Goal: Task Accomplishment & Management: Use online tool/utility

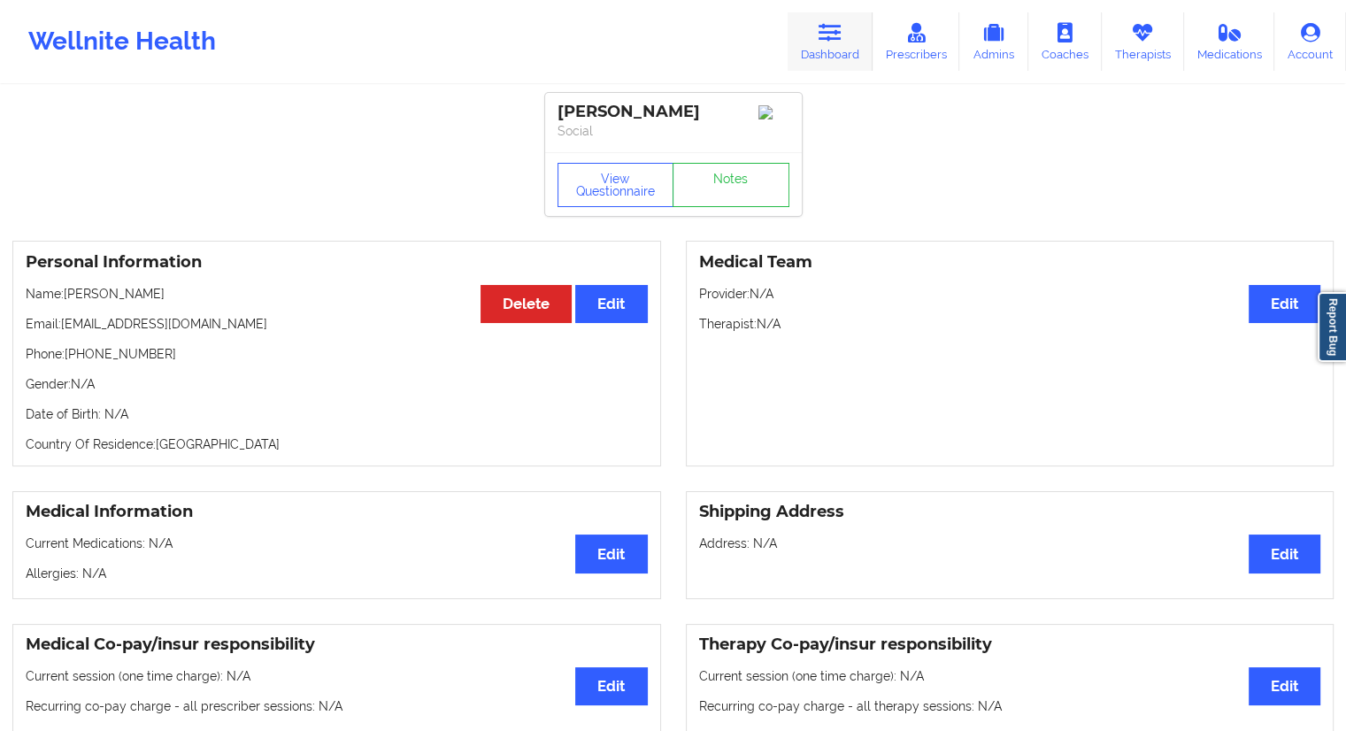
click at [815, 59] on link "Dashboard" at bounding box center [830, 41] width 85 height 58
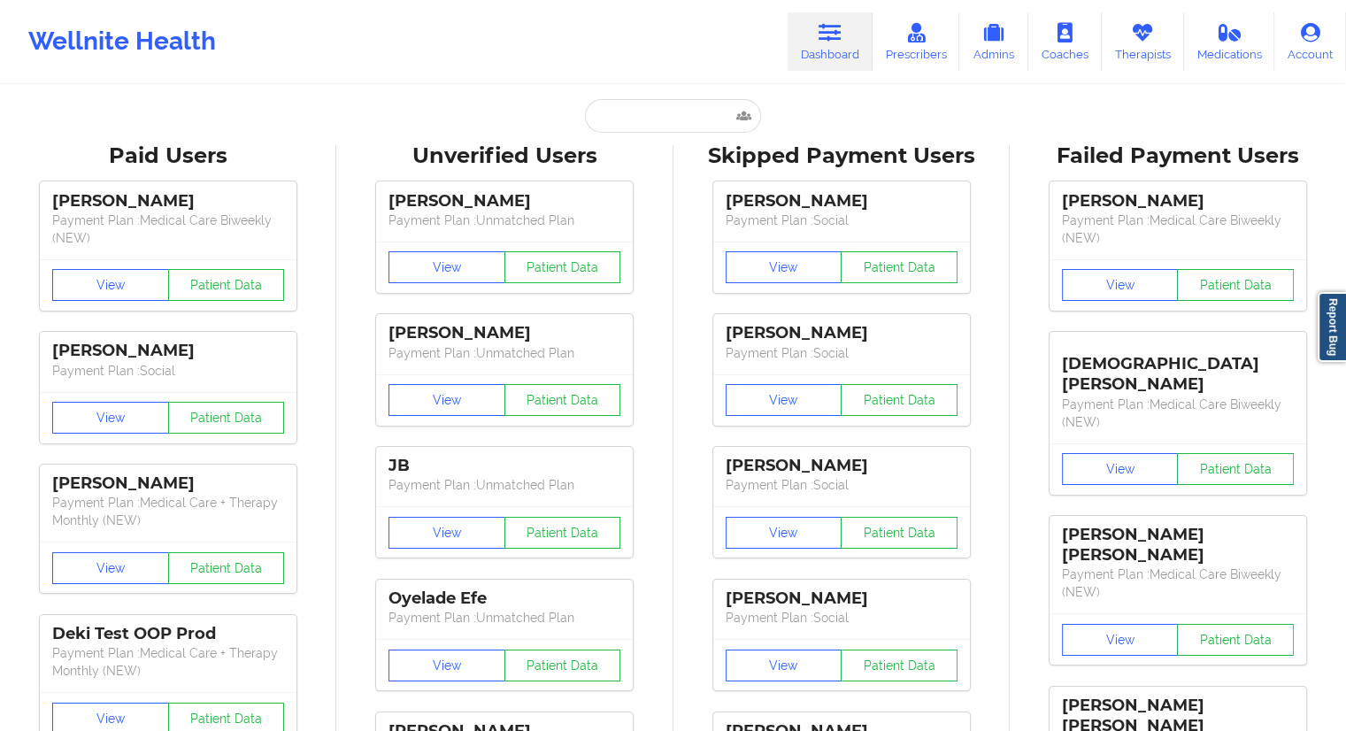
click at [641, 113] on input "text" at bounding box center [672, 116] width 175 height 34
paste input "[EMAIL_ADDRESS][DOMAIN_NAME]"
type input "[EMAIL_ADDRESS][DOMAIN_NAME]"
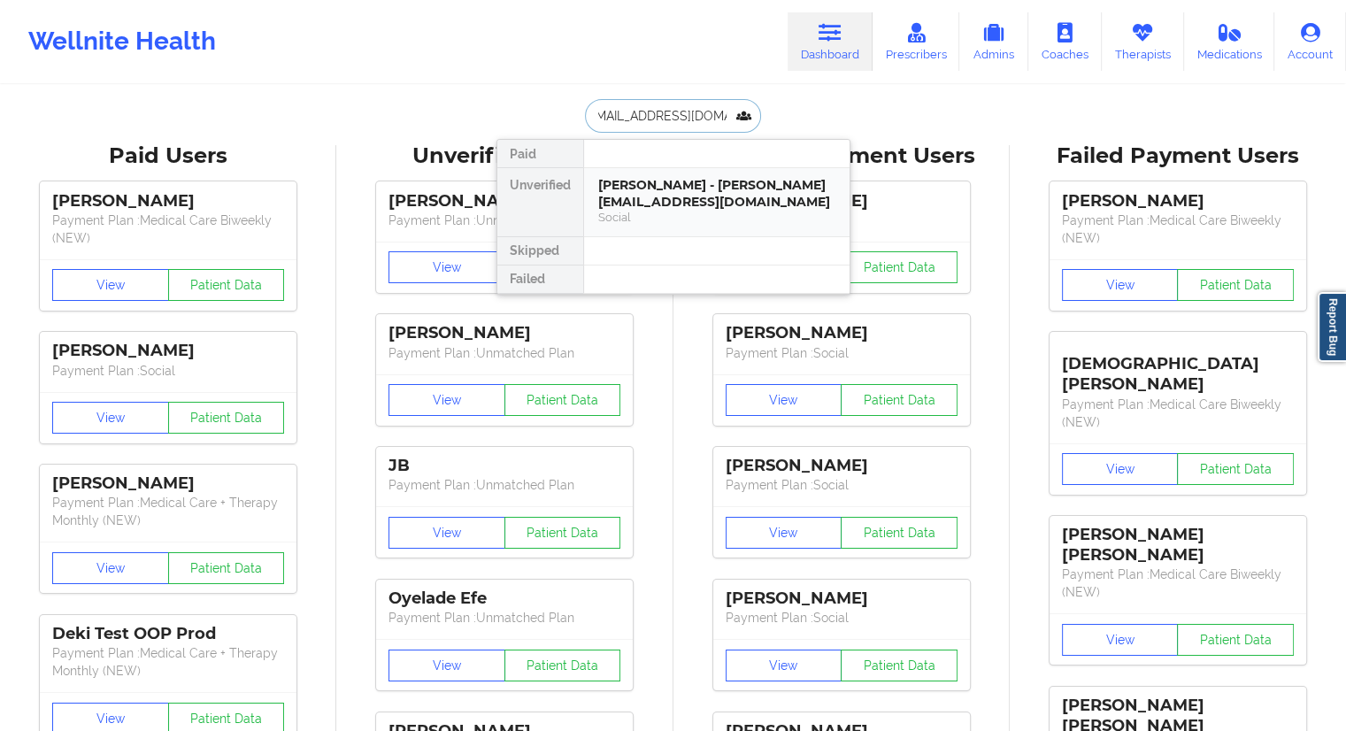
click at [647, 201] on div "[PERSON_NAME] - [PERSON_NAME][EMAIL_ADDRESS][DOMAIN_NAME]" at bounding box center [716, 193] width 237 height 33
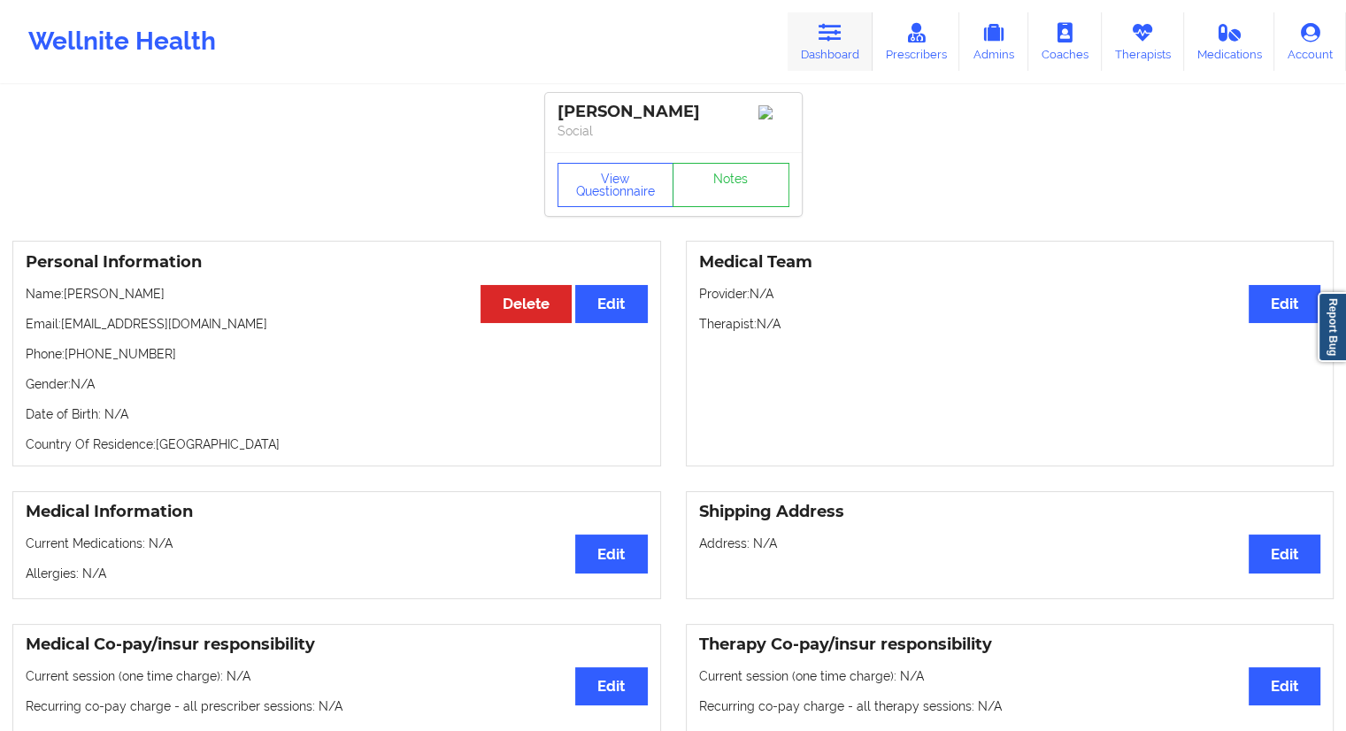
click at [849, 30] on link "Dashboard" at bounding box center [830, 41] width 85 height 58
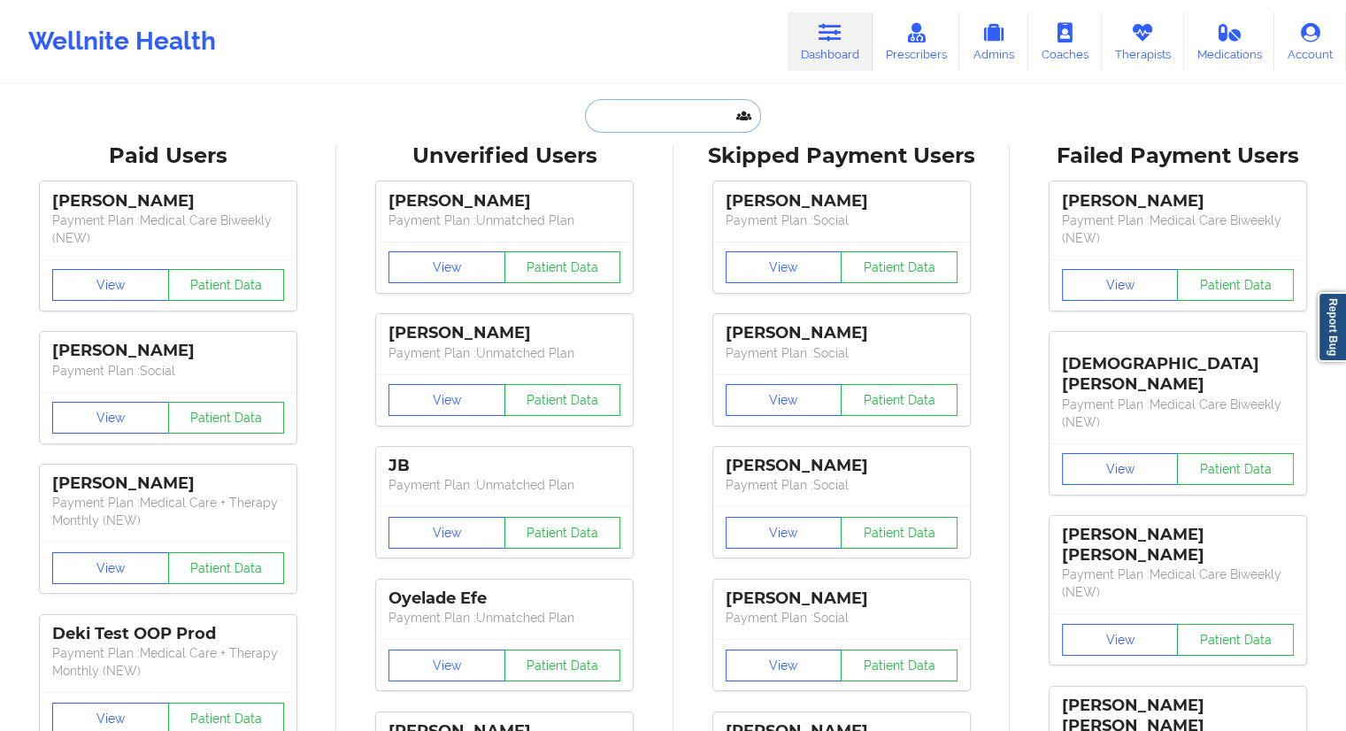
click at [664, 113] on input "text" at bounding box center [672, 116] width 175 height 34
paste input "[EMAIL_ADDRESS][DOMAIN_NAME]"
type input "[EMAIL_ADDRESS][DOMAIN_NAME]"
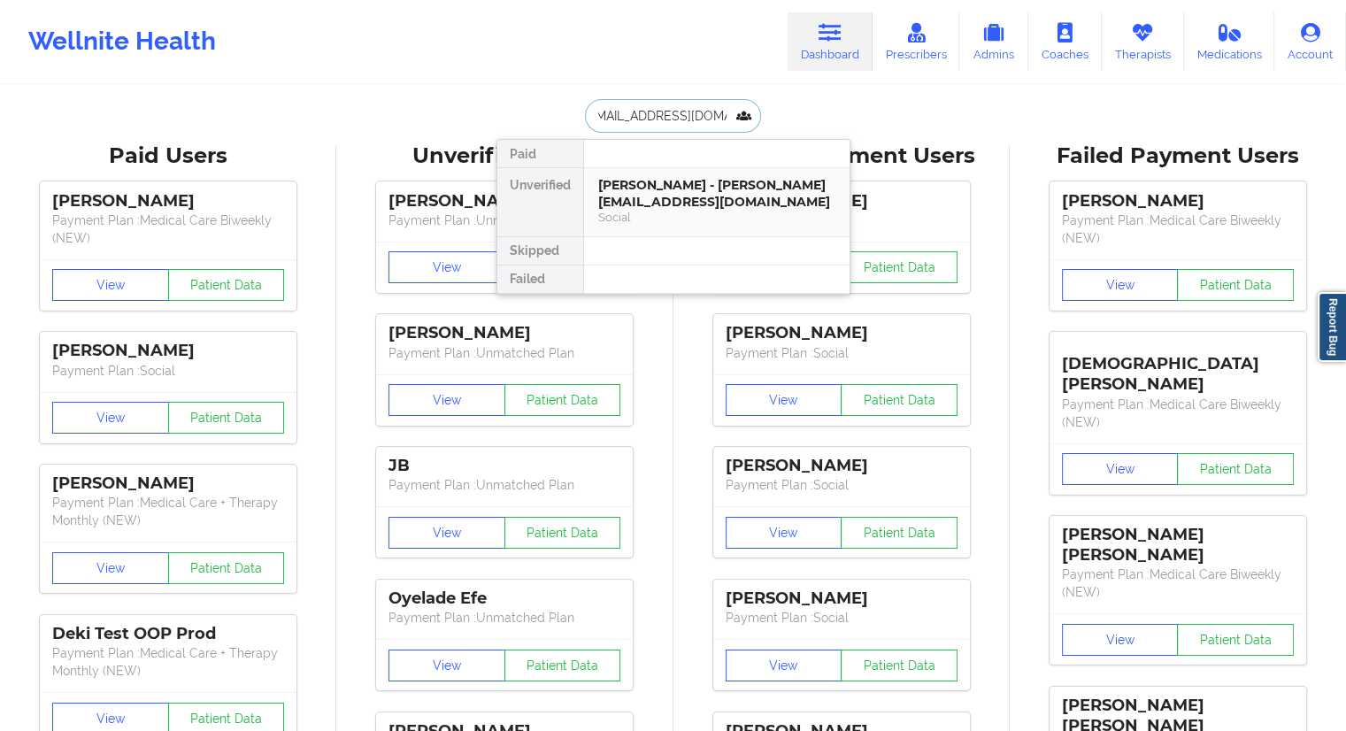
click at [641, 196] on div "[PERSON_NAME] - [PERSON_NAME][EMAIL_ADDRESS][DOMAIN_NAME]" at bounding box center [716, 193] width 237 height 33
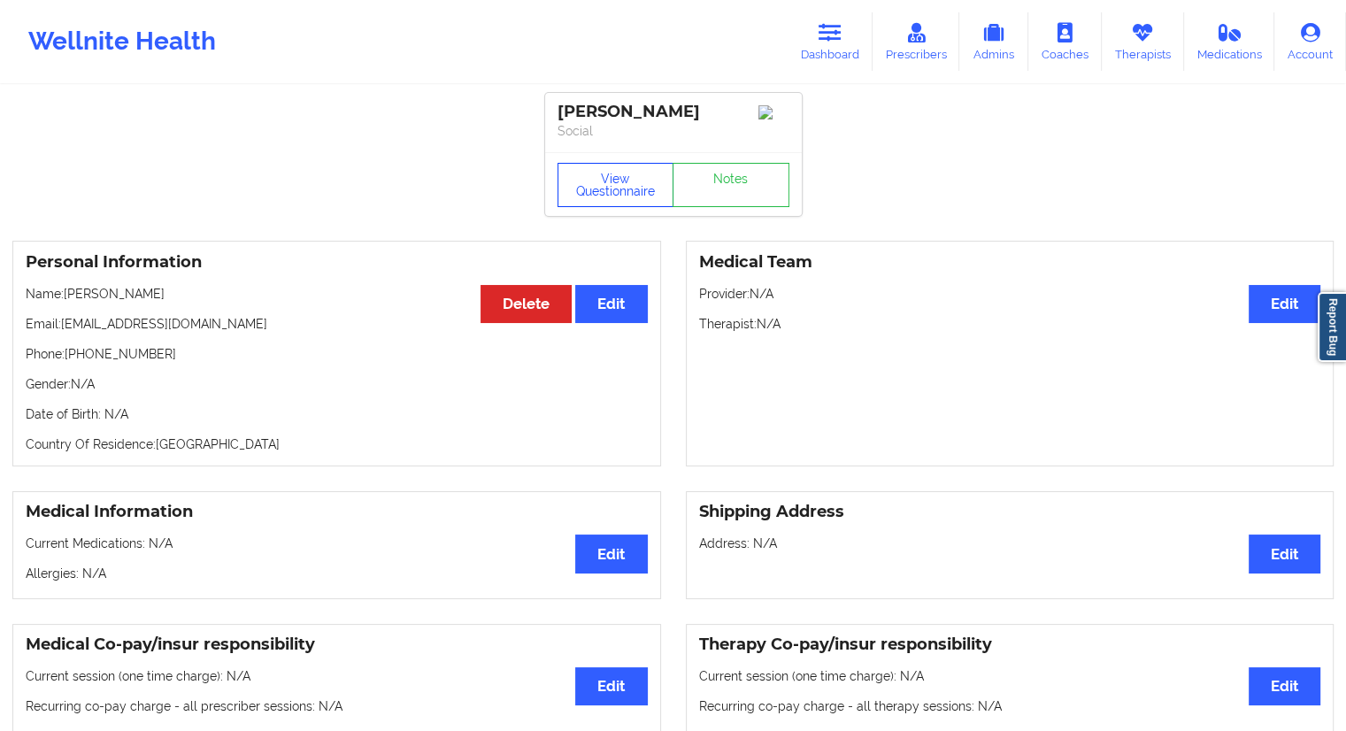
click at [616, 192] on button "View Questionnaire" at bounding box center [615, 185] width 117 height 44
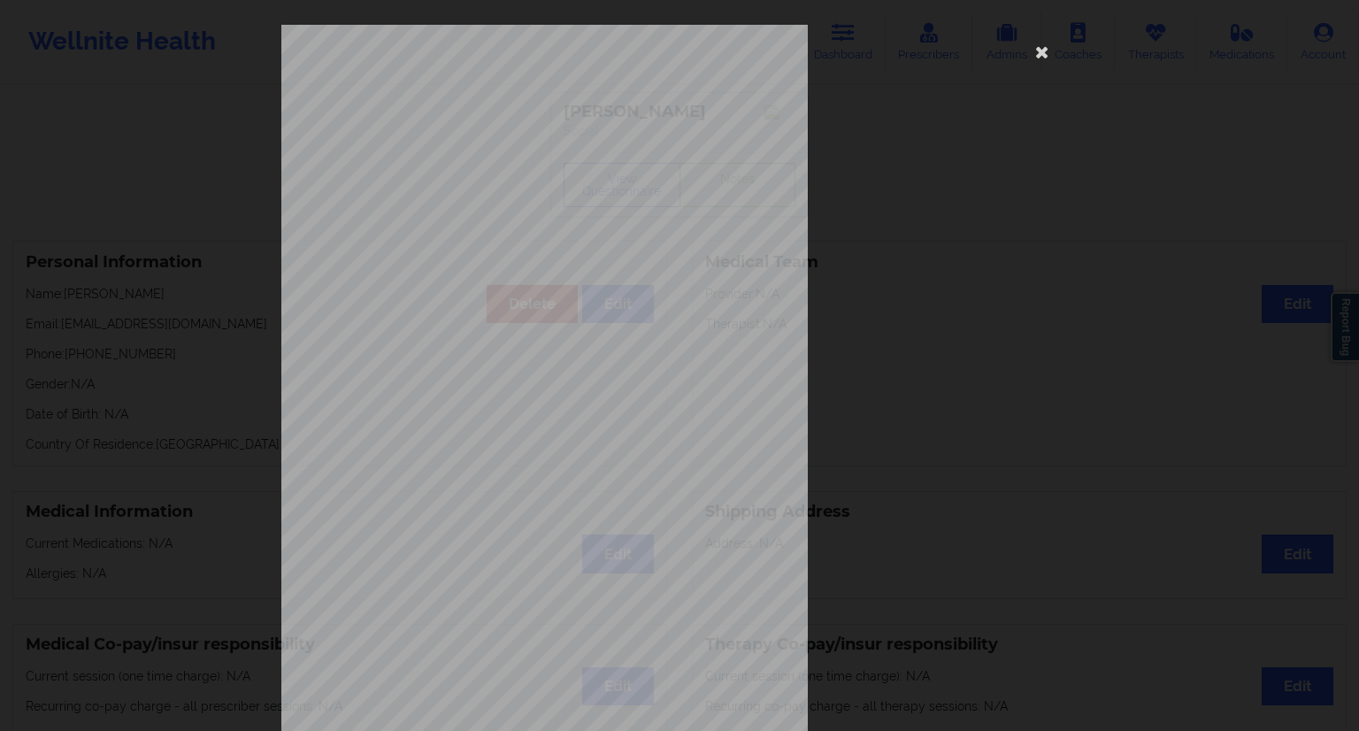
scroll to position [113, 0]
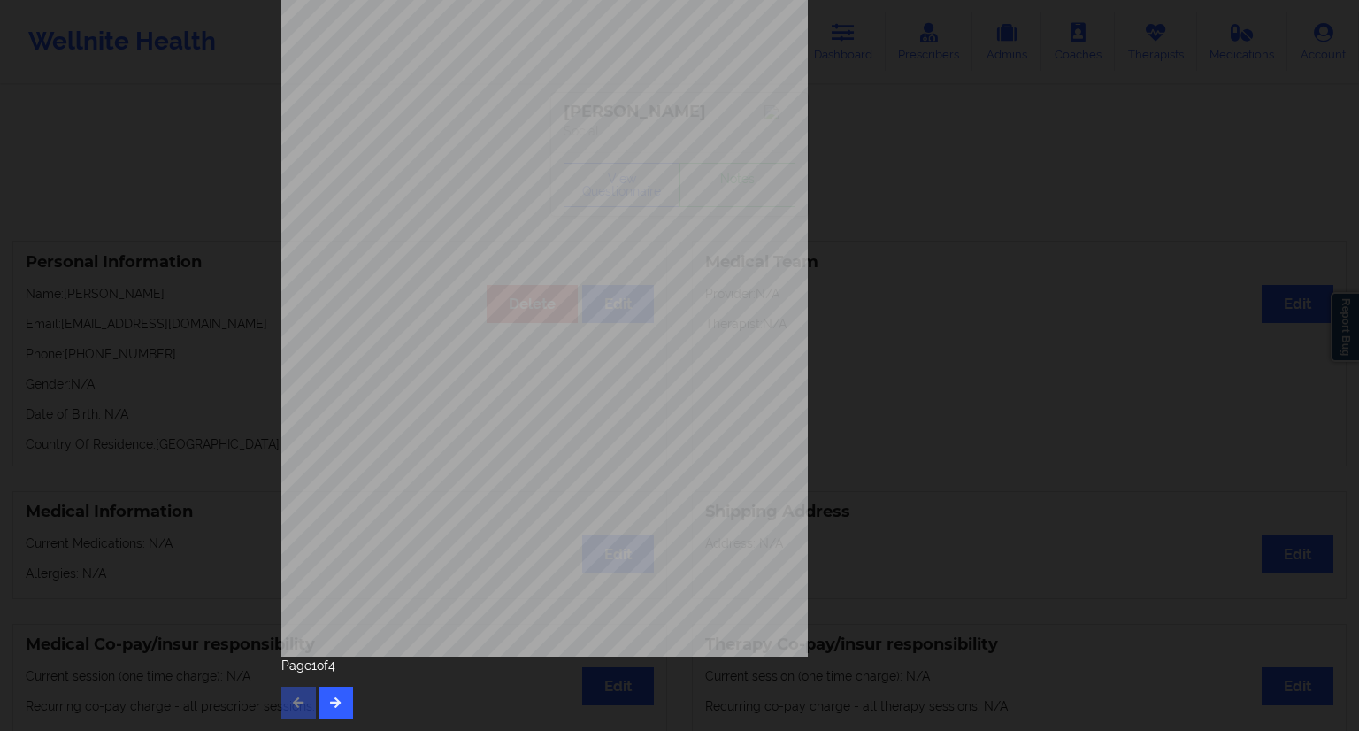
click at [343, 723] on div "[STREET_ADDRESS] What state do you live in ? [US_STATE] Full Name [PERSON_NAME]…" at bounding box center [679, 315] width 821 height 832
click at [344, 698] on button "button" at bounding box center [336, 703] width 35 height 32
click at [343, 694] on button "button" at bounding box center [336, 703] width 35 height 32
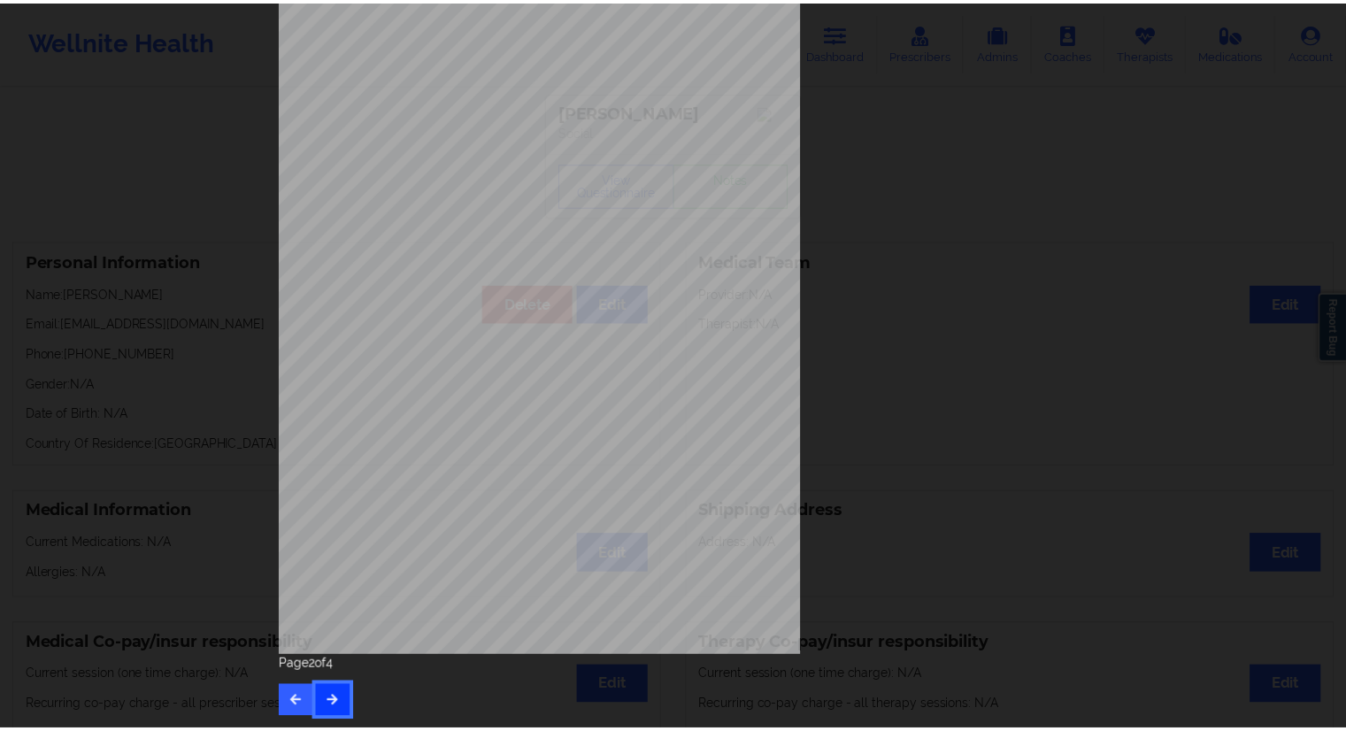
scroll to position [0, 0]
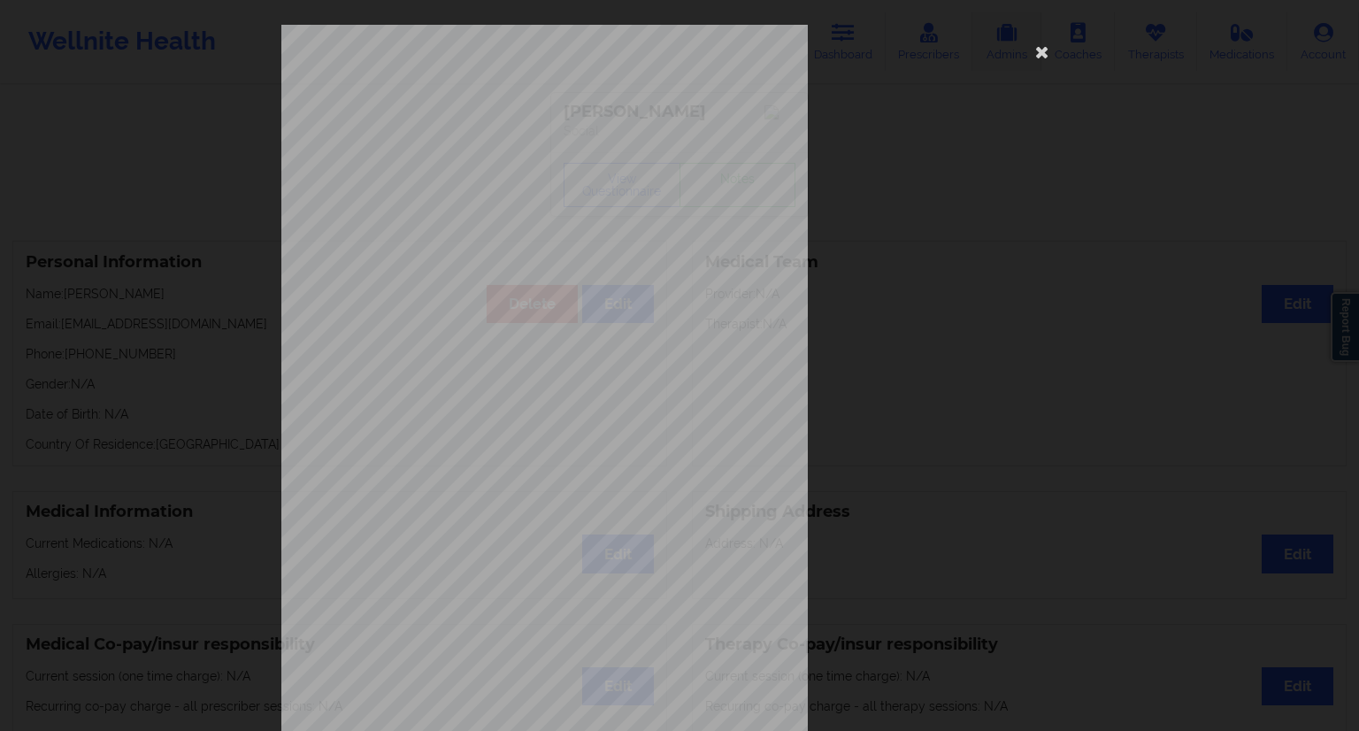
click at [1028, 61] on icon at bounding box center [1042, 51] width 28 height 28
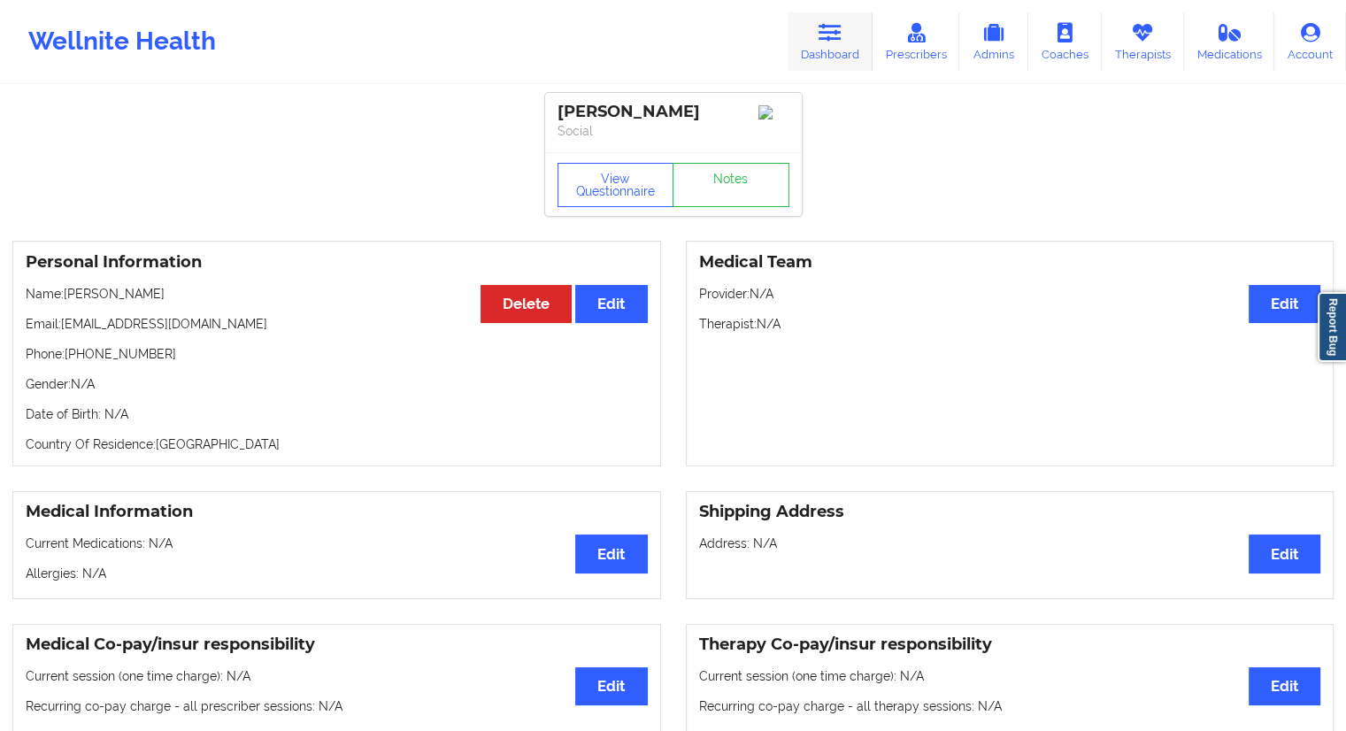
click at [811, 41] on link "Dashboard" at bounding box center [830, 41] width 85 height 58
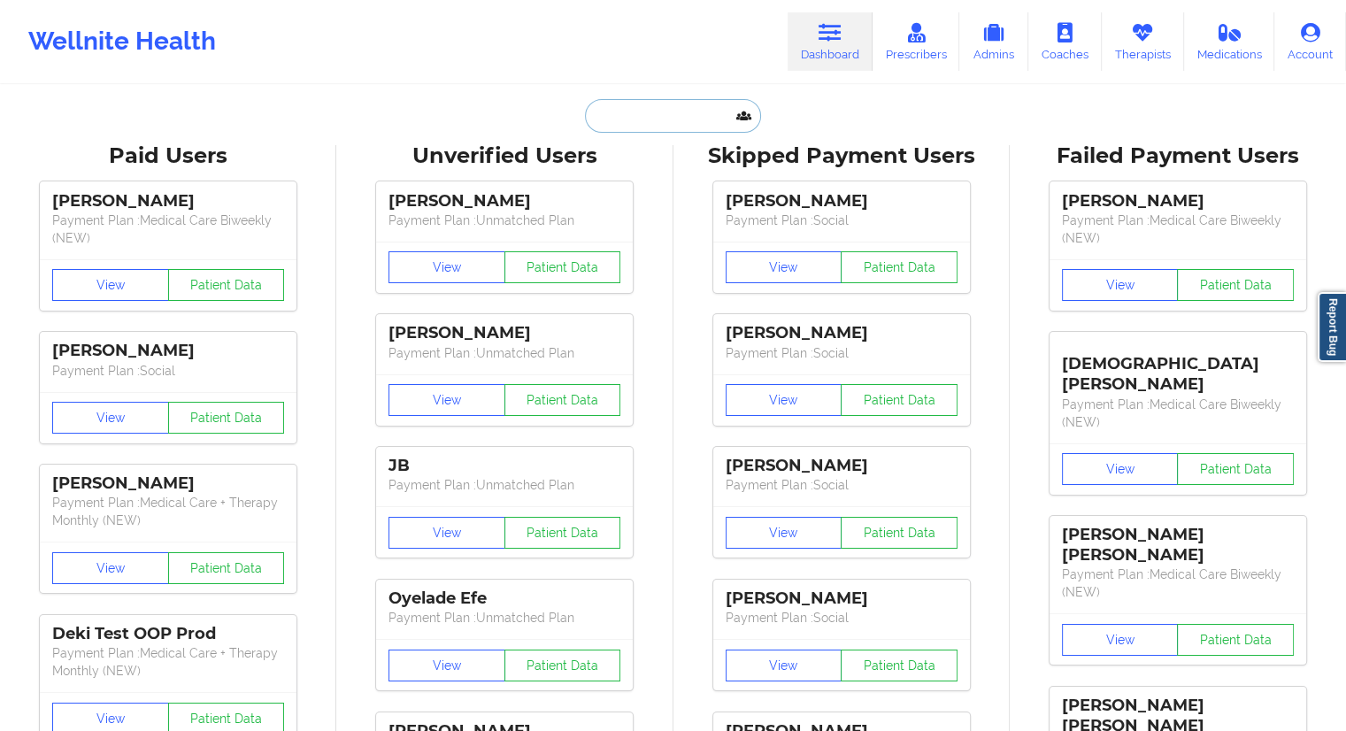
click at [634, 113] on input "text" at bounding box center [672, 116] width 175 height 34
paste input "[EMAIL_ADDRESS][DOMAIN_NAME]"
type input "[EMAIL_ADDRESS][DOMAIN_NAME]"
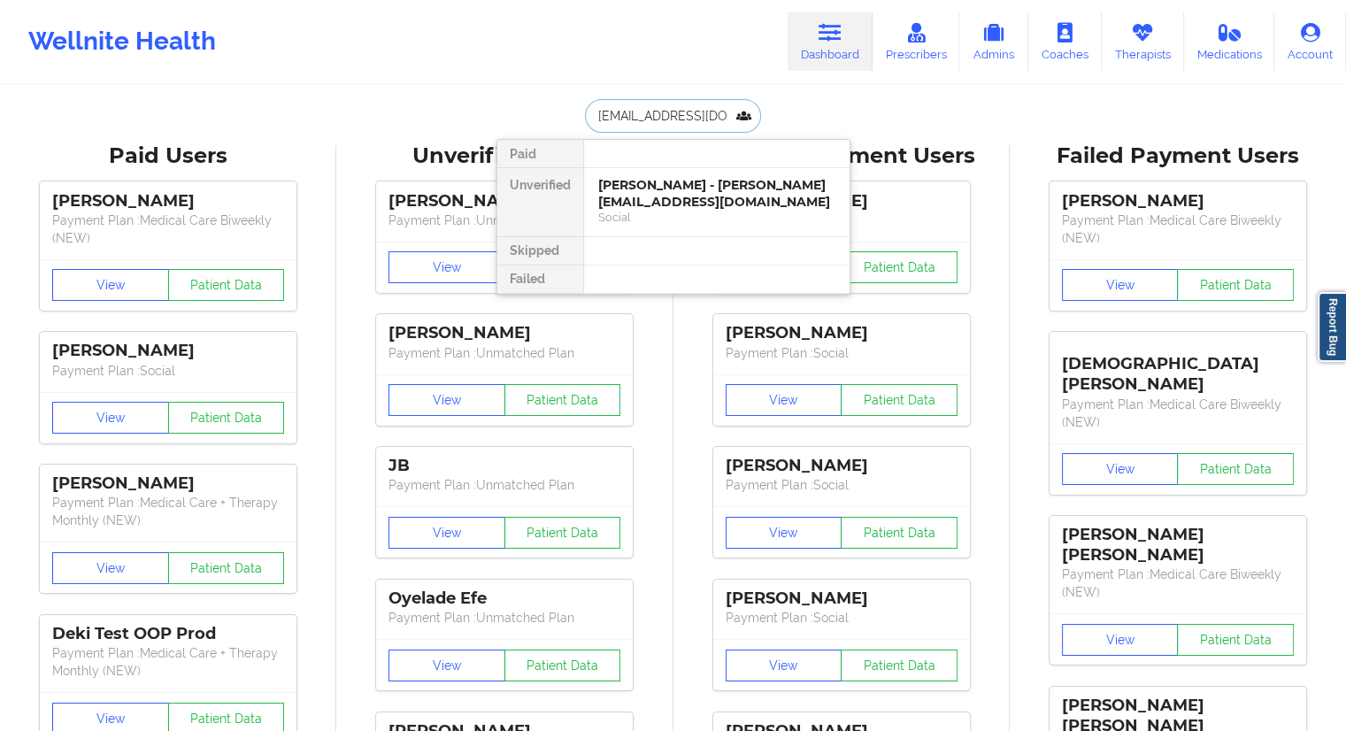
scroll to position [0, 11]
click at [633, 192] on div "[PERSON_NAME] [PERSON_NAME] - [EMAIL_ADDRESS][DOMAIN_NAME]" at bounding box center [716, 193] width 237 height 33
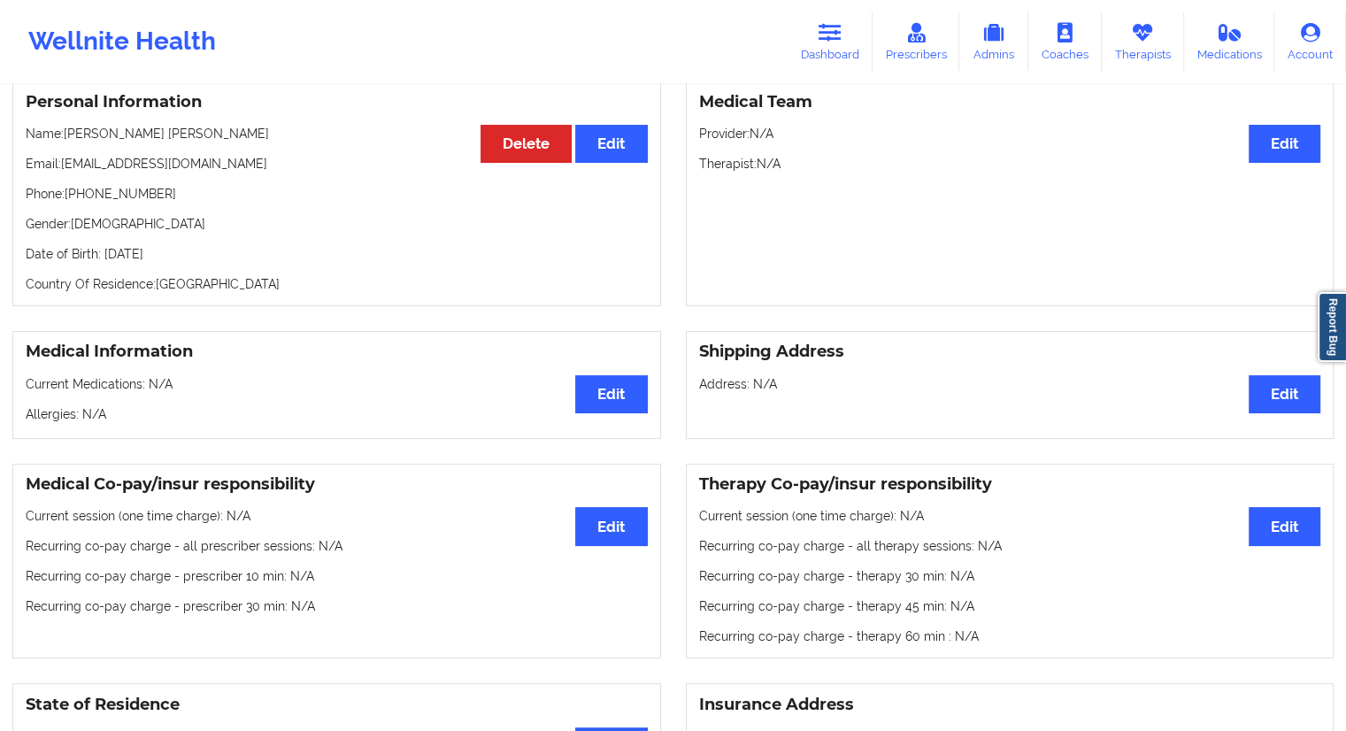
scroll to position [88, 0]
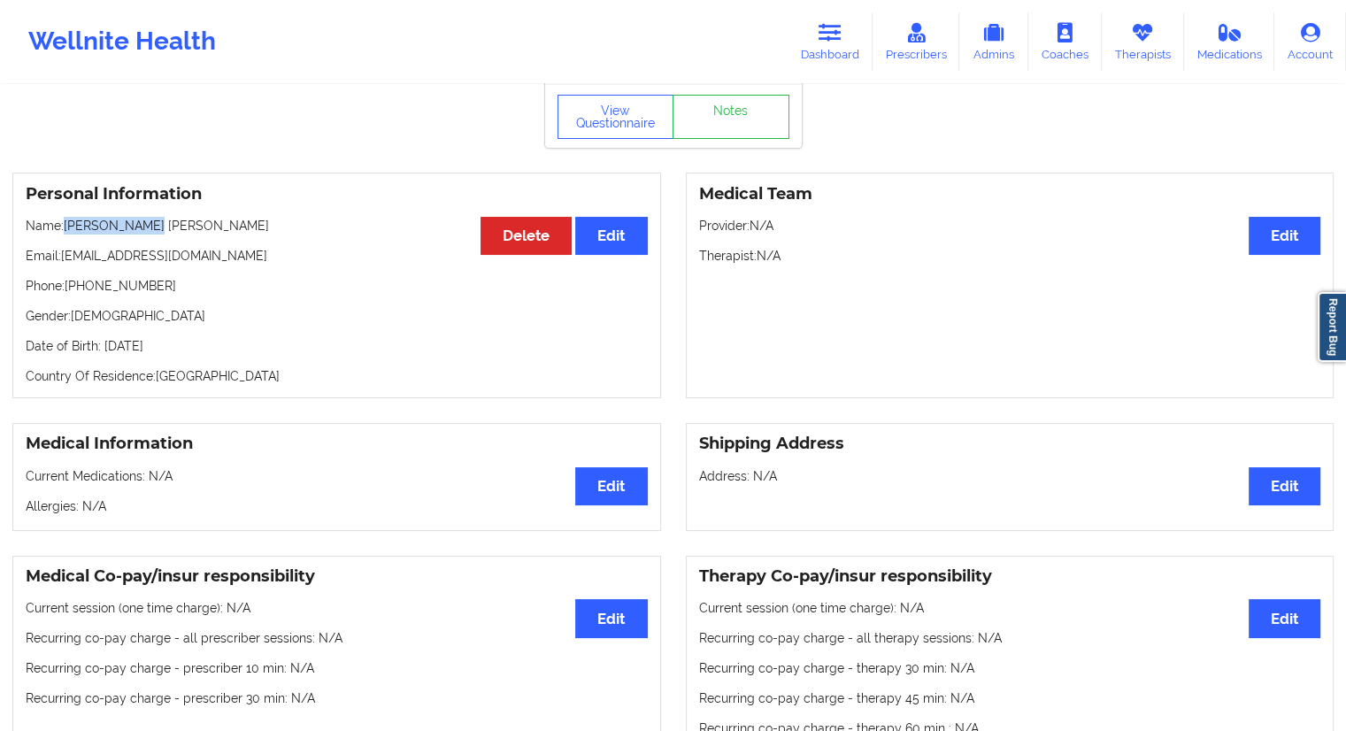
drag, startPoint x: 166, startPoint y: 209, endPoint x: 64, endPoint y: 204, distance: 102.8
click at [64, 217] on p "Name: [PERSON_NAME] [PERSON_NAME]" at bounding box center [337, 226] width 622 height 18
copy p "[PERSON_NAME] [PERSON_NAME]"
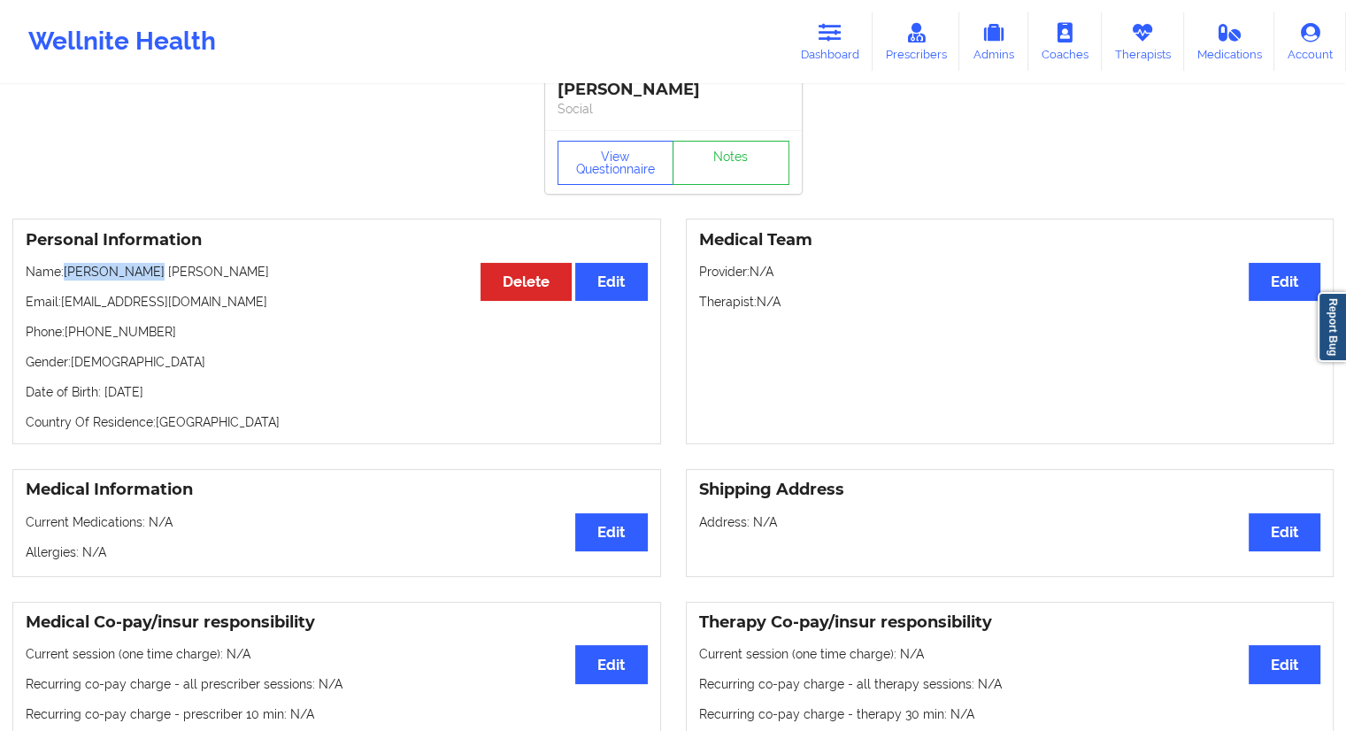
scroll to position [0, 0]
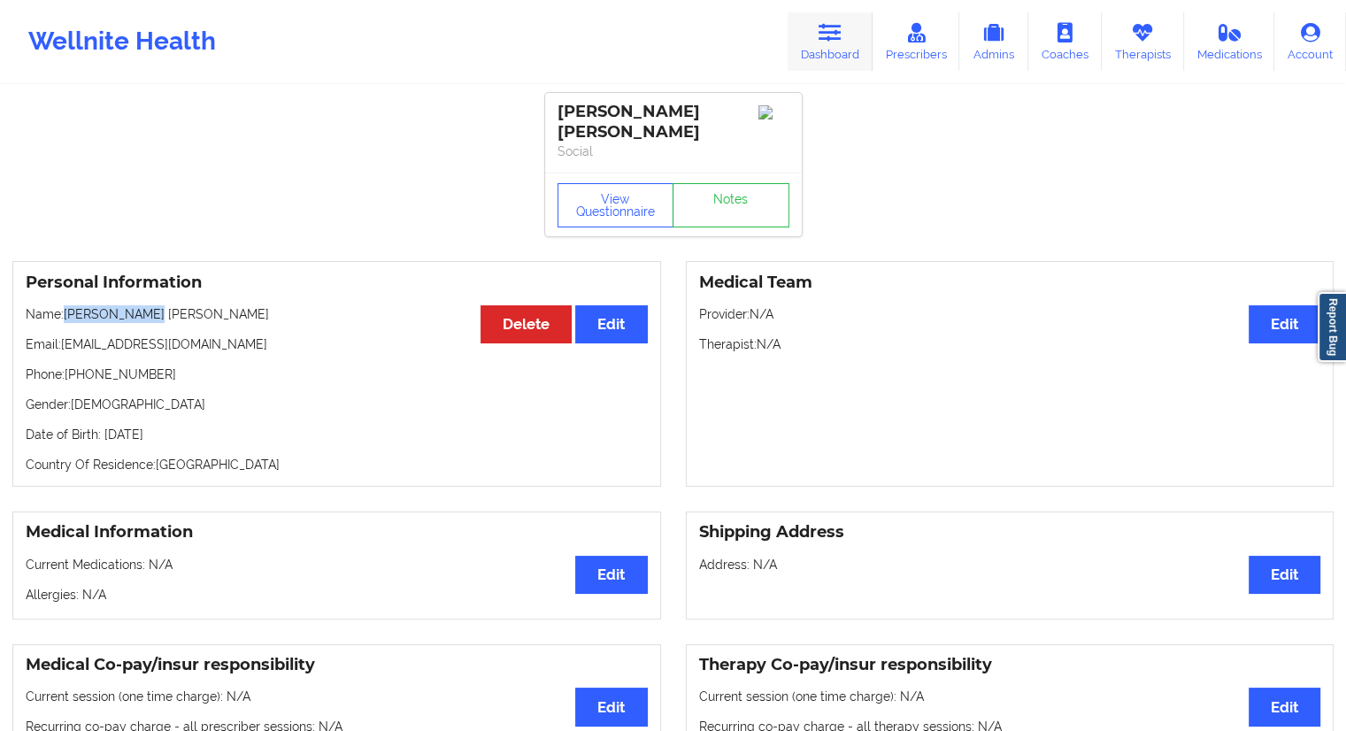
click at [838, 50] on link "Dashboard" at bounding box center [830, 41] width 85 height 58
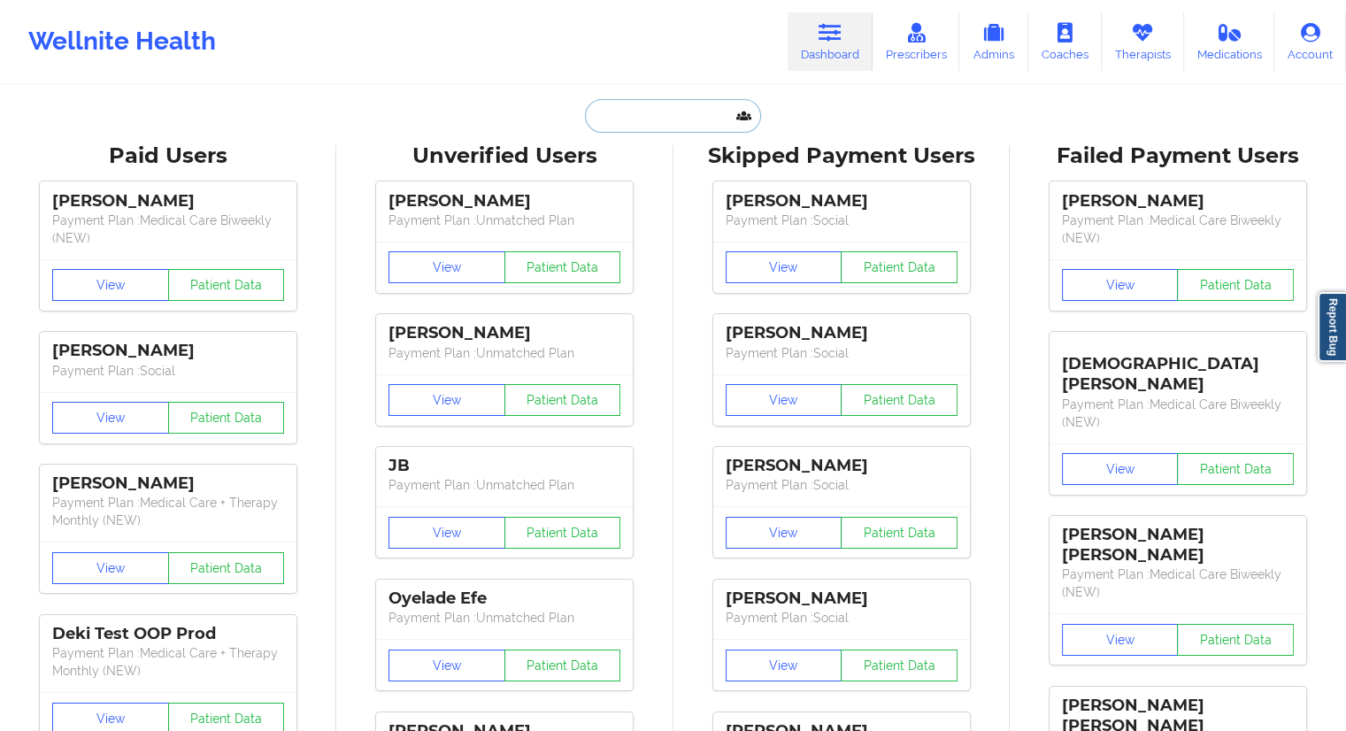
click at [649, 129] on input "text" at bounding box center [672, 116] width 175 height 34
paste input "[EMAIL_ADDRESS][DOMAIN_NAME]"
type input "[EMAIL_ADDRESS][DOMAIN_NAME]"
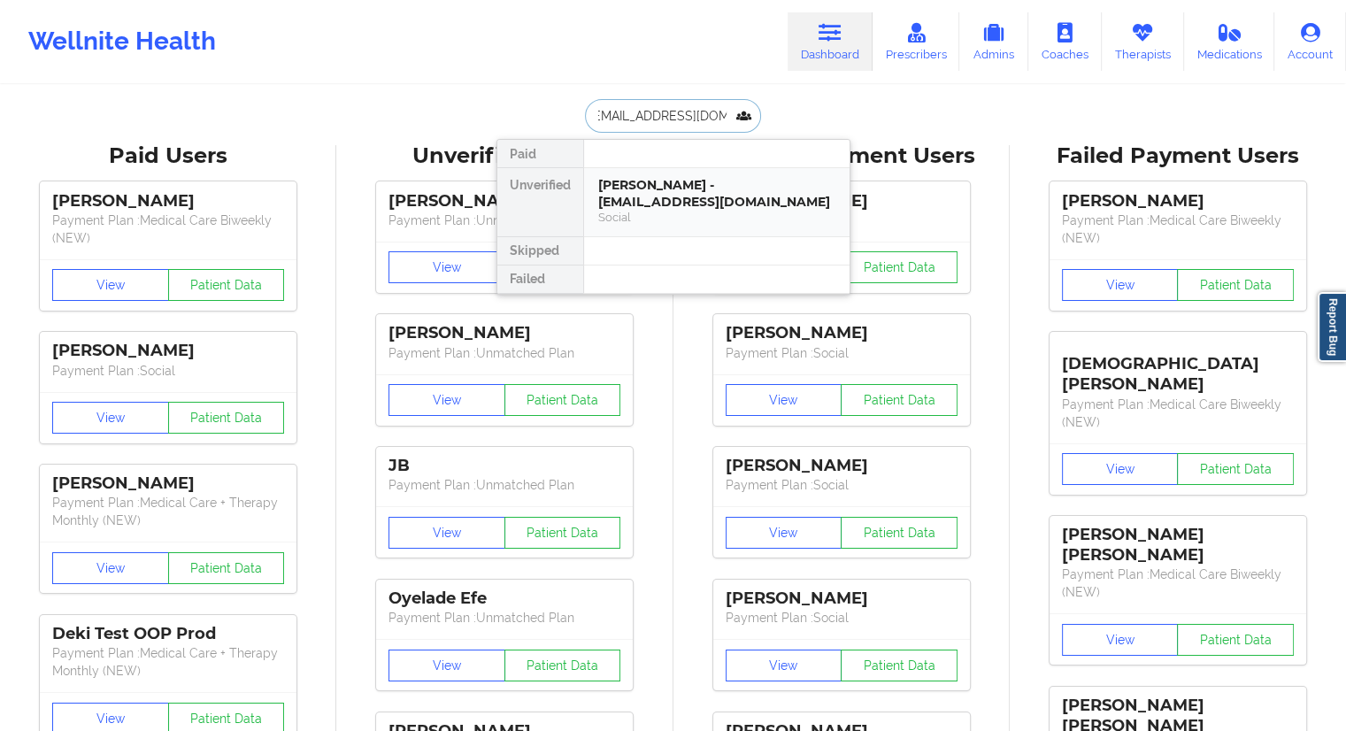
click at [635, 173] on div "[PERSON_NAME] - [EMAIL_ADDRESS][DOMAIN_NAME] Social" at bounding box center [716, 202] width 265 height 68
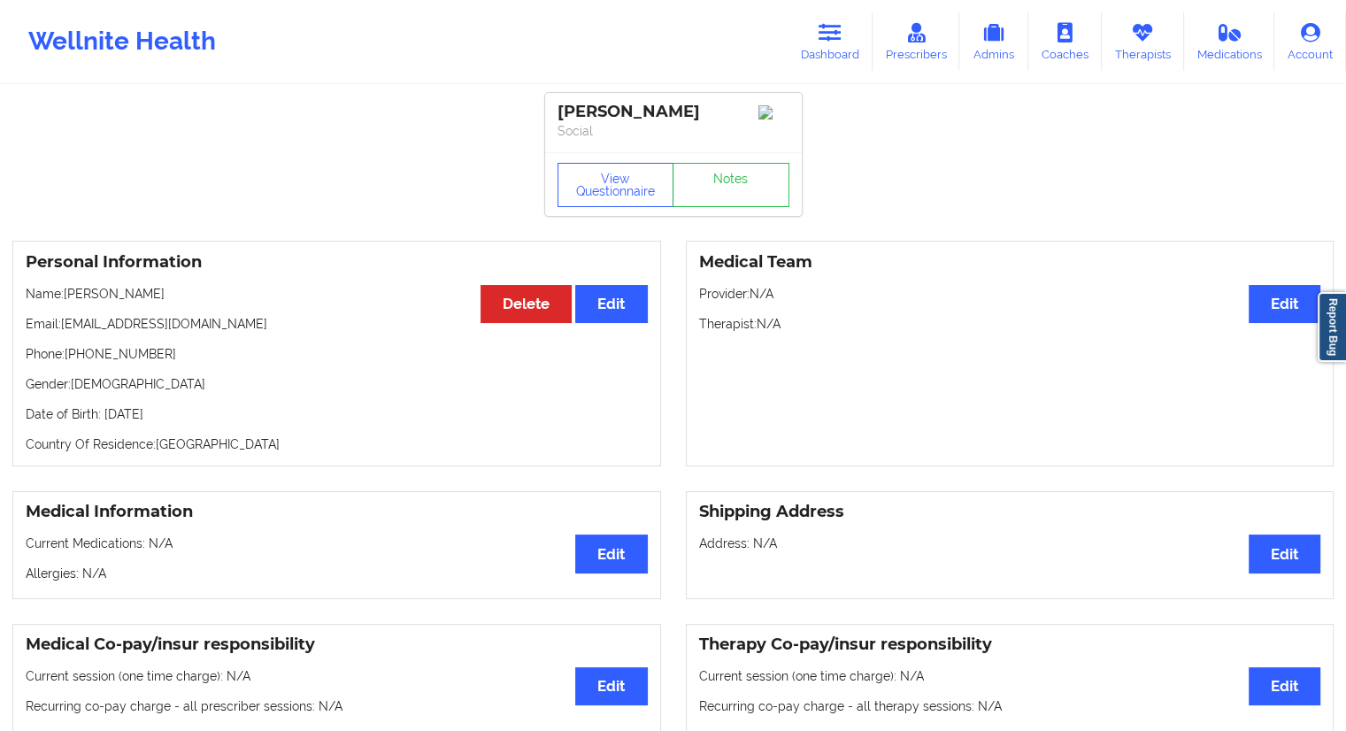
drag, startPoint x: 159, startPoint y: 296, endPoint x: 64, endPoint y: 289, distance: 95.8
click at [64, 289] on p "Name: [PERSON_NAME]" at bounding box center [337, 294] width 622 height 18
copy p "[PERSON_NAME]"
click at [839, 51] on link "Dashboard" at bounding box center [830, 41] width 85 height 58
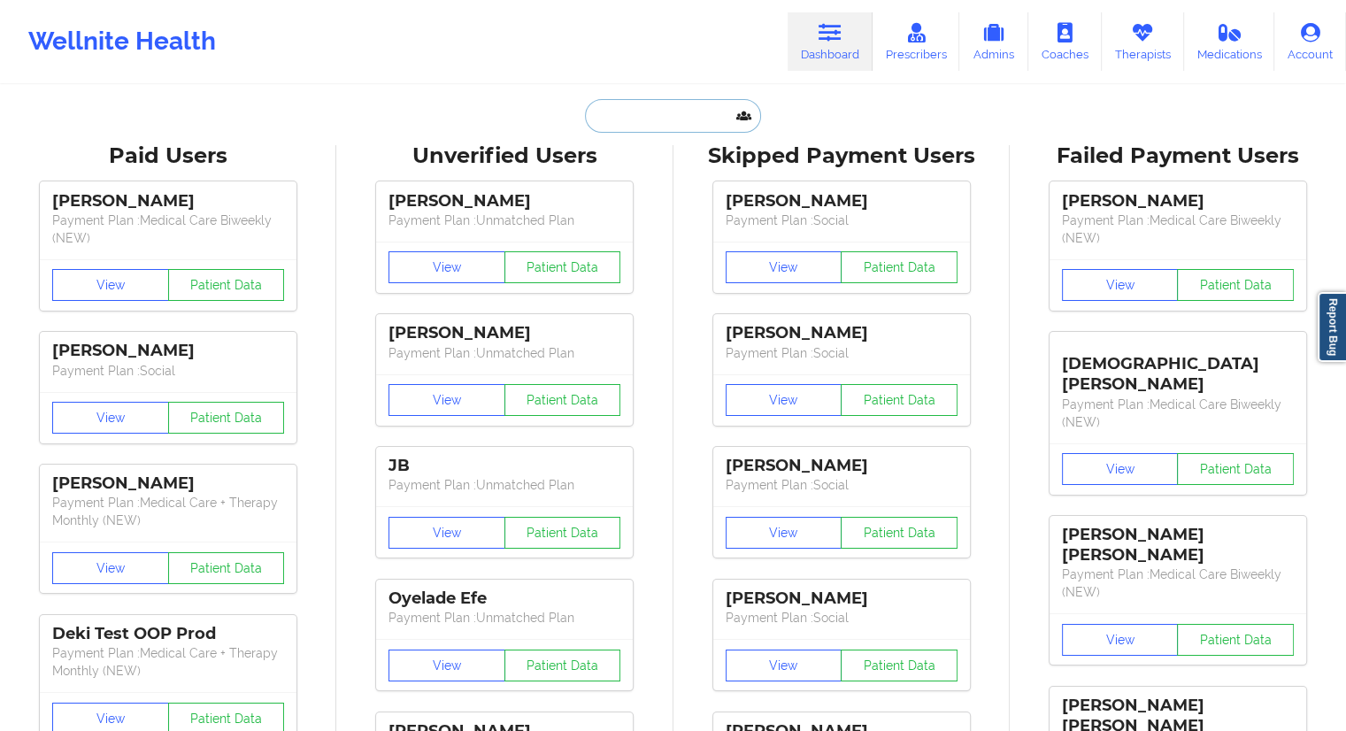
click at [659, 125] on input "text" at bounding box center [672, 116] width 175 height 34
paste input "[EMAIL_ADDRESS][DOMAIN_NAME]"
type input "[EMAIL_ADDRESS][DOMAIN_NAME]"
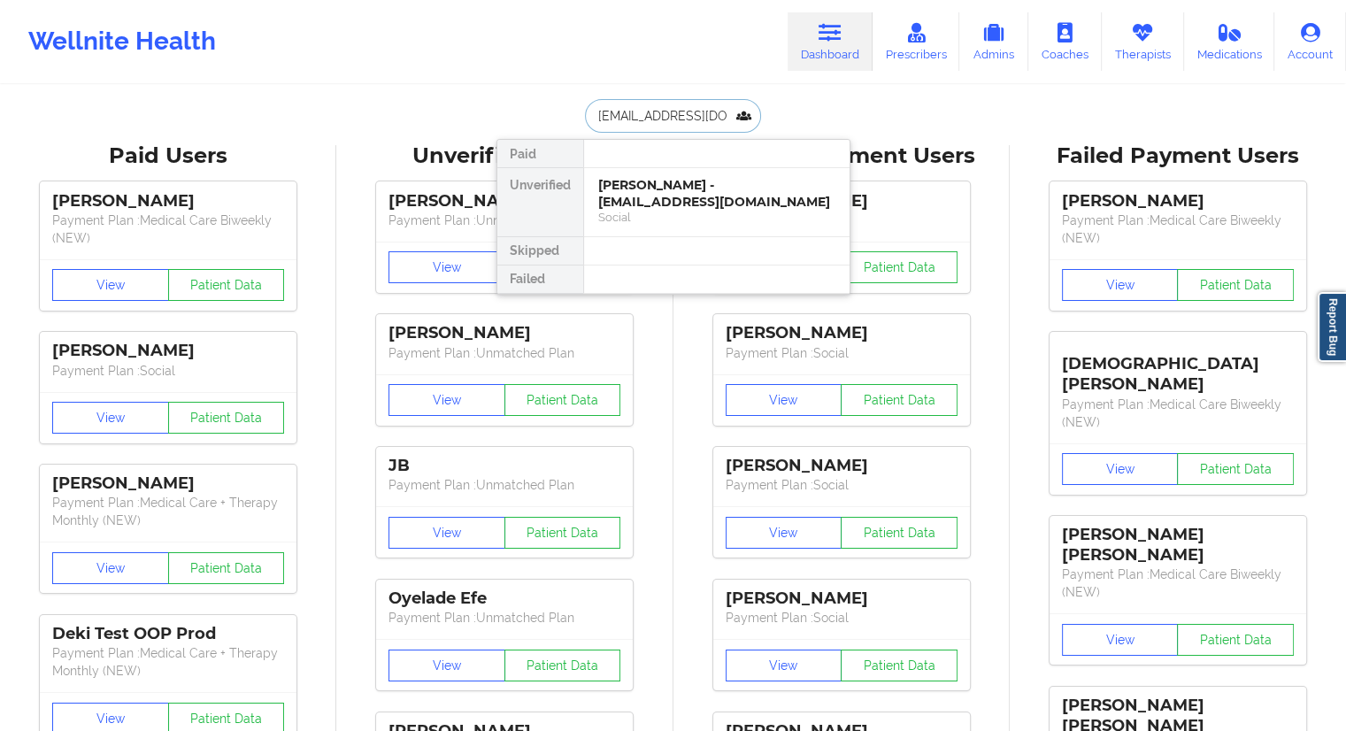
scroll to position [0, 10]
click at [605, 196] on div "[PERSON_NAME] - [EMAIL_ADDRESS][DOMAIN_NAME]" at bounding box center [716, 193] width 237 height 33
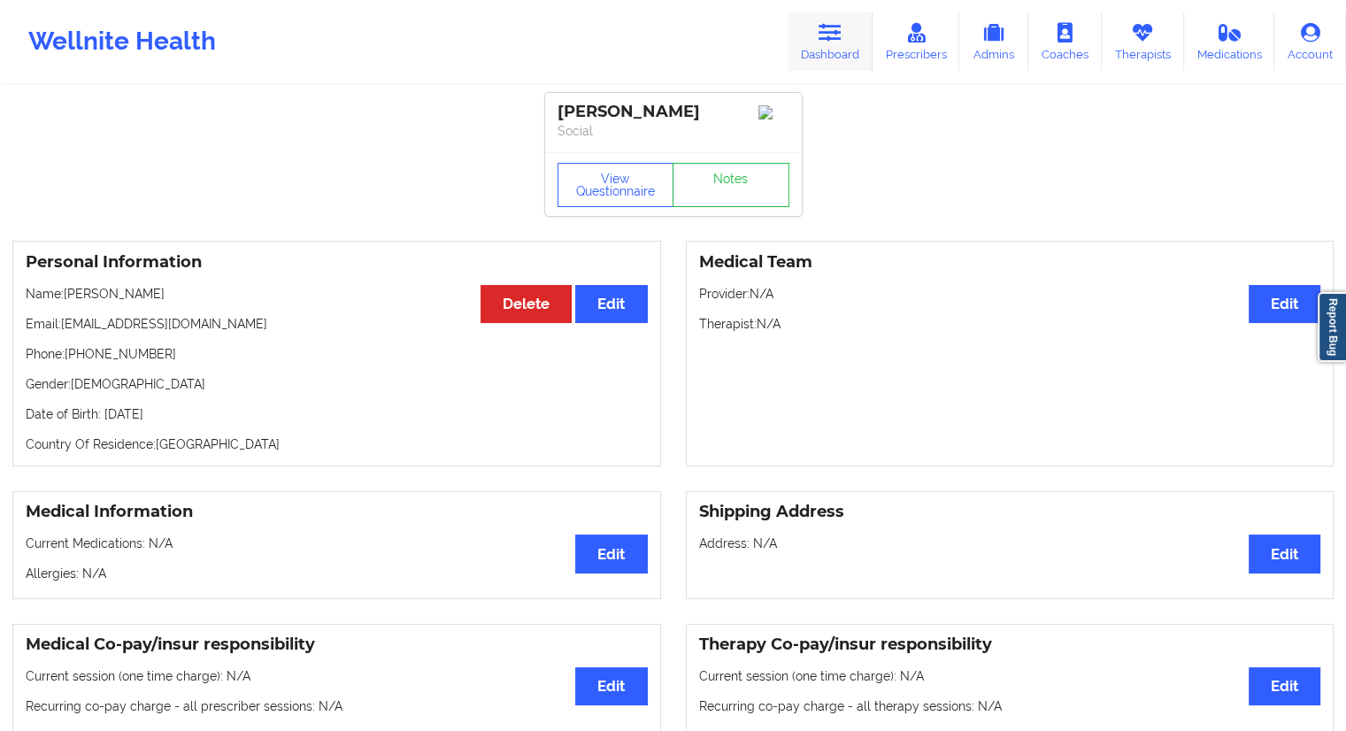
click at [834, 46] on link "Dashboard" at bounding box center [830, 41] width 85 height 58
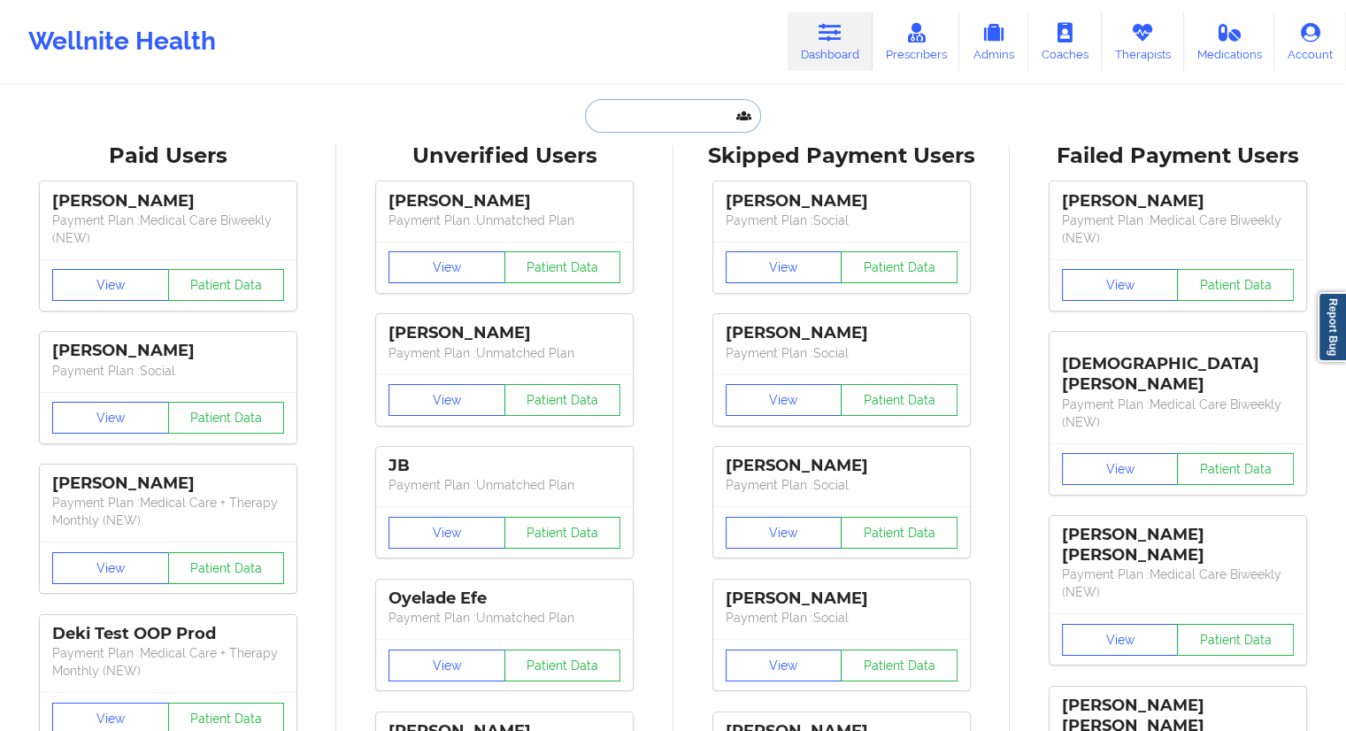
click at [636, 115] on input "text" at bounding box center [672, 116] width 175 height 34
paste input "[EMAIL_ADDRESS][DOMAIN_NAME]"
type input "[EMAIL_ADDRESS][DOMAIN_NAME]"
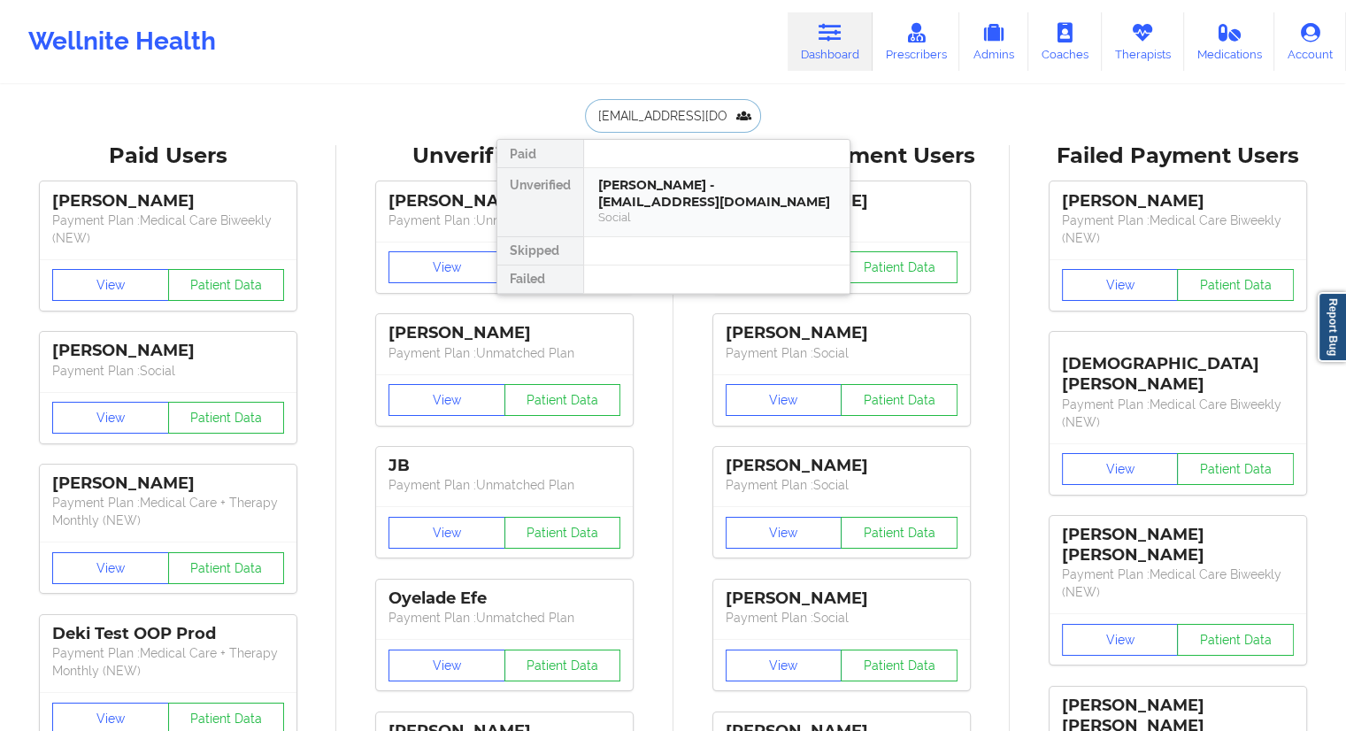
click at [645, 196] on div "[PERSON_NAME] - [EMAIL_ADDRESS][DOMAIN_NAME]" at bounding box center [716, 193] width 237 height 33
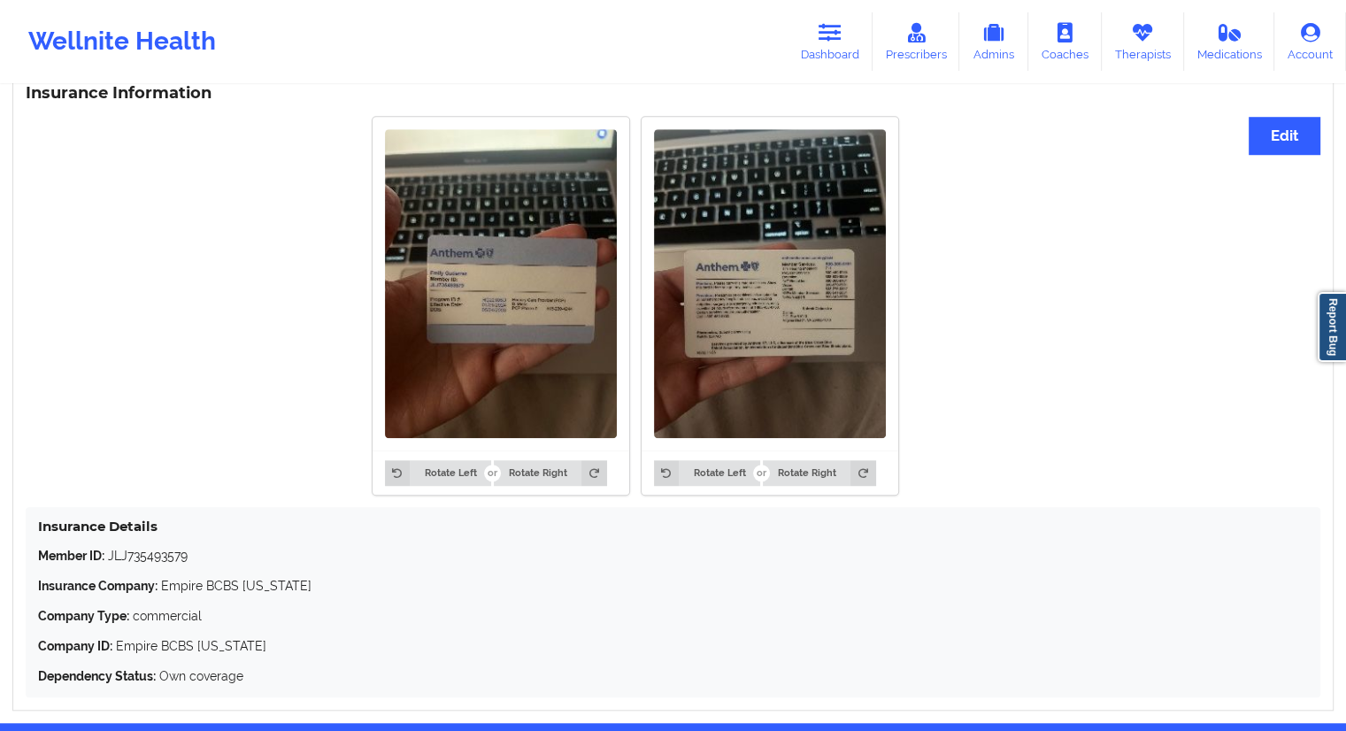
scroll to position [1399, 0]
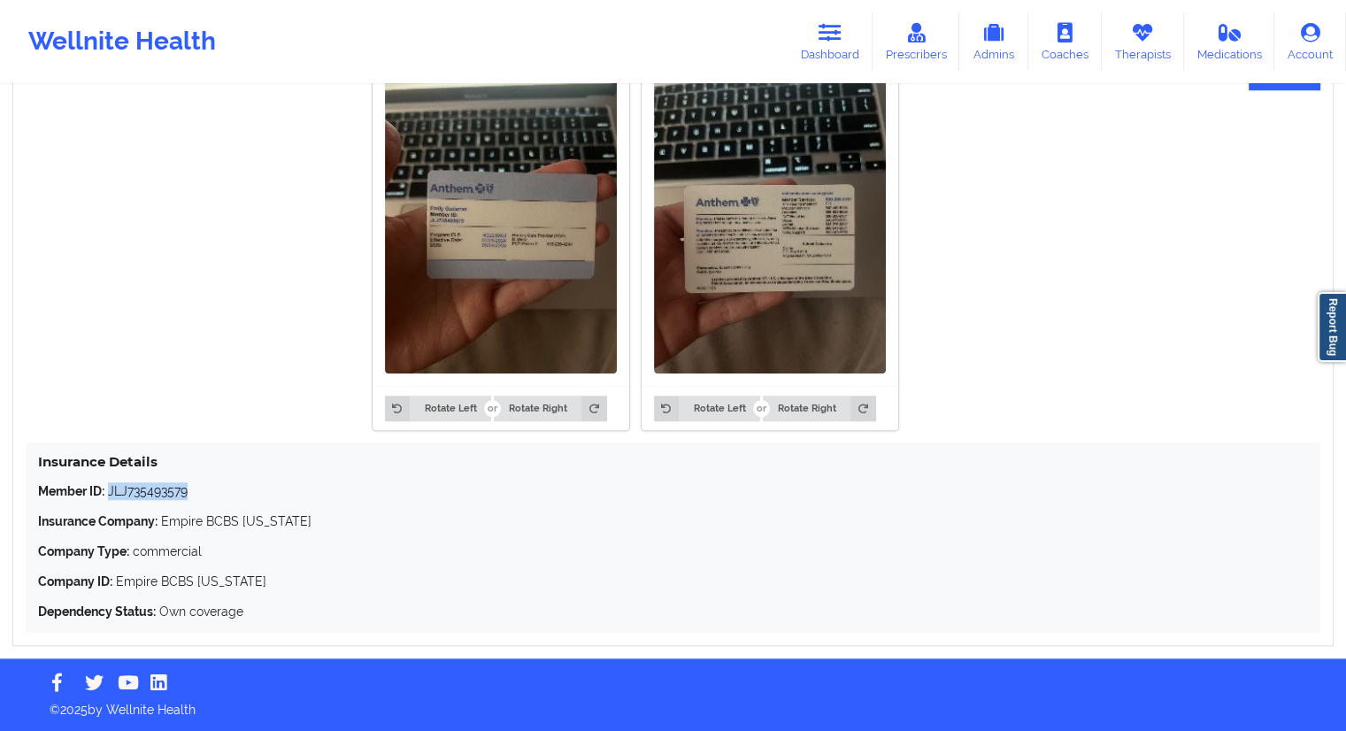
drag, startPoint x: 194, startPoint y: 491, endPoint x: 109, endPoint y: 489, distance: 85.0
click at [109, 489] on p "Member ID: JLJ735493579" at bounding box center [673, 491] width 1270 height 18
copy p "JLJ735493579"
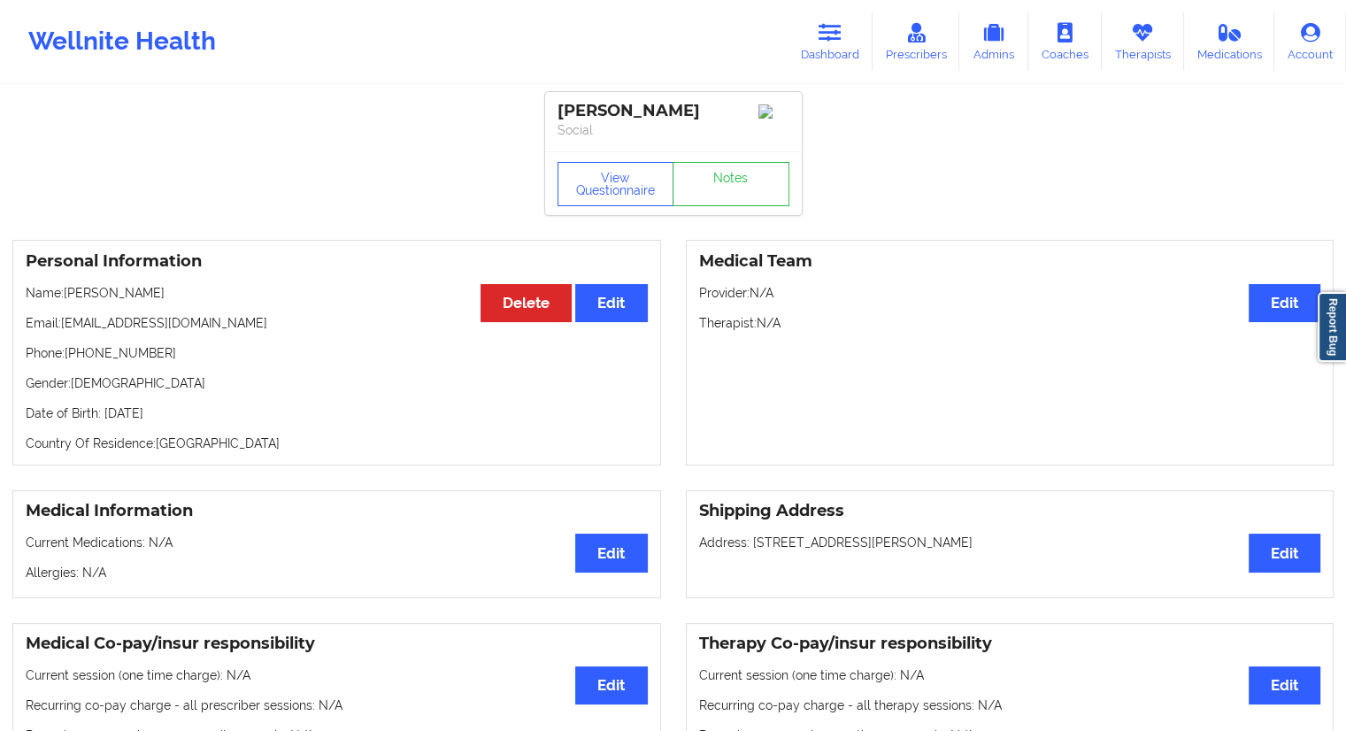
scroll to position [0, 0]
drag, startPoint x: 211, startPoint y: 327, endPoint x: 65, endPoint y: 327, distance: 146.0
click at [65, 327] on p "Email: [EMAIL_ADDRESS][DOMAIN_NAME]" at bounding box center [337, 324] width 622 height 18
copy p "[EMAIL_ADDRESS][DOMAIN_NAME]"
drag, startPoint x: 840, startPoint y: 44, endPoint x: 811, endPoint y: 75, distance: 42.6
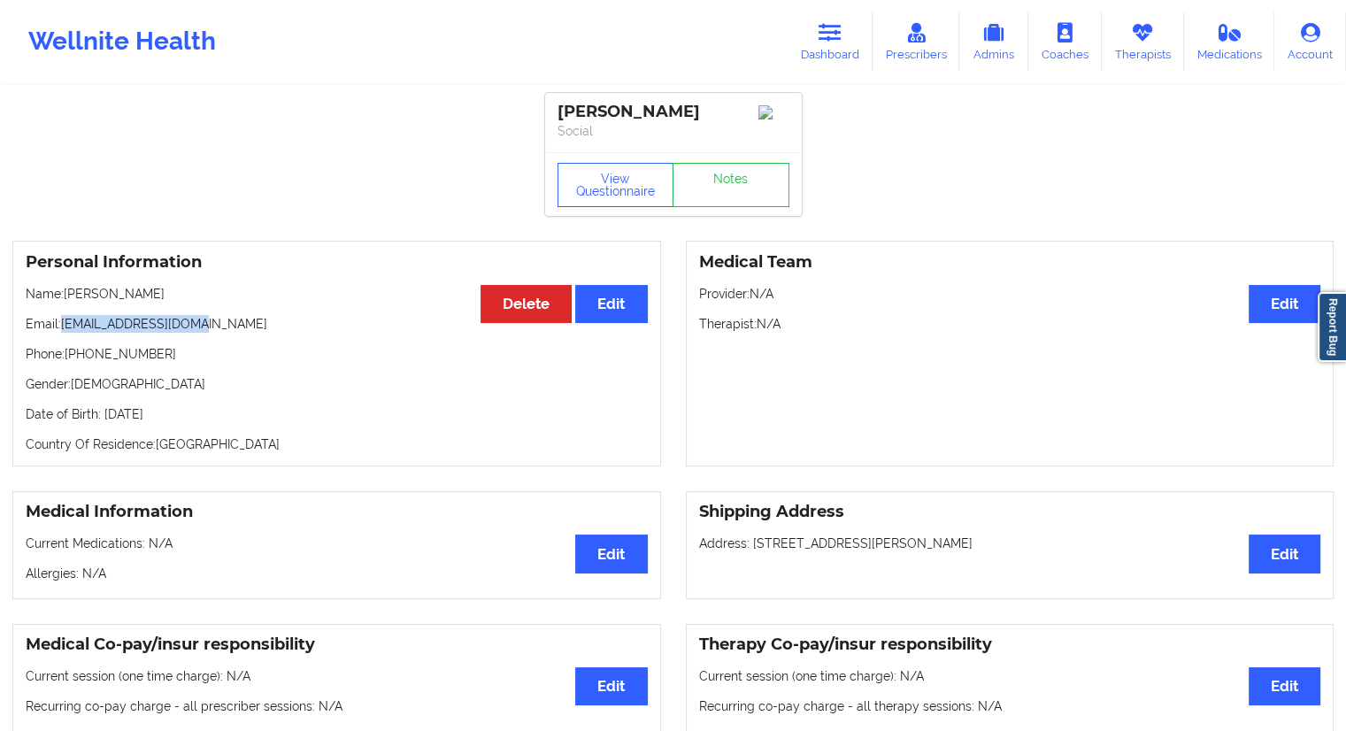
click at [840, 44] on link "Dashboard" at bounding box center [830, 41] width 85 height 58
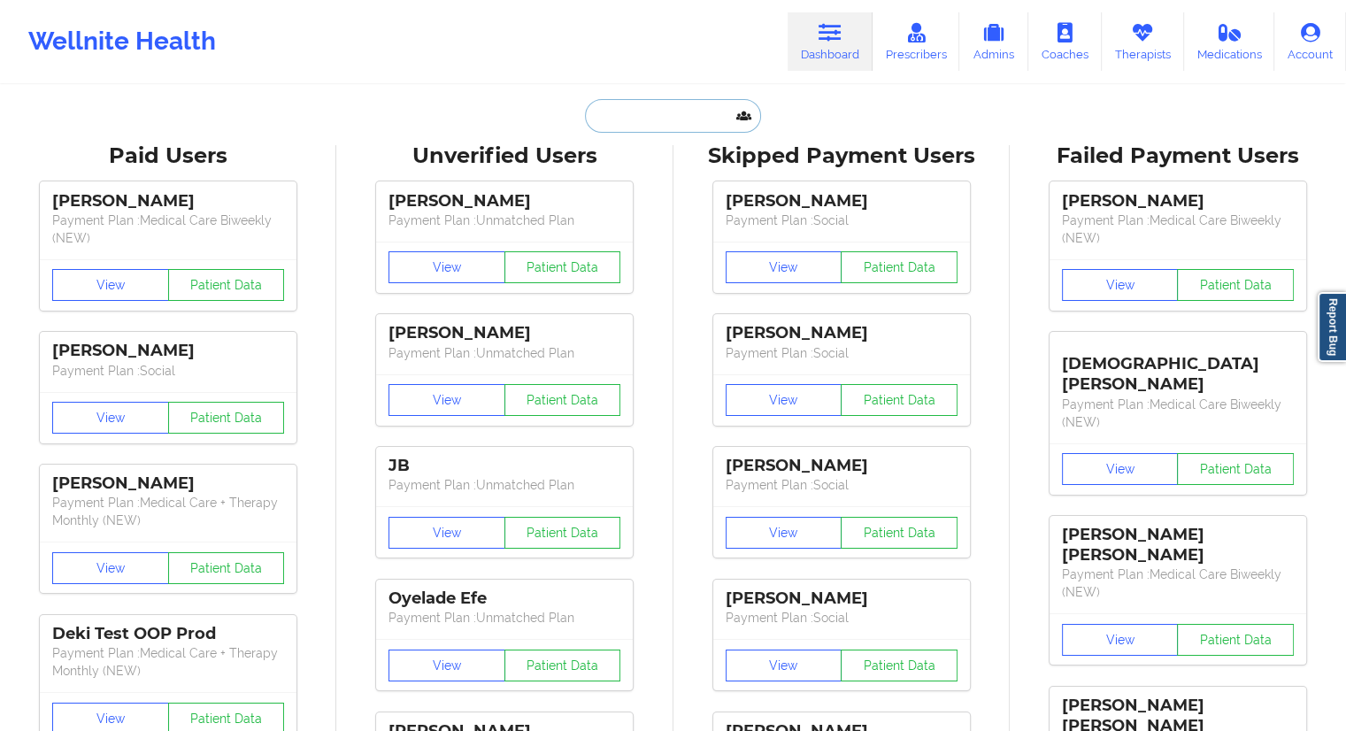
click at [643, 117] on input "text" at bounding box center [672, 116] width 175 height 34
paste input "[PERSON_NAME][EMAIL_ADDRESS][DOMAIN_NAME]"
type input "[PERSON_NAME][EMAIL_ADDRESS][DOMAIN_NAME]"
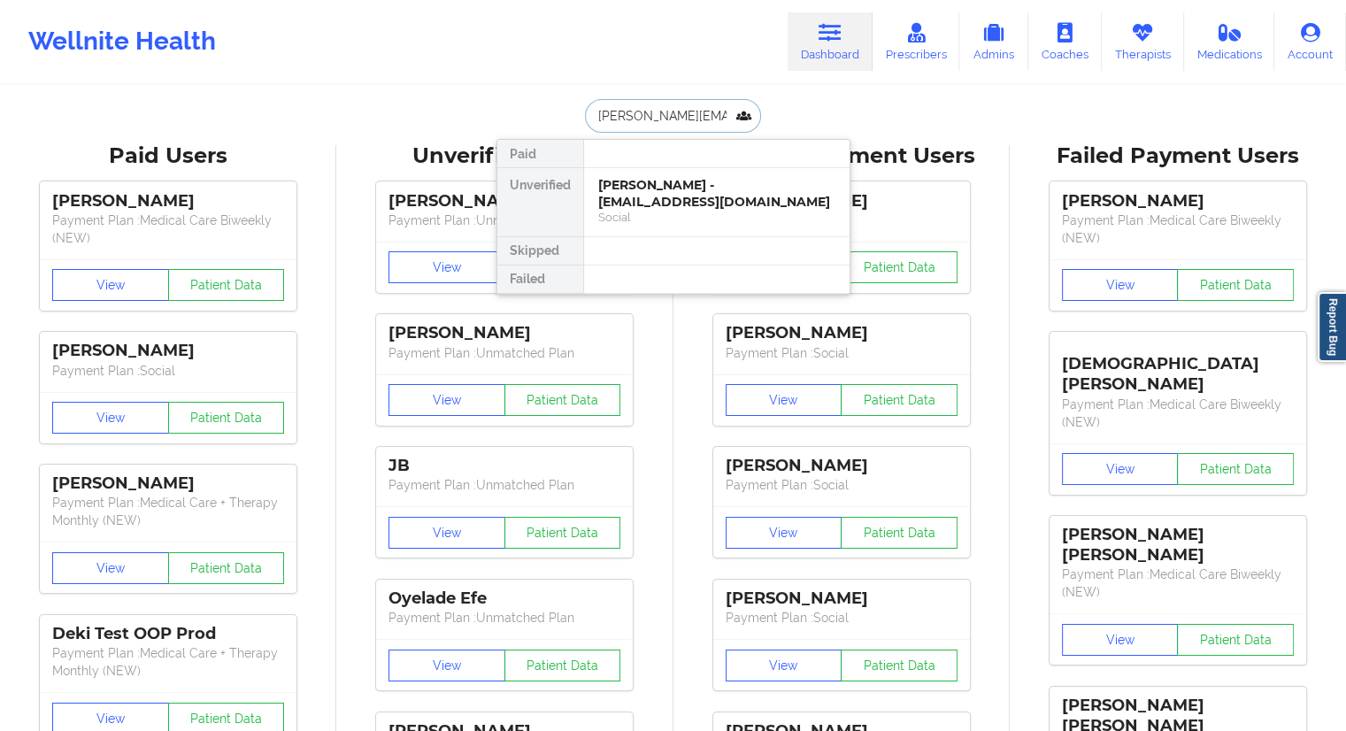
scroll to position [0, 18]
click at [603, 203] on div "[PERSON_NAME] - [PERSON_NAME][EMAIL_ADDRESS][DOMAIN_NAME]" at bounding box center [716, 193] width 237 height 33
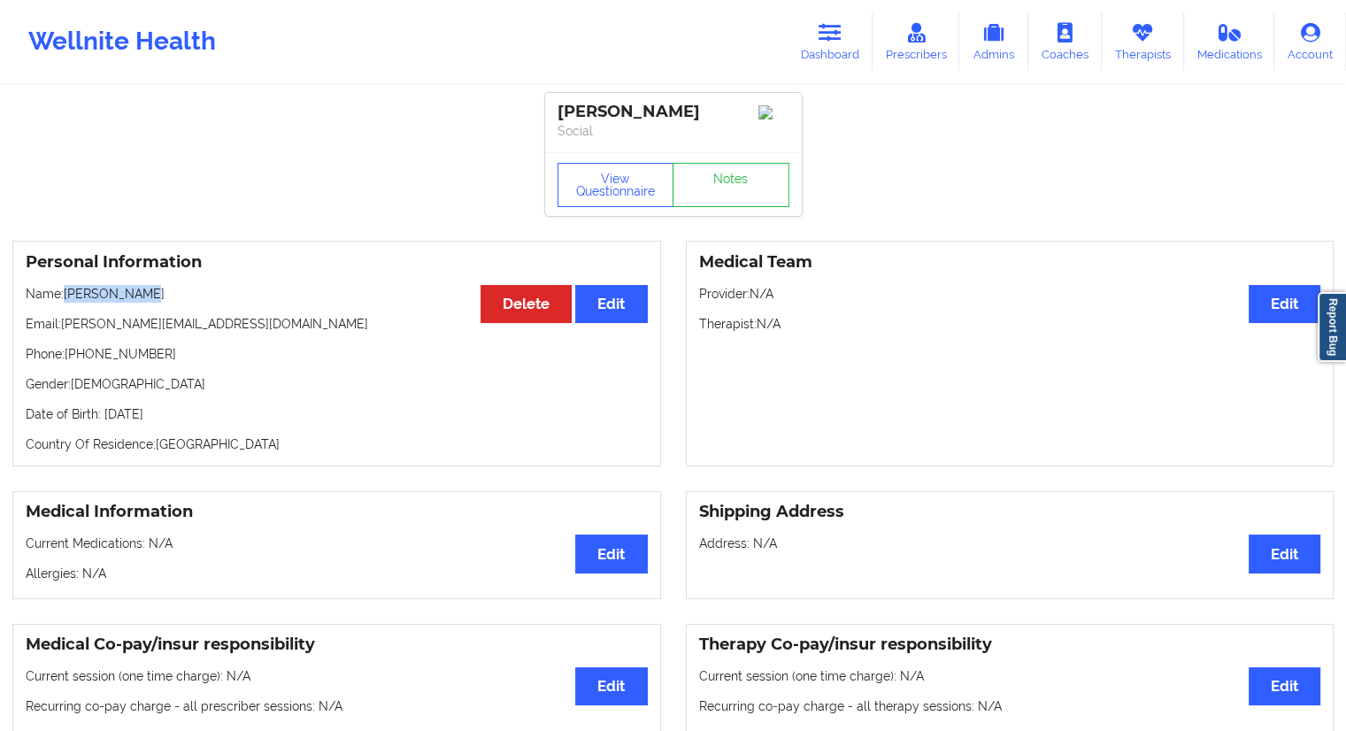
drag, startPoint x: 153, startPoint y: 296, endPoint x: 71, endPoint y: 288, distance: 82.6
click at [71, 288] on div "Personal Information Edit Delete Name: [PERSON_NAME] Email: [PERSON_NAME][EMAIL…" at bounding box center [336, 354] width 649 height 226
copy p "[PERSON_NAME]"
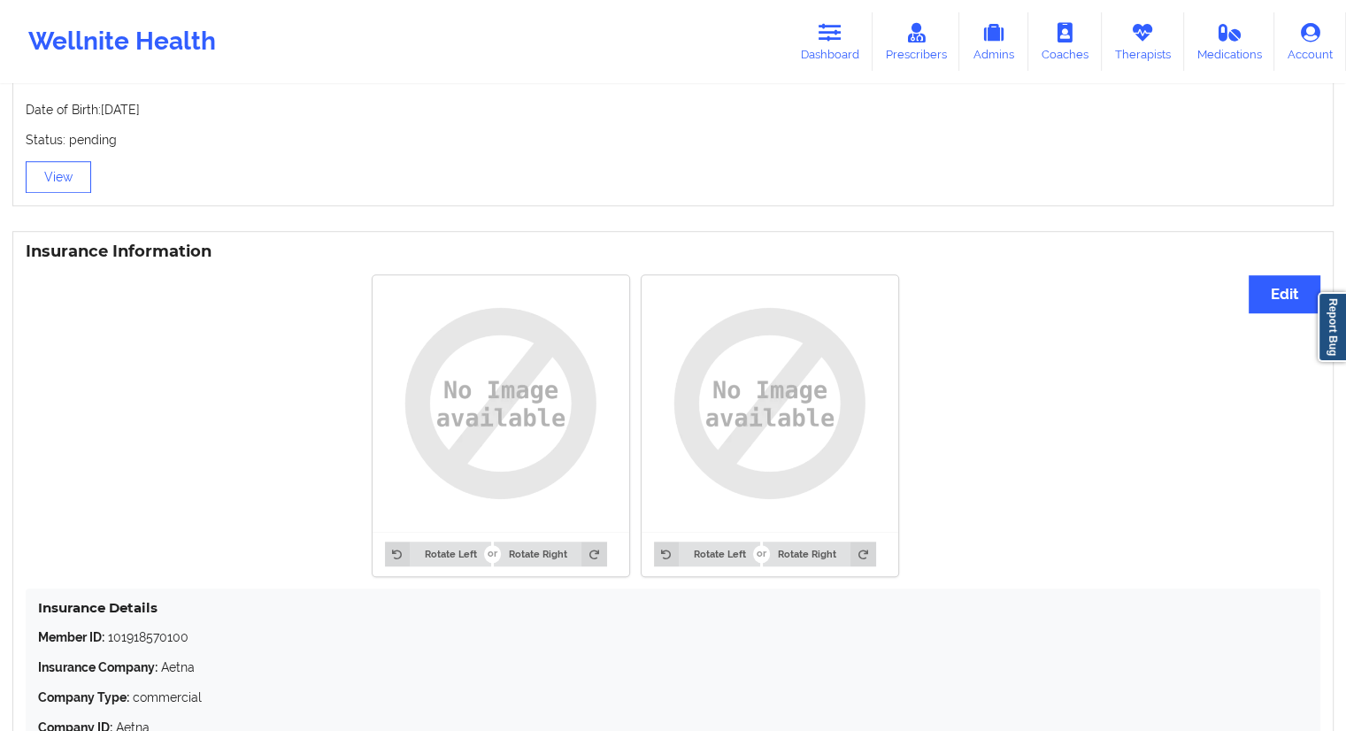
scroll to position [1322, 0]
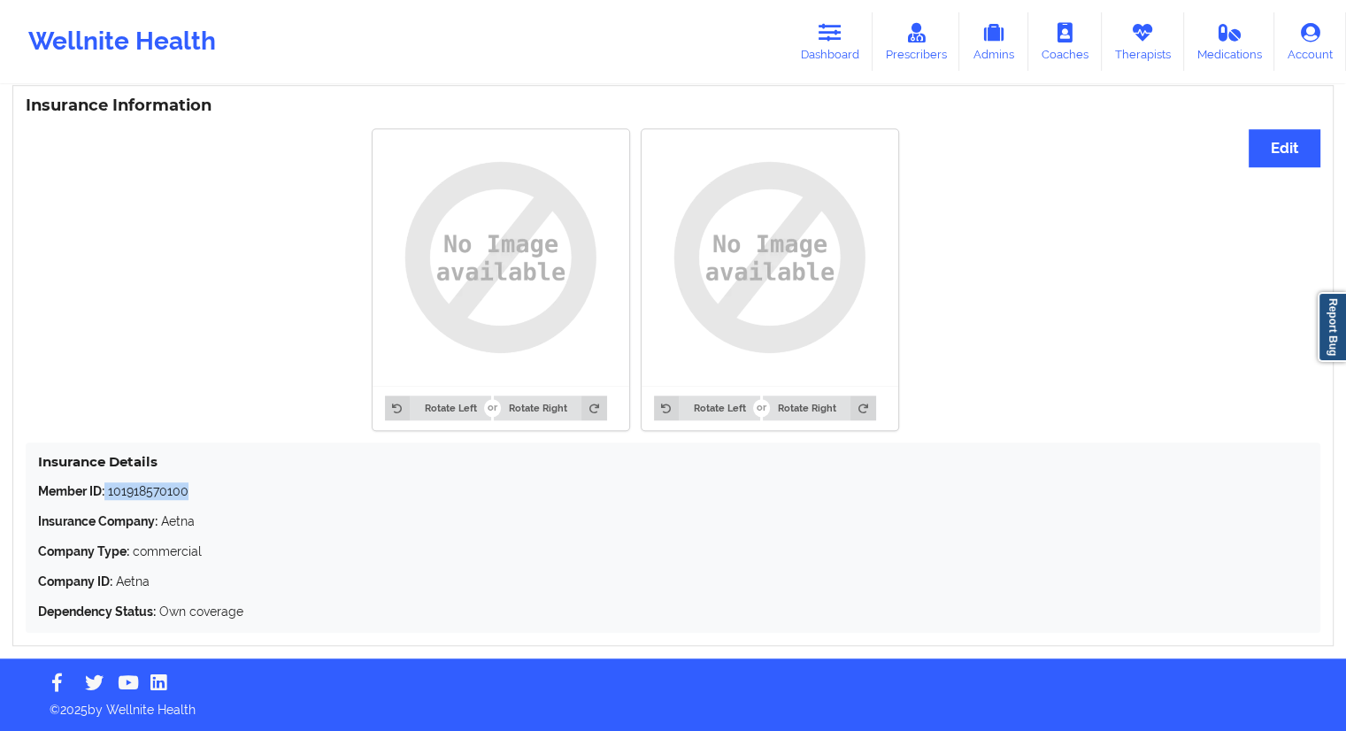
drag, startPoint x: 202, startPoint y: 489, endPoint x: 107, endPoint y: 484, distance: 94.8
click at [104, 485] on p "Member ID: 101918570100" at bounding box center [673, 491] width 1270 height 18
click at [178, 500] on p "Member ID: 101918570100" at bounding box center [673, 491] width 1270 height 18
drag, startPoint x: 202, startPoint y: 482, endPoint x: 110, endPoint y: 493, distance: 92.6
click at [110, 493] on p "Member ID: 101918570100" at bounding box center [673, 491] width 1270 height 18
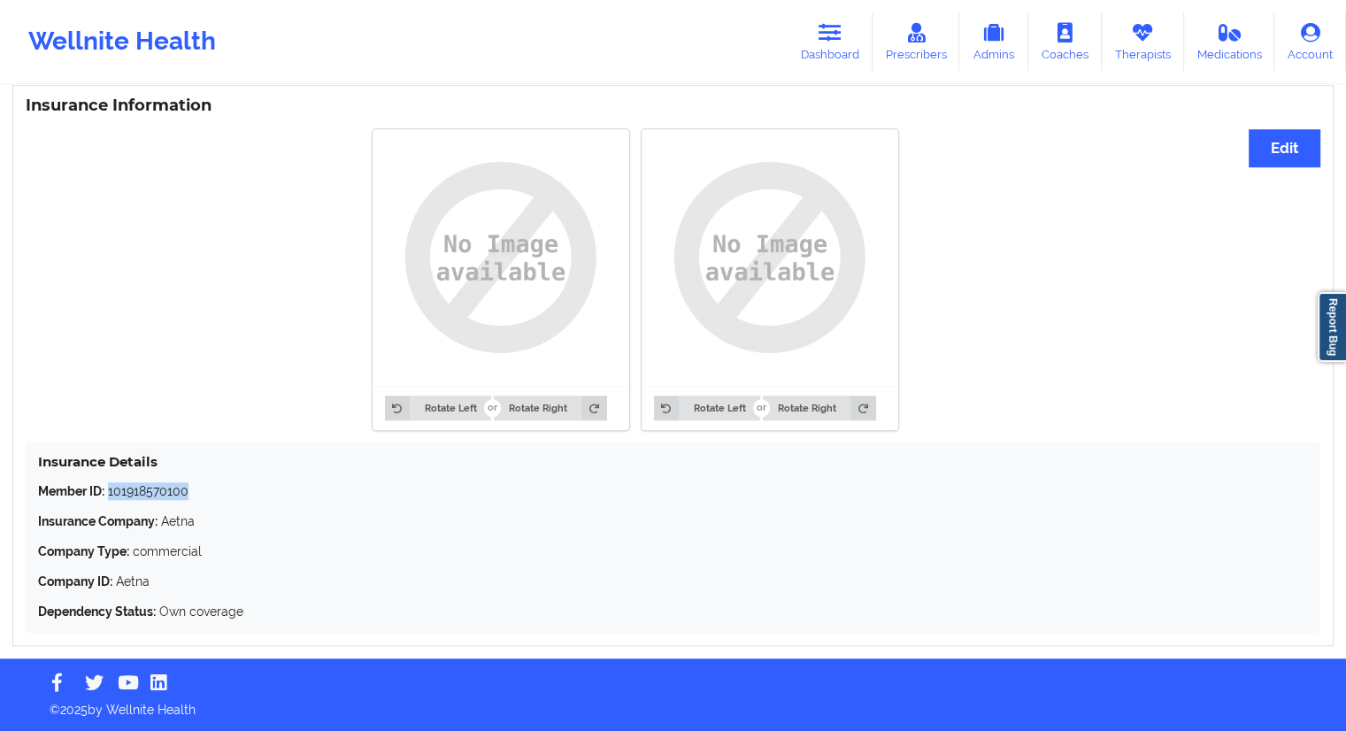
copy p "101918570100"
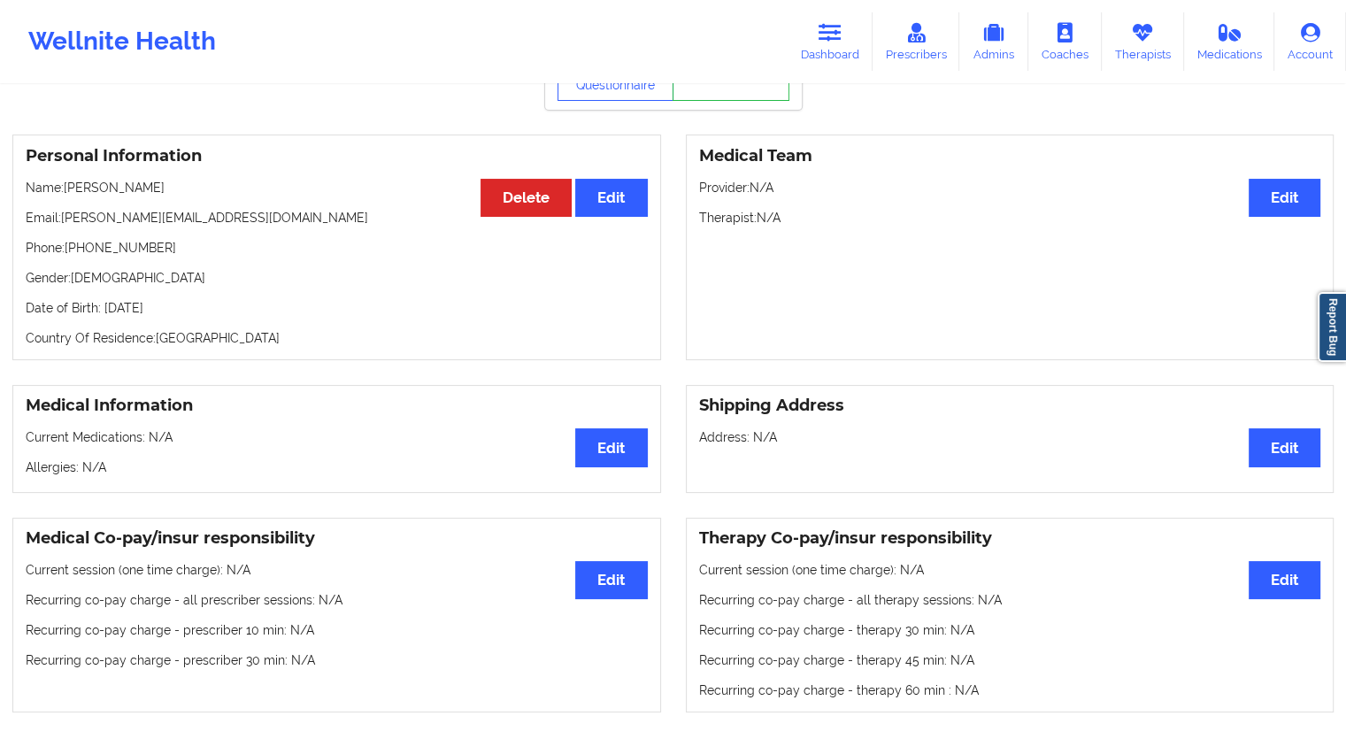
scroll to position [0, 0]
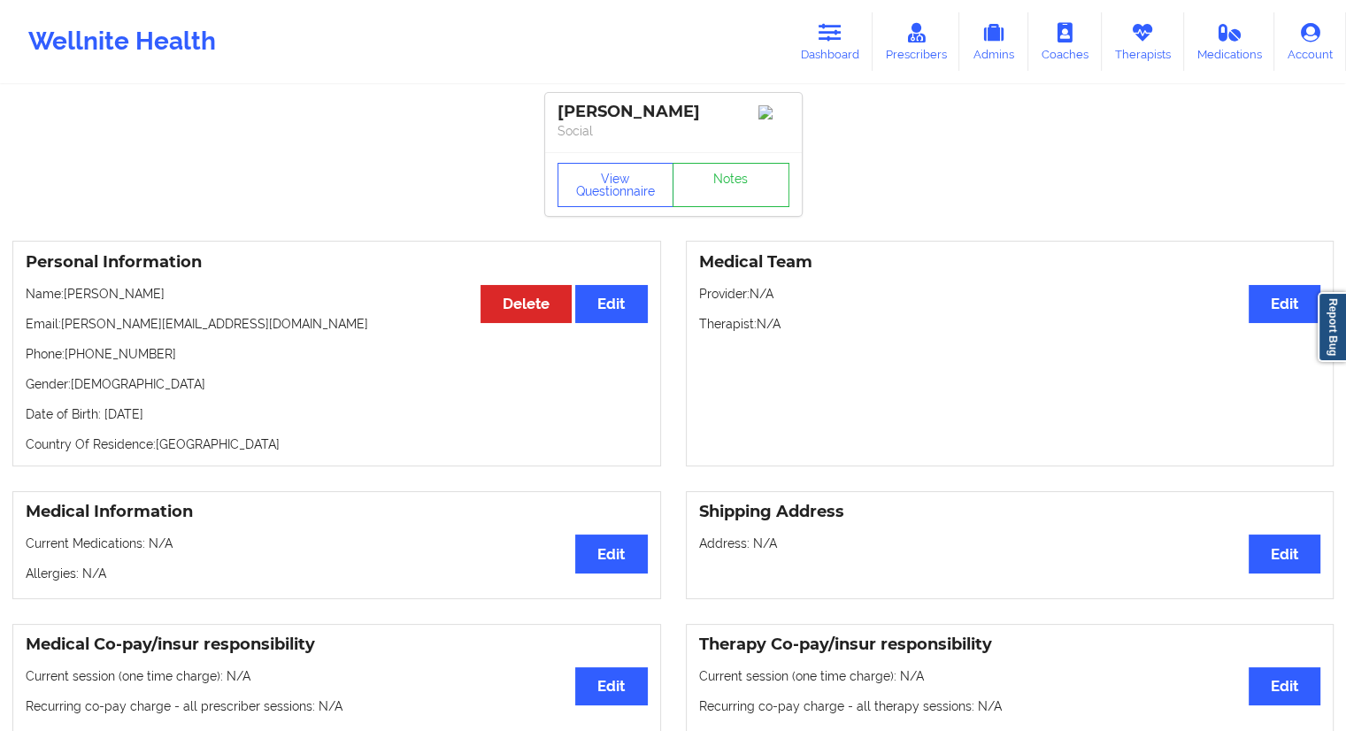
drag, startPoint x: 250, startPoint y: 412, endPoint x: 209, endPoint y: 415, distance: 40.8
click at [209, 415] on p "Date of Birth: [DEMOGRAPHIC_DATA]" at bounding box center [337, 414] width 622 height 18
copy p "1973"
drag, startPoint x: 159, startPoint y: 297, endPoint x: 71, endPoint y: 298, distance: 88.5
click at [71, 298] on p "Name: [PERSON_NAME]" at bounding box center [337, 294] width 622 height 18
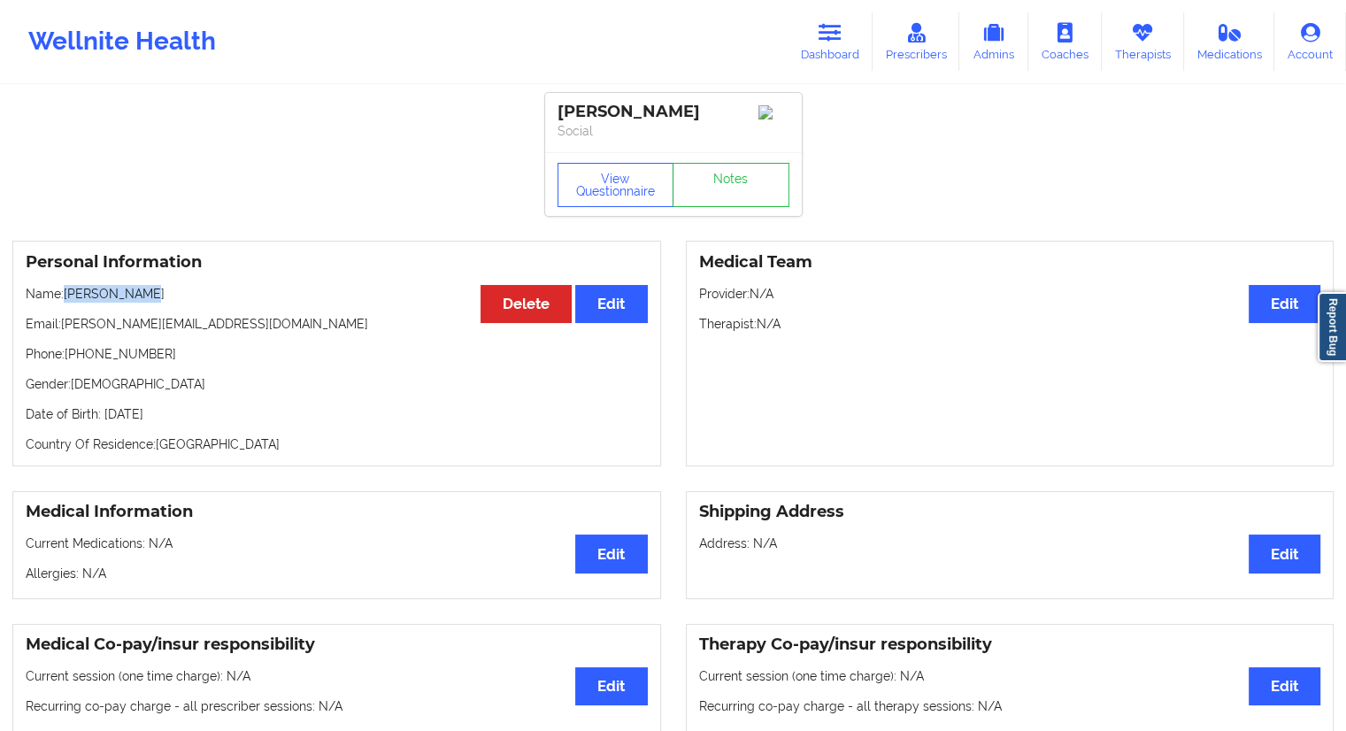
copy p "[PERSON_NAME]"
drag, startPoint x: 164, startPoint y: 363, endPoint x: 70, endPoint y: 357, distance: 93.9
click at [70, 357] on p "Phone: [PHONE_NUMBER]" at bounding box center [337, 354] width 622 height 18
copy p "[PHONE_NUMBER]"
click at [344, 375] on div "Personal Information Edit Delete Name: [PERSON_NAME] Email: [PERSON_NAME][EMAIL…" at bounding box center [336, 354] width 649 height 226
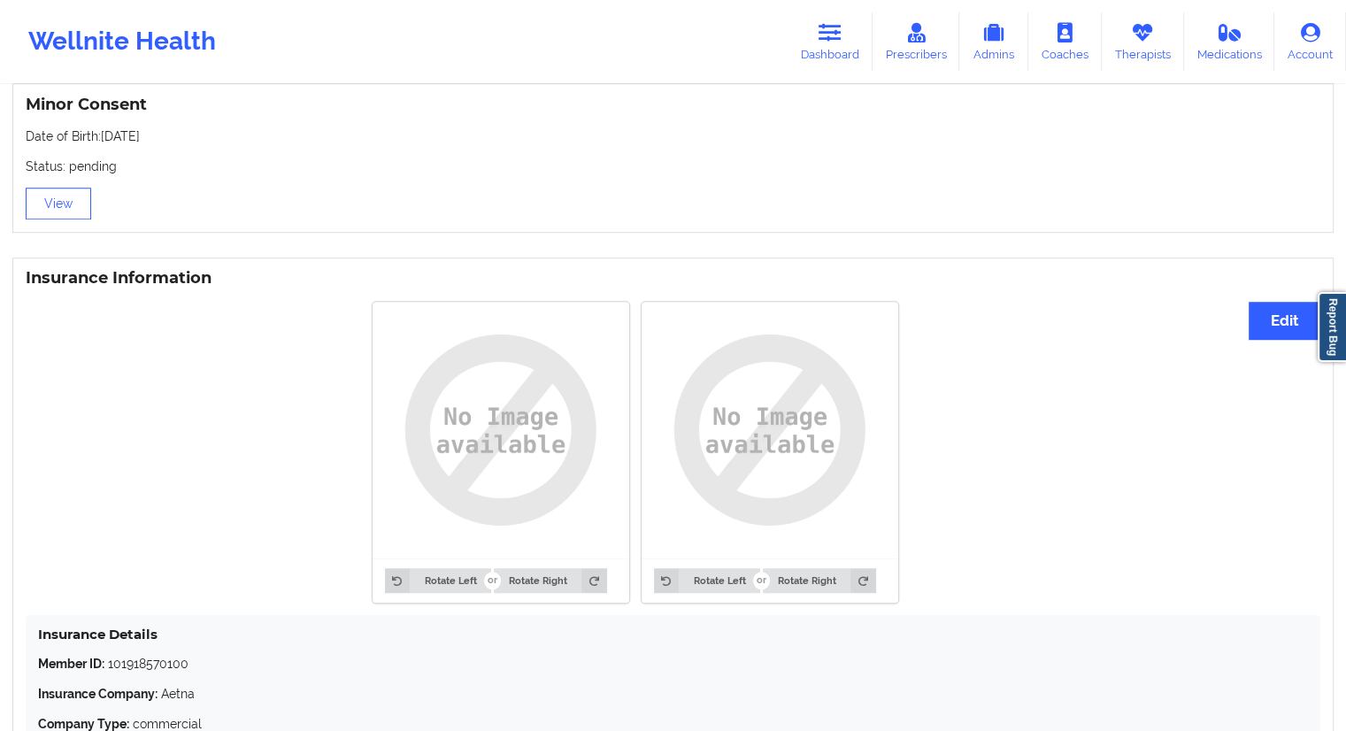
scroll to position [1145, 0]
click at [1119, 55] on link "Therapists" at bounding box center [1143, 41] width 82 height 58
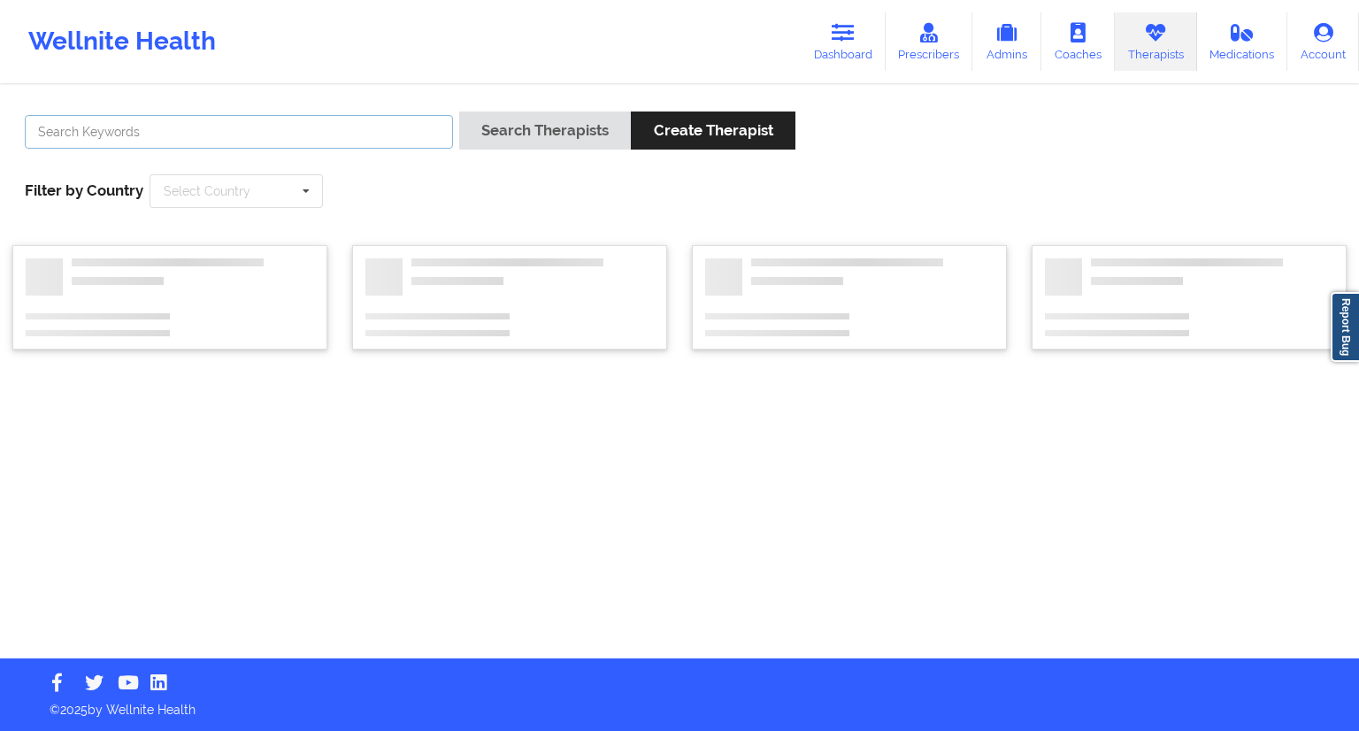
click at [262, 139] on input "text" at bounding box center [239, 132] width 428 height 34
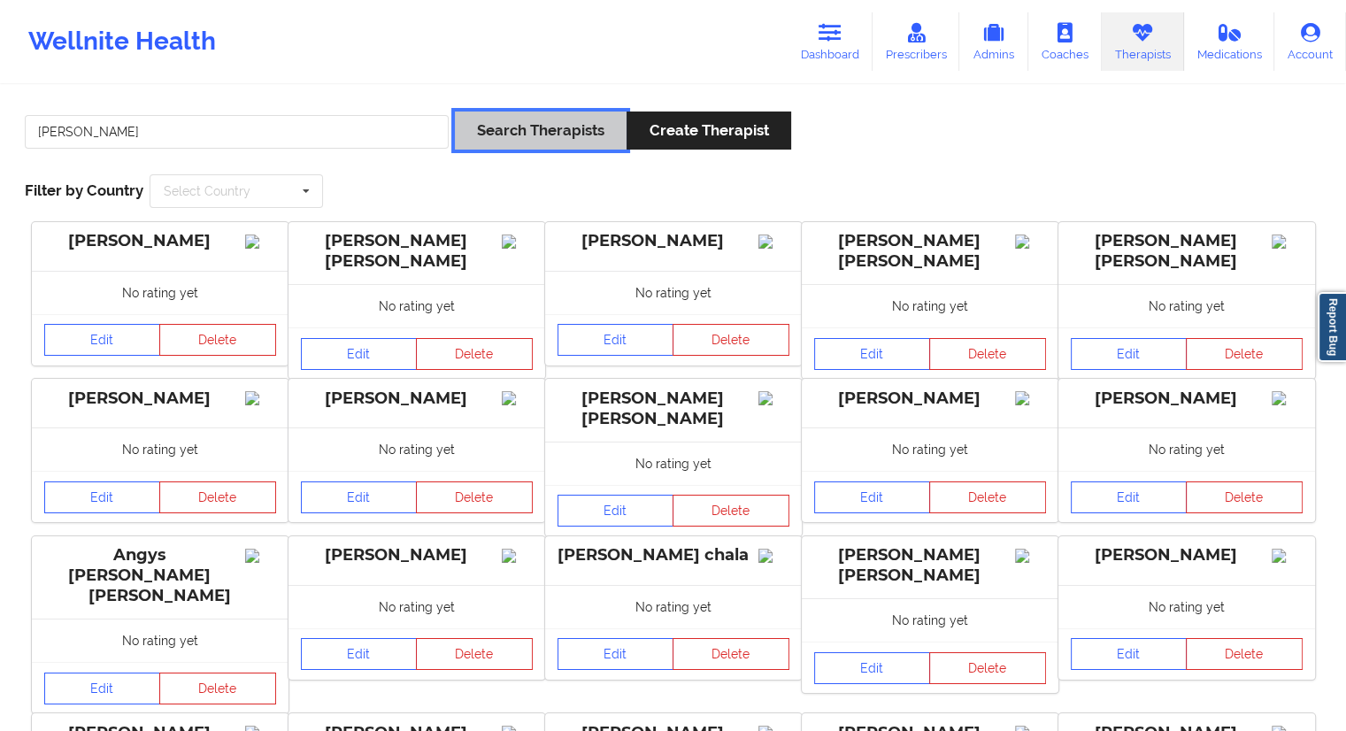
click at [493, 122] on button "Search Therapists" at bounding box center [541, 130] width 172 height 38
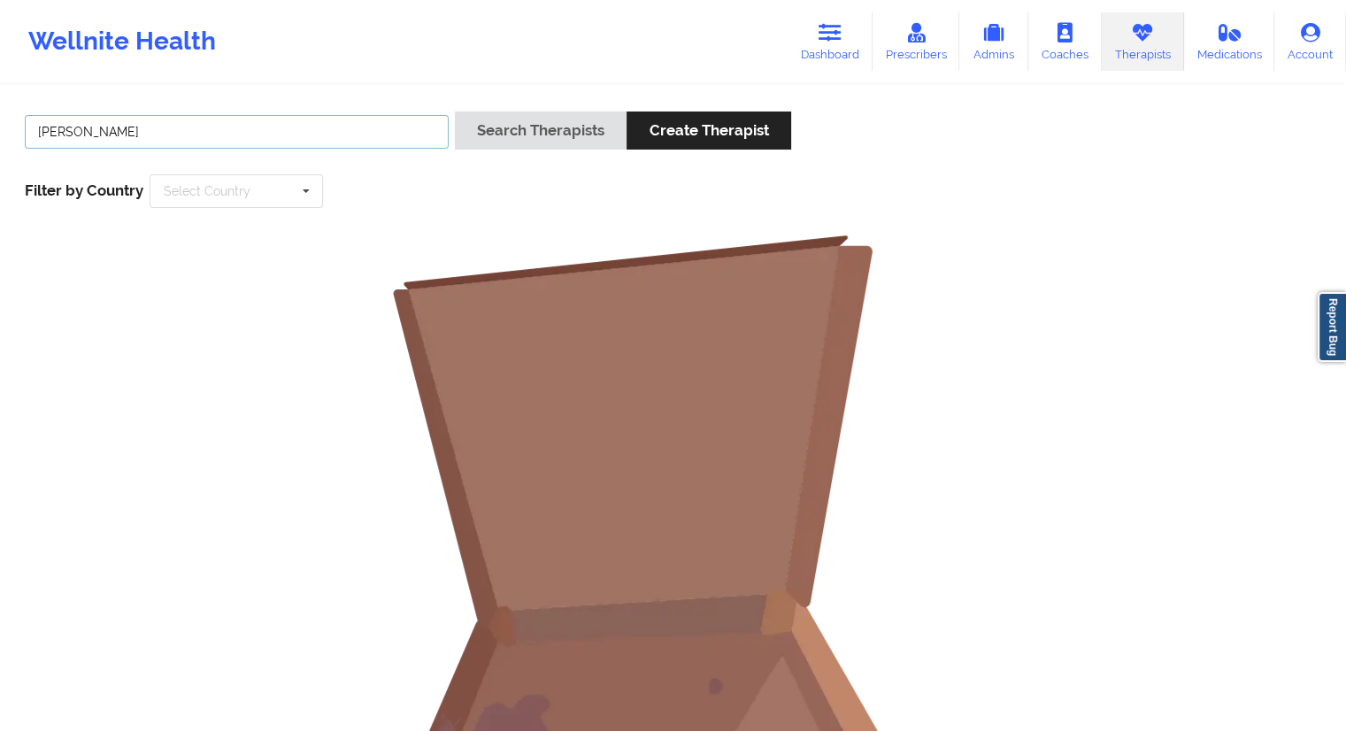
click at [179, 146] on input "[PERSON_NAME]" at bounding box center [237, 132] width 424 height 34
click at [545, 122] on button "Search Therapists" at bounding box center [541, 130] width 172 height 38
click at [155, 135] on input "[PERSON_NAME]" at bounding box center [237, 132] width 424 height 34
type input "Chermora"
click at [552, 111] on div "Chermora Search Therapists Create Therapist Filter by Country Select Country [G…" at bounding box center [672, 159] width 1321 height 121
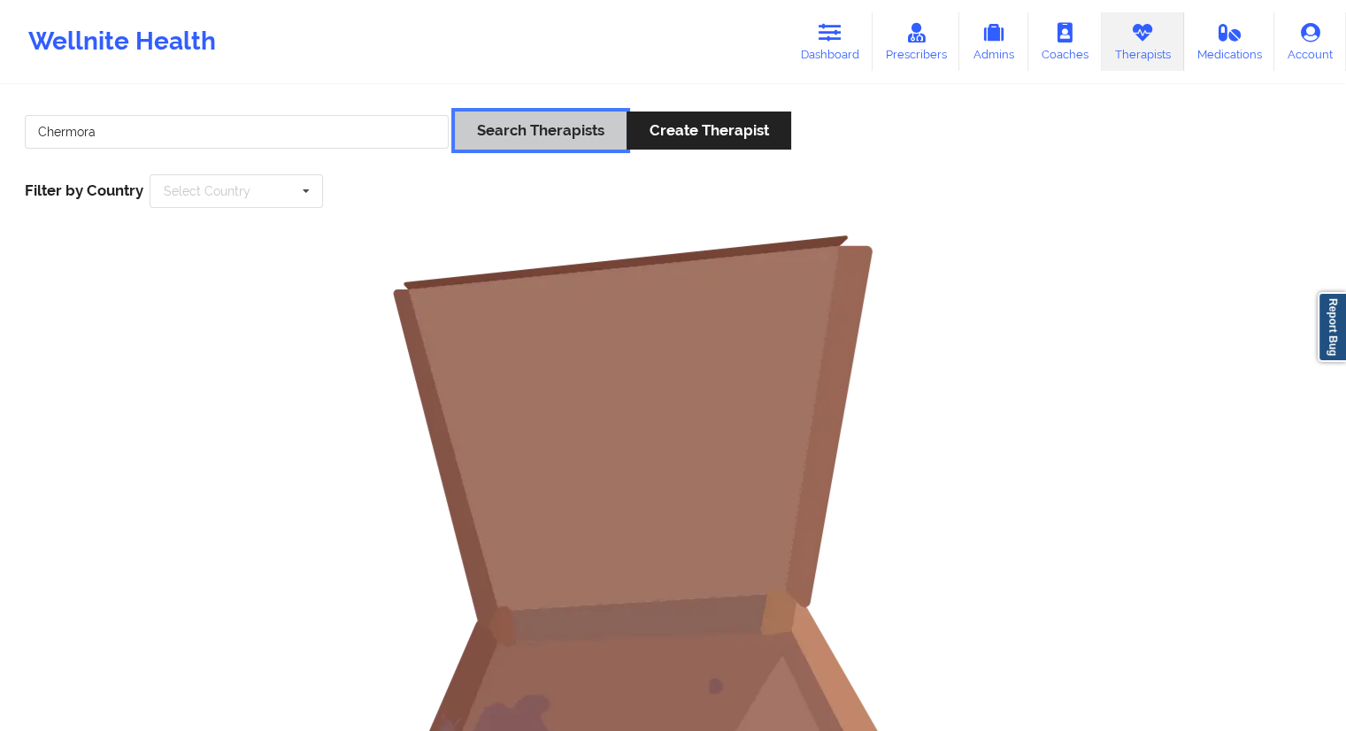
click at [537, 129] on button "Search Therapists" at bounding box center [541, 130] width 172 height 38
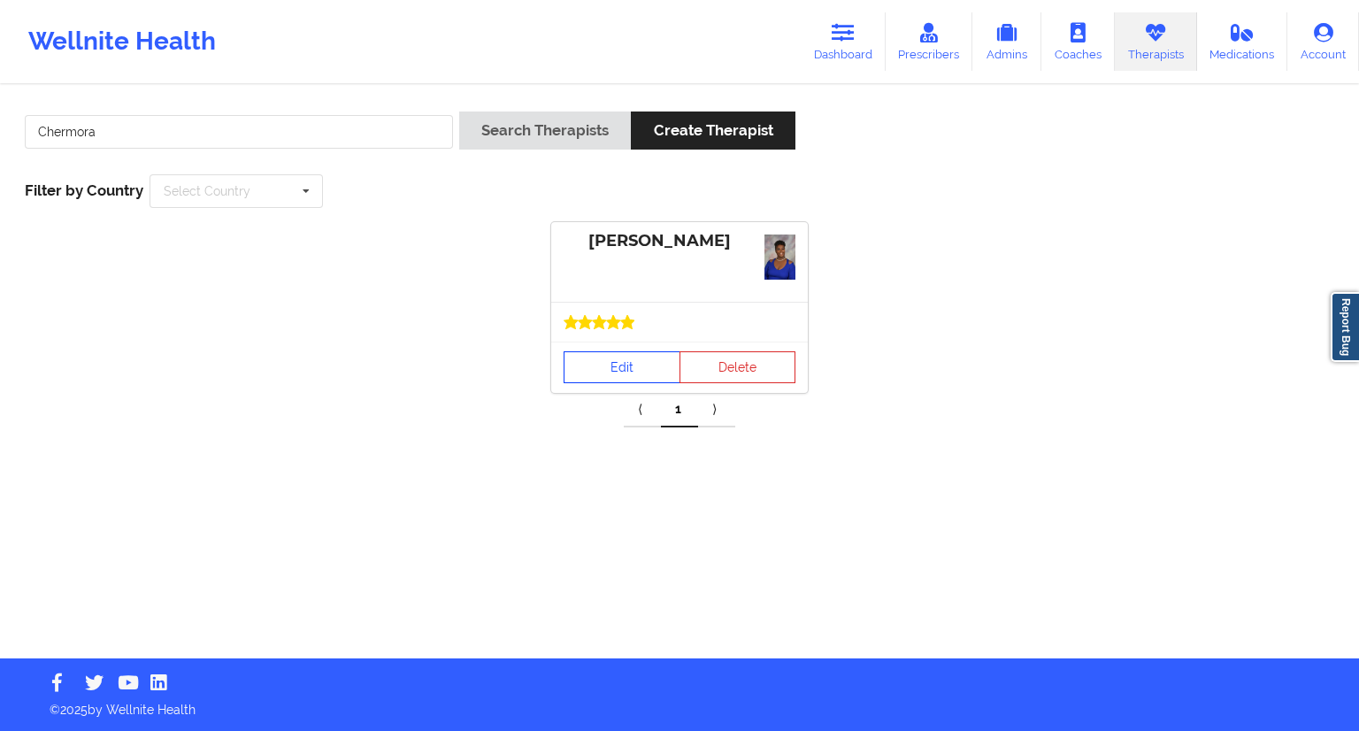
click at [614, 369] on link "Edit" at bounding box center [622, 367] width 117 height 32
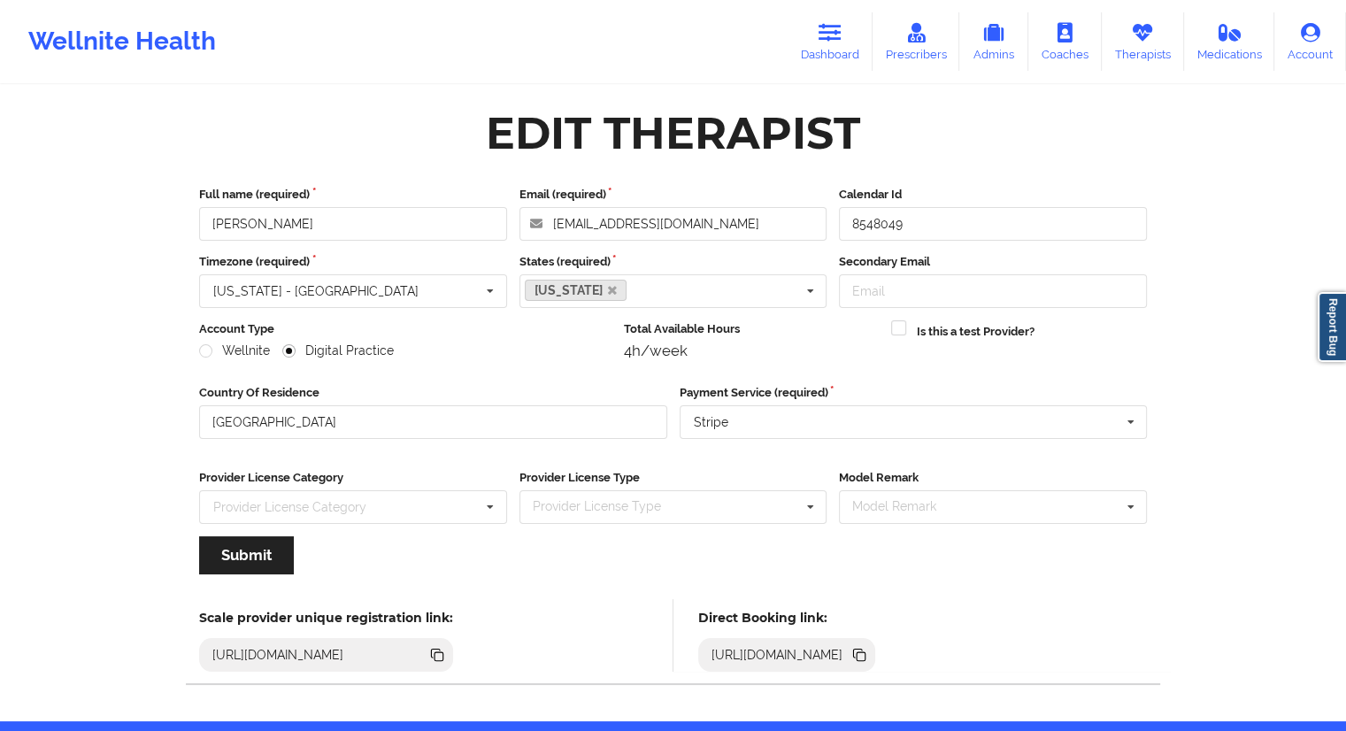
click at [869, 656] on icon at bounding box center [858, 654] width 19 height 19
click at [835, 49] on link "Dashboard" at bounding box center [830, 41] width 85 height 58
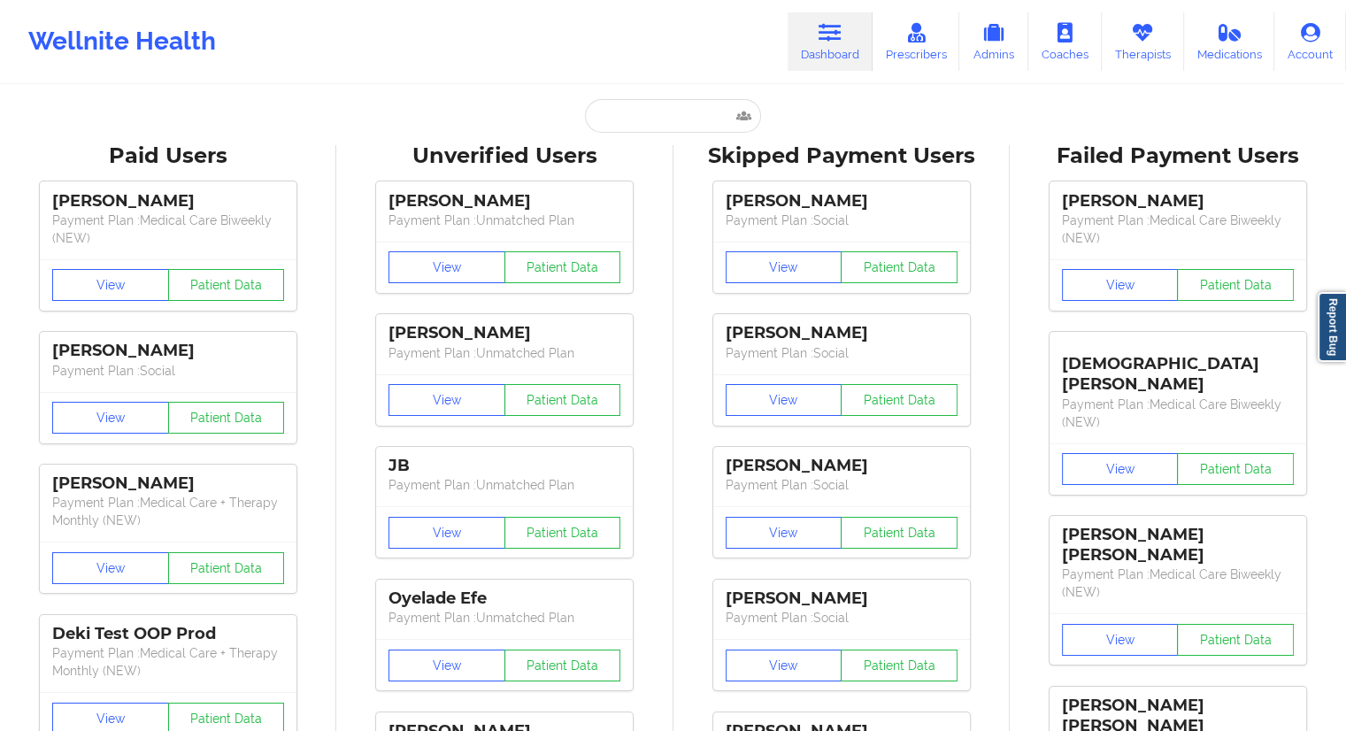
click at [676, 108] on input "text" at bounding box center [672, 116] width 175 height 34
paste input "[EMAIL_ADDRESS][DOMAIN_NAME]"
type input "[EMAIL_ADDRESS][DOMAIN_NAME]"
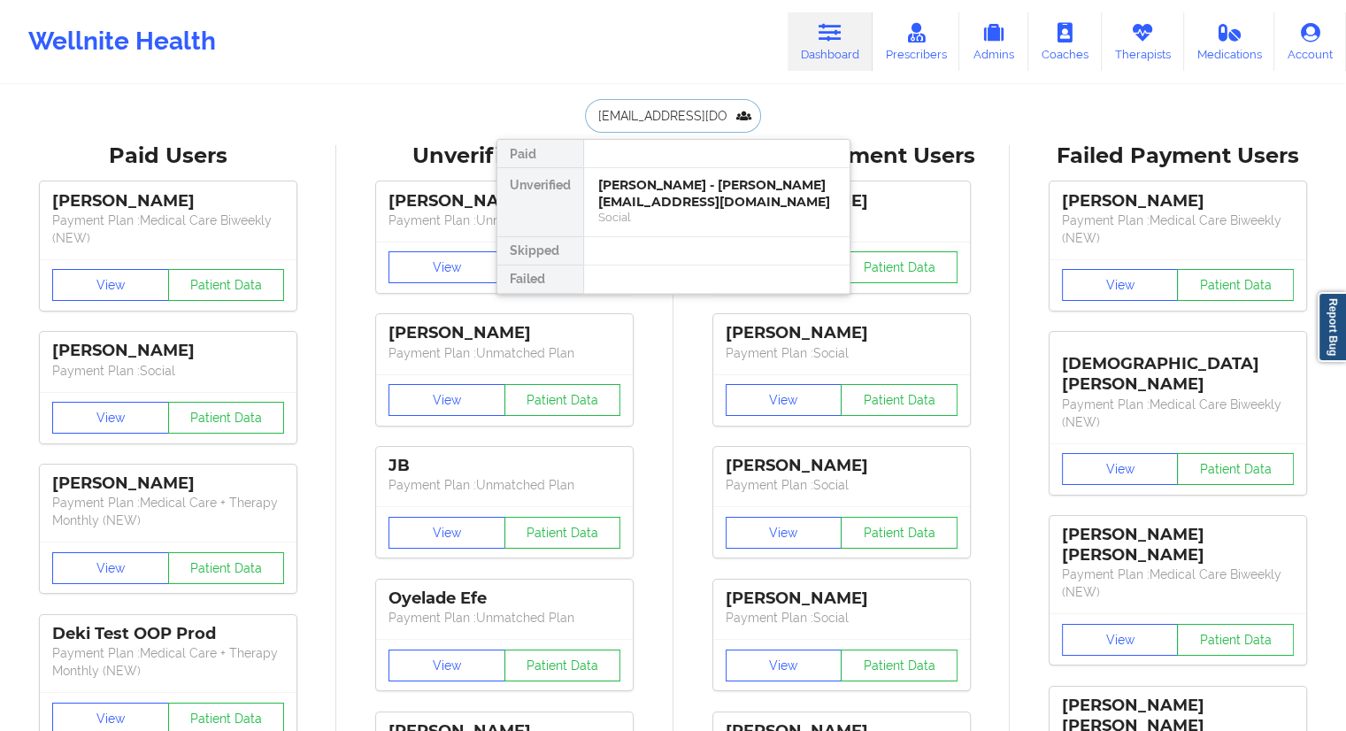
scroll to position [0, 24]
click at [626, 206] on div "[PERSON_NAME] - [EMAIL_ADDRESS][DOMAIN_NAME]" at bounding box center [716, 193] width 237 height 33
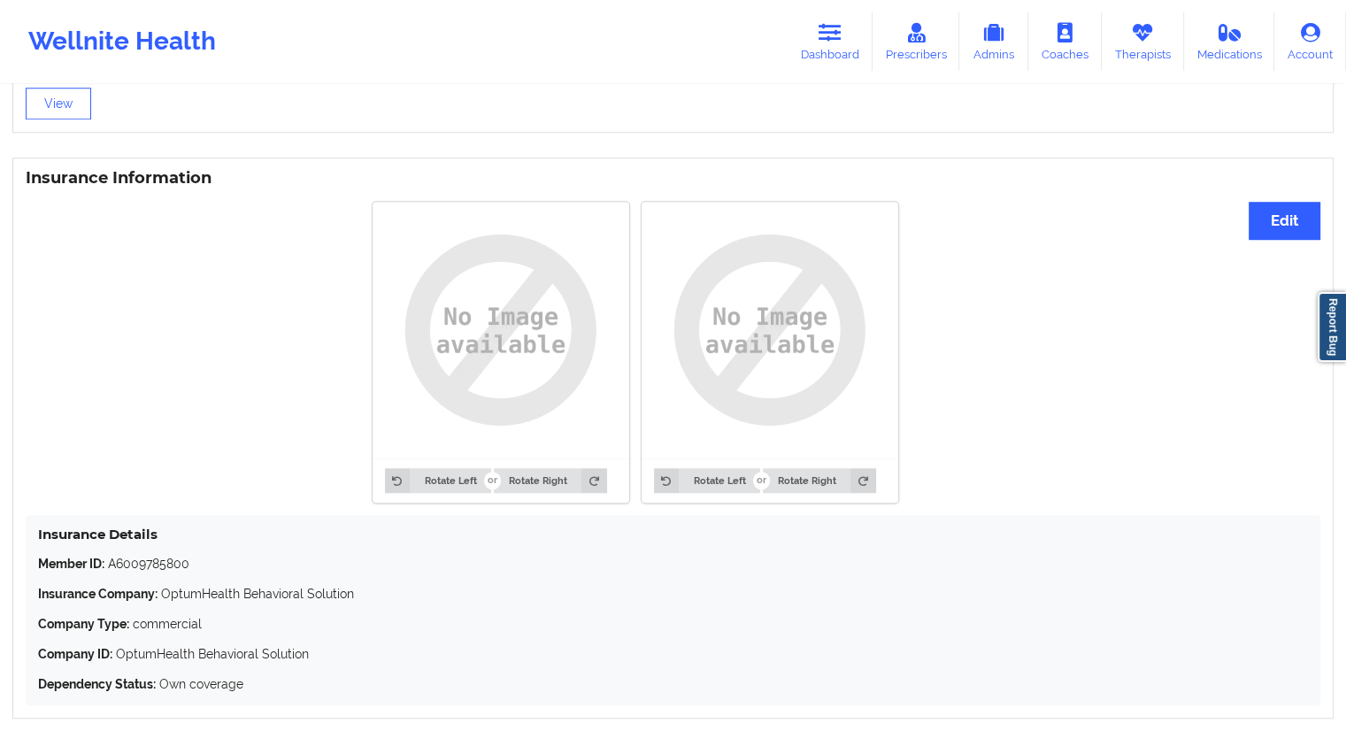
scroll to position [1322, 0]
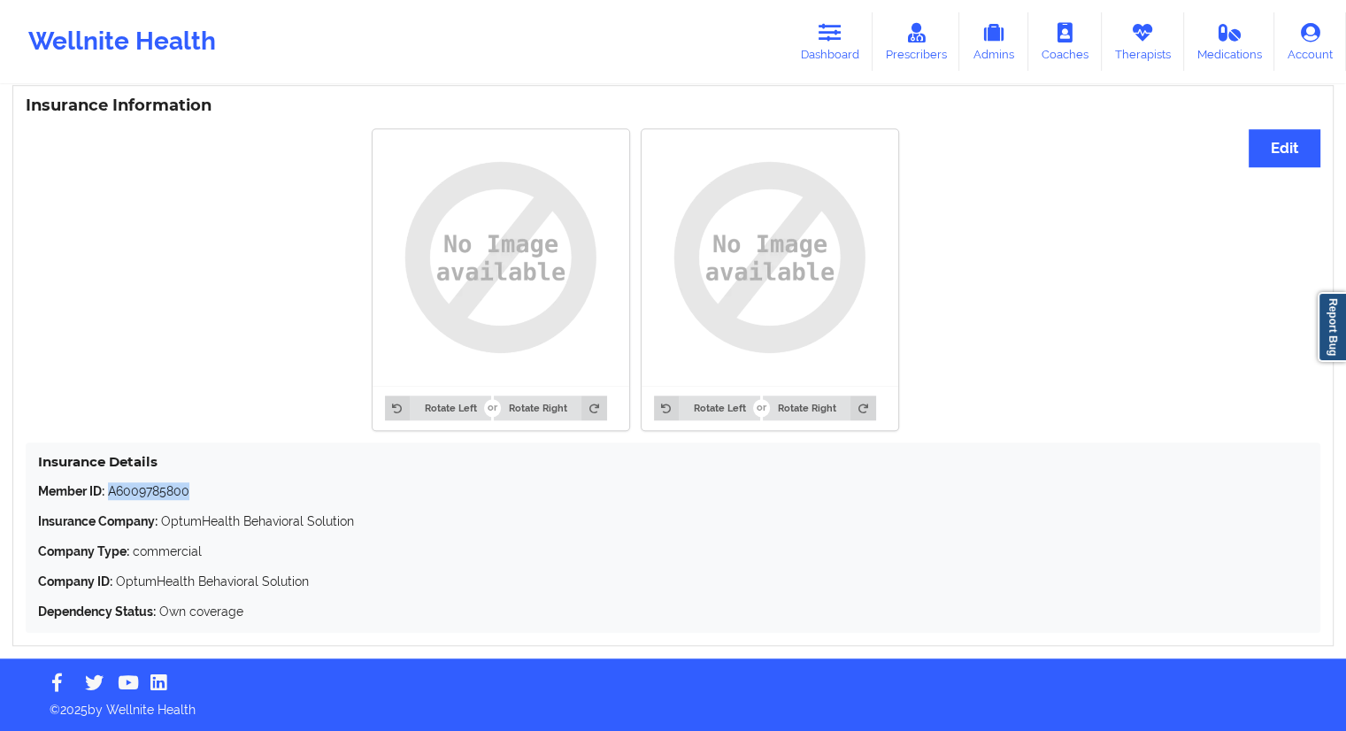
drag, startPoint x: 199, startPoint y: 492, endPoint x: 111, endPoint y: 490, distance: 88.5
click at [111, 490] on p "Member ID: A6009785800" at bounding box center [673, 491] width 1270 height 18
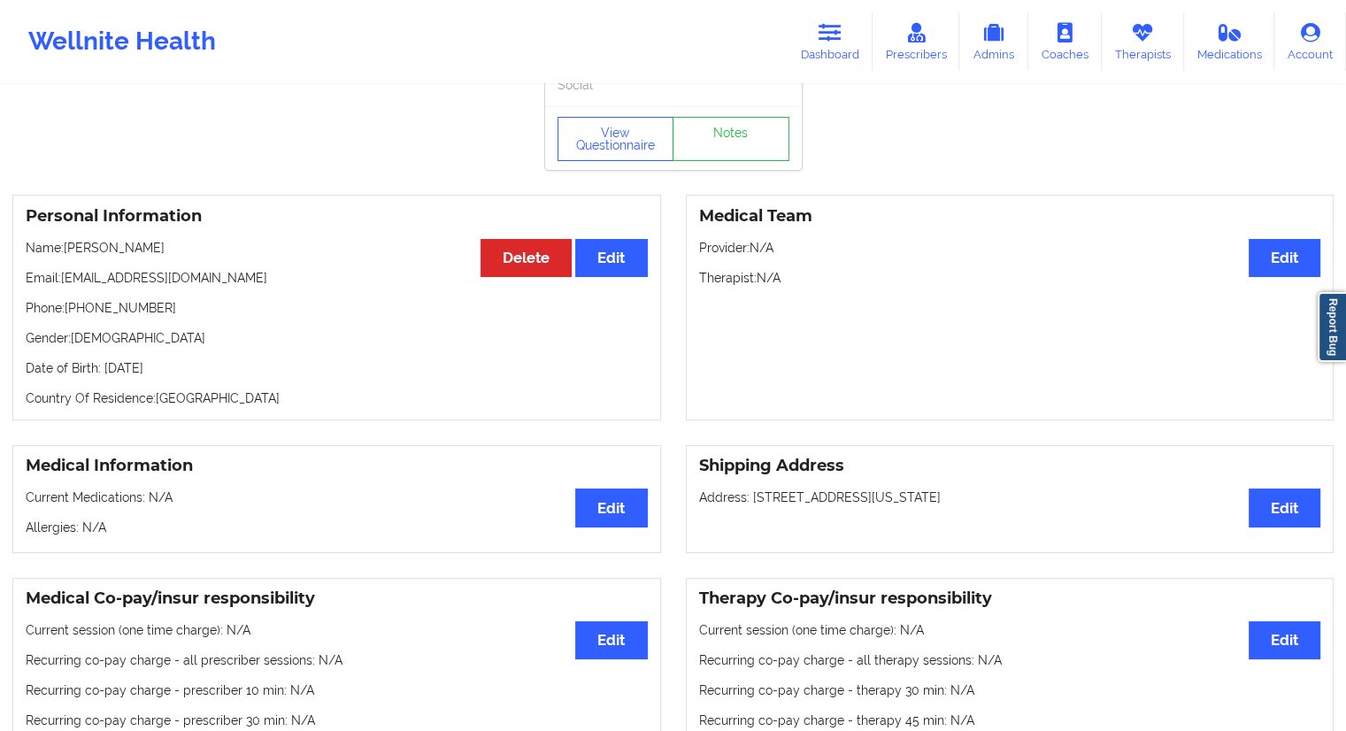
scroll to position [0, 0]
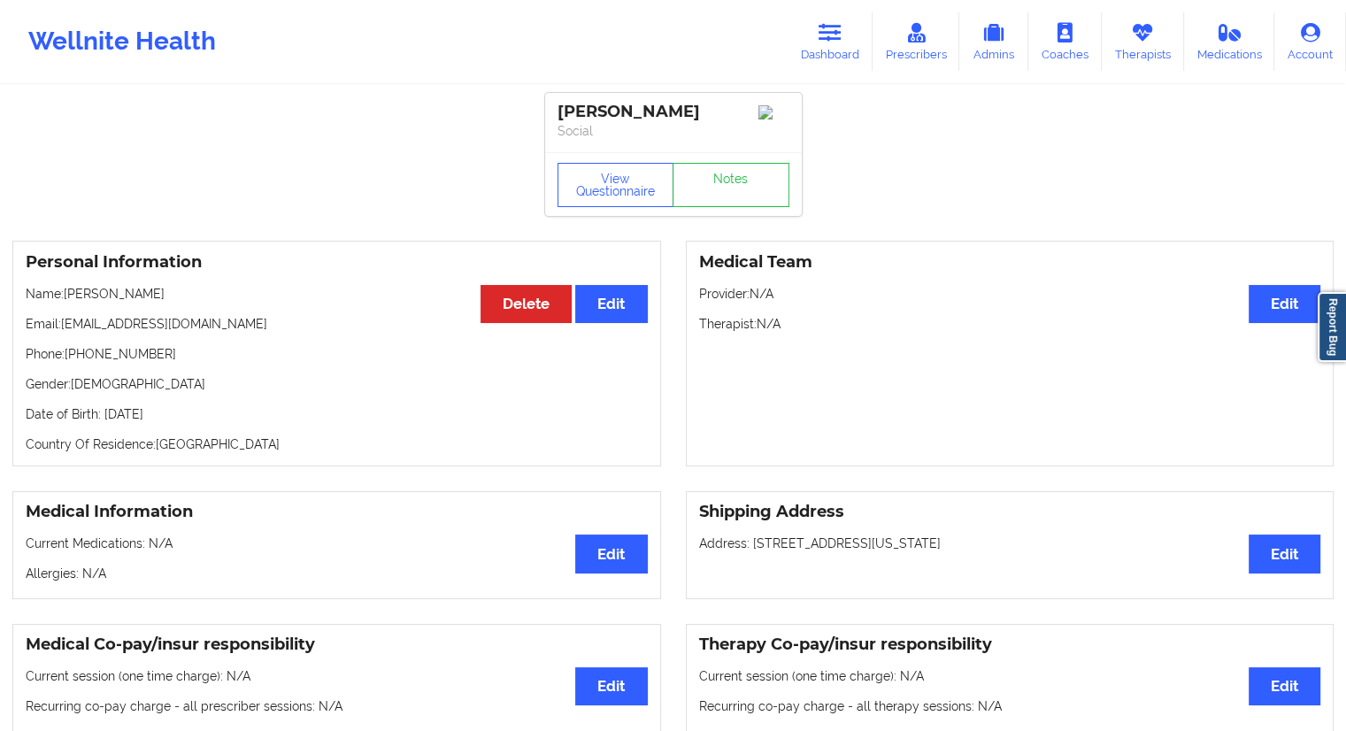
drag, startPoint x: 158, startPoint y: 295, endPoint x: 107, endPoint y: 295, distance: 50.4
click at [107, 295] on p "Name: [PERSON_NAME]" at bounding box center [337, 294] width 622 height 18
click at [145, 298] on p "Name: [PERSON_NAME]" at bounding box center [337, 294] width 622 height 18
drag, startPoint x: 157, startPoint y: 302, endPoint x: 68, endPoint y: 302, distance: 88.5
click at [68, 302] on p "Name: [PERSON_NAME]" at bounding box center [337, 294] width 622 height 18
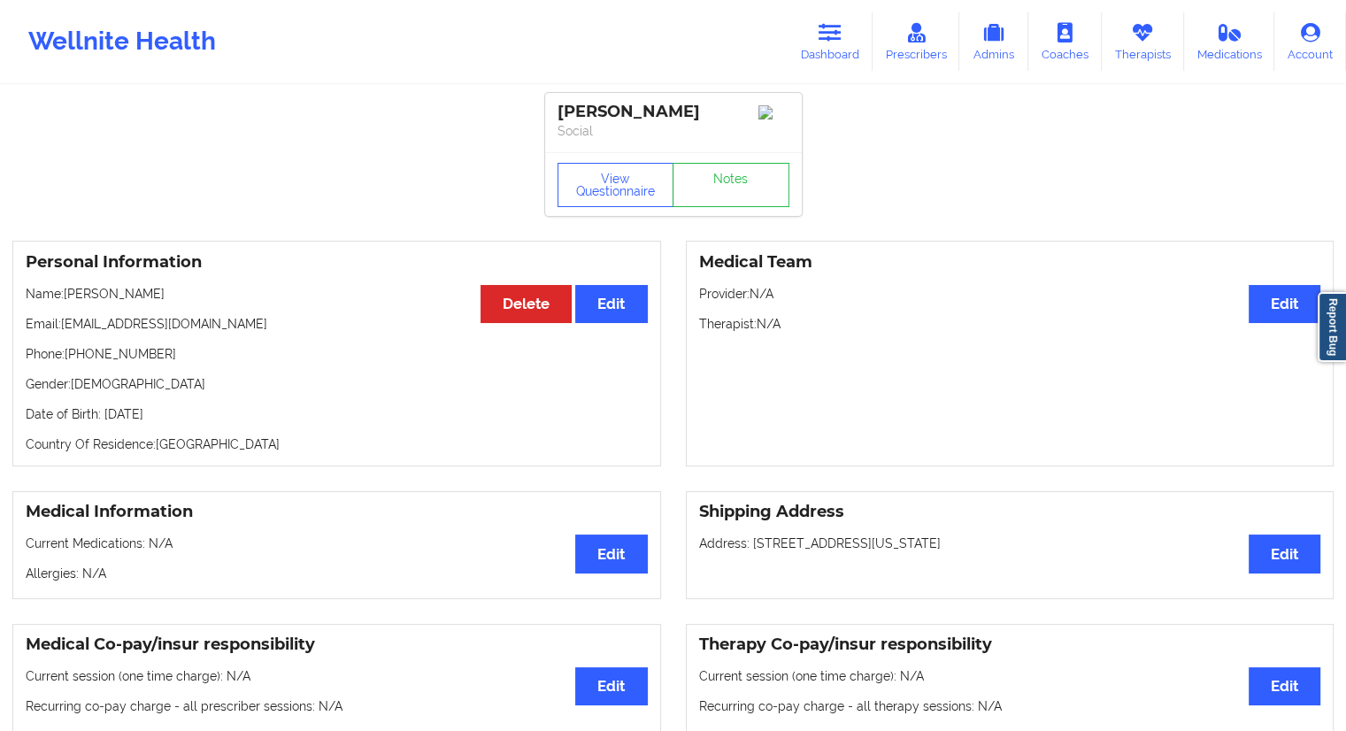
drag, startPoint x: 230, startPoint y: 415, endPoint x: 202, endPoint y: 422, distance: 29.2
click at [202, 422] on p "Date of Birth: [DEMOGRAPHIC_DATA]" at bounding box center [337, 414] width 622 height 18
drag, startPoint x: 230, startPoint y: 337, endPoint x: 60, endPoint y: 330, distance: 170.0
click at [60, 330] on p "Email: [EMAIL_ADDRESS][DOMAIN_NAME]" at bounding box center [337, 324] width 622 height 18
click at [1145, 50] on link "Therapists" at bounding box center [1143, 41] width 82 height 58
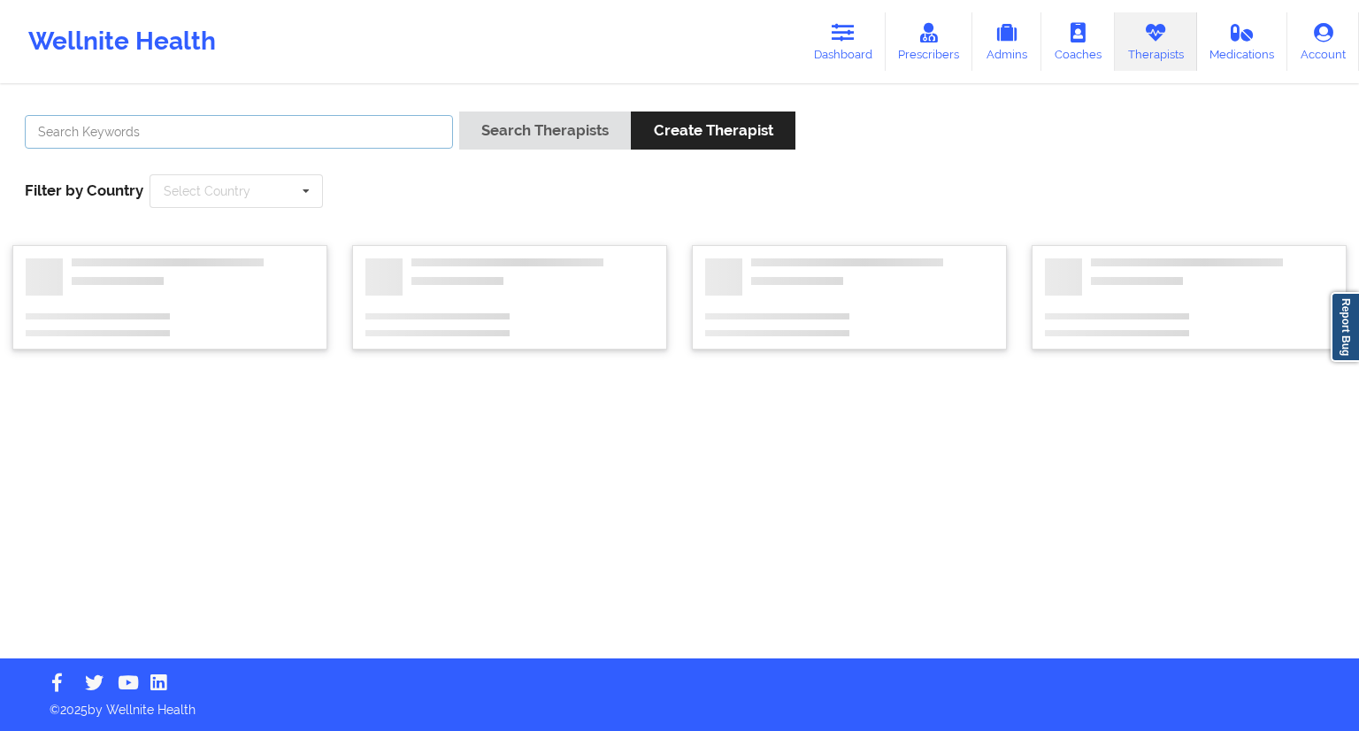
click at [93, 139] on input "text" at bounding box center [239, 132] width 428 height 34
paste input "Dashima Green"
type input "Dashima Green"
click at [524, 127] on button "Search Therapists" at bounding box center [545, 130] width 172 height 38
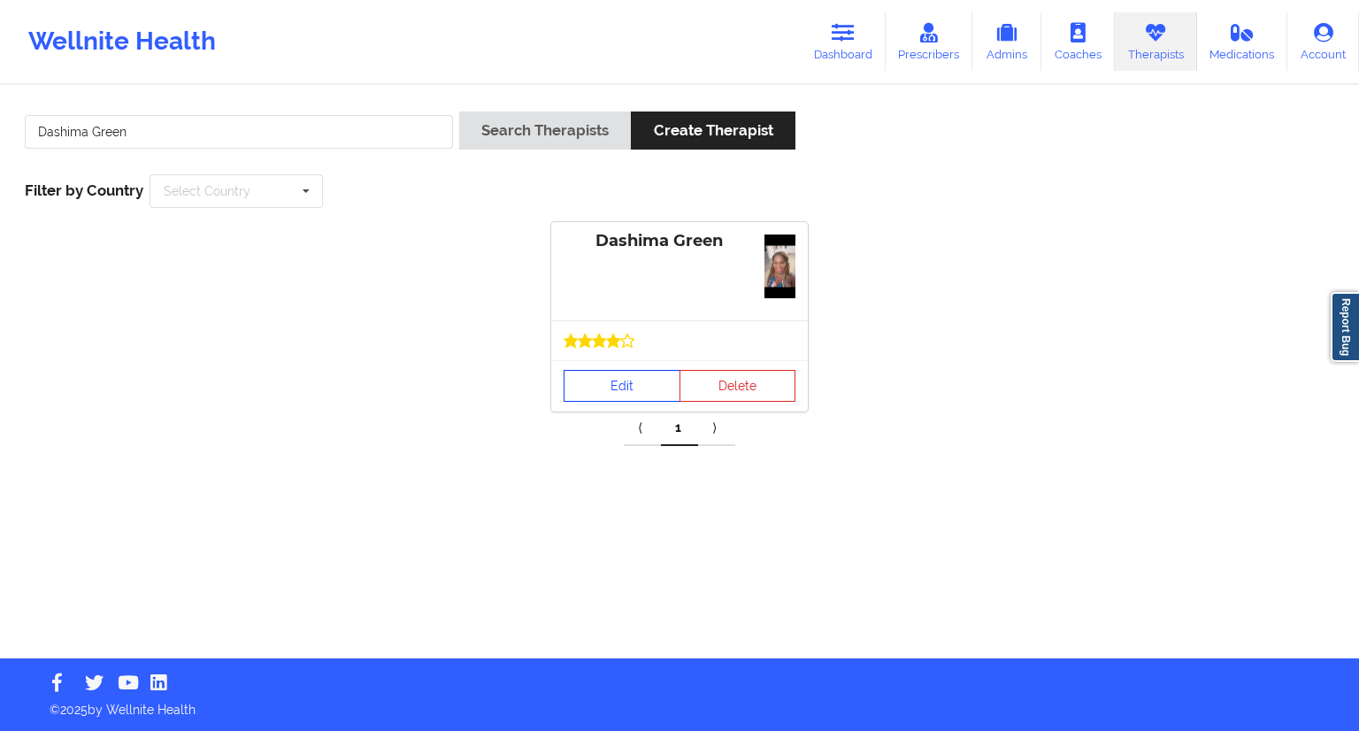
click at [609, 390] on link "Edit" at bounding box center [622, 386] width 117 height 32
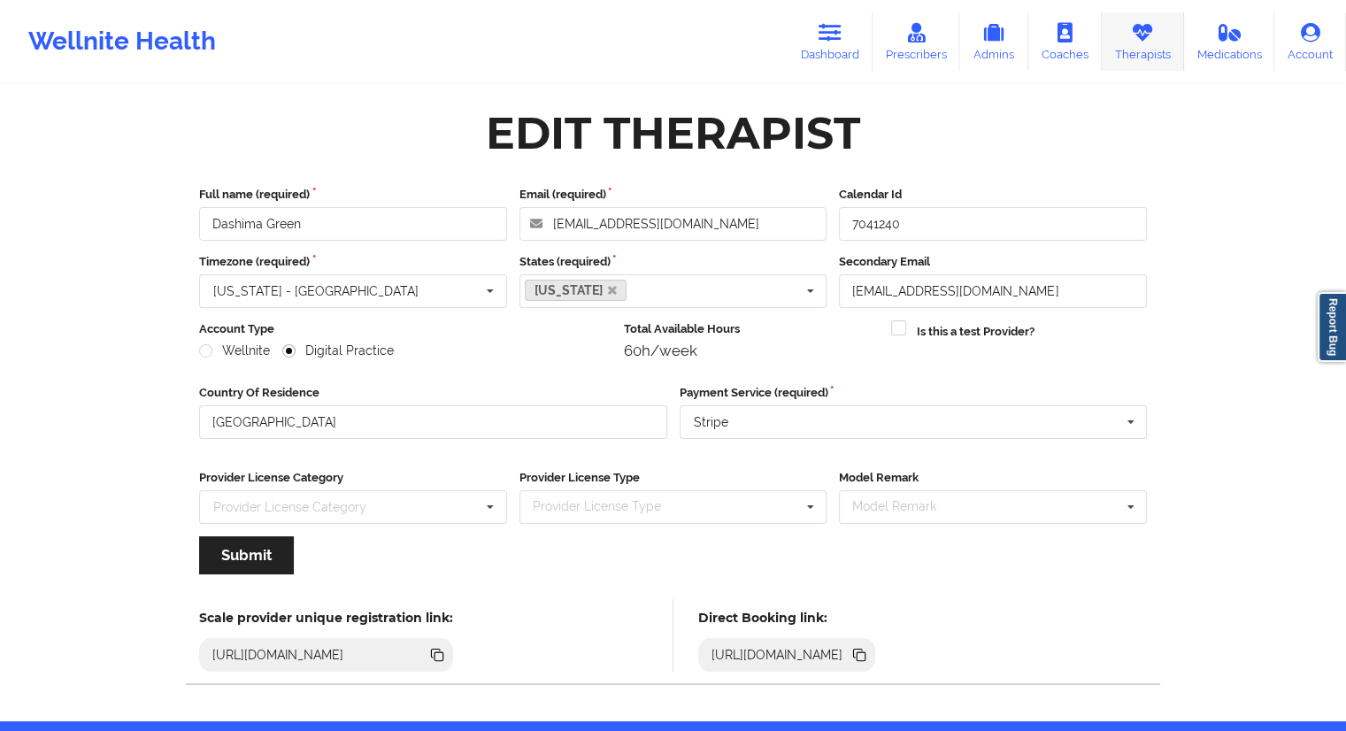
click at [1133, 45] on link "Therapists" at bounding box center [1143, 41] width 82 height 58
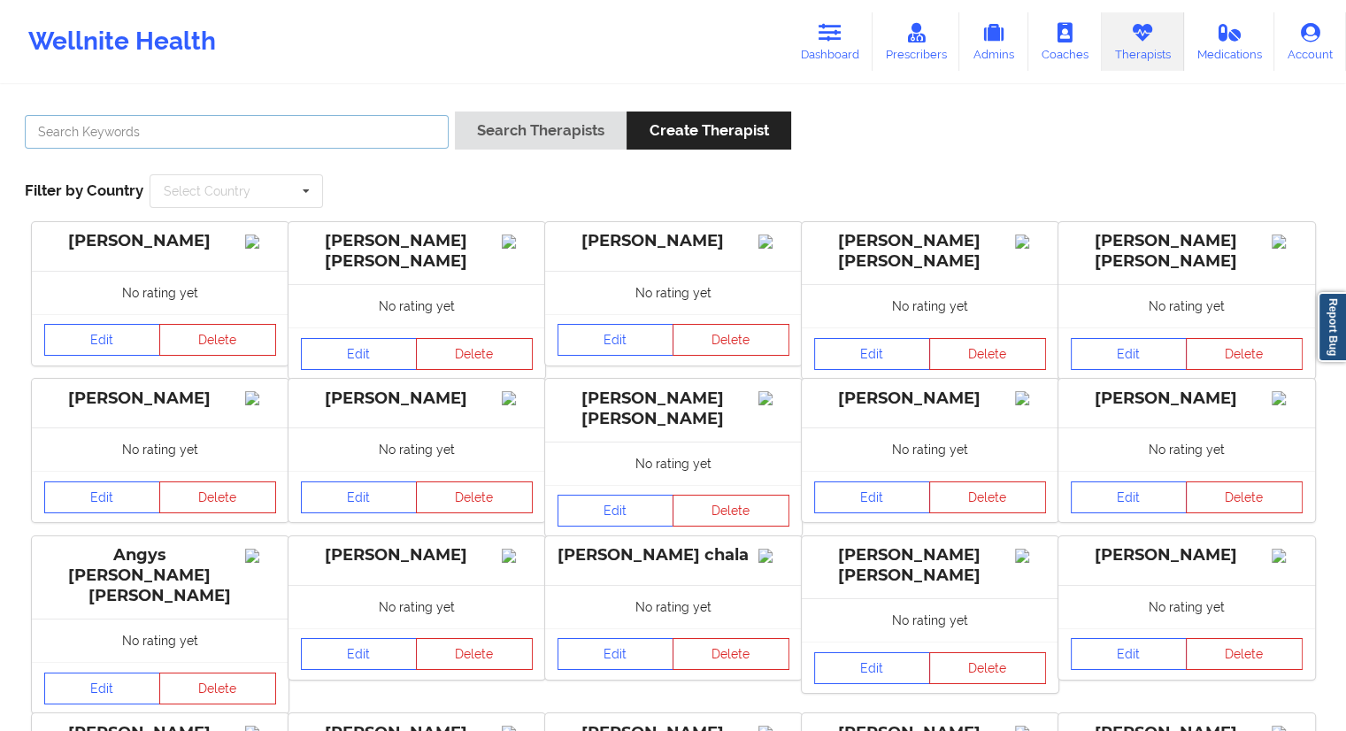
click at [237, 127] on input "text" at bounding box center [237, 132] width 424 height 34
paste input "Dashima Green"
type input "Dashima Green"
click at [529, 140] on button "Search Therapists" at bounding box center [541, 130] width 172 height 38
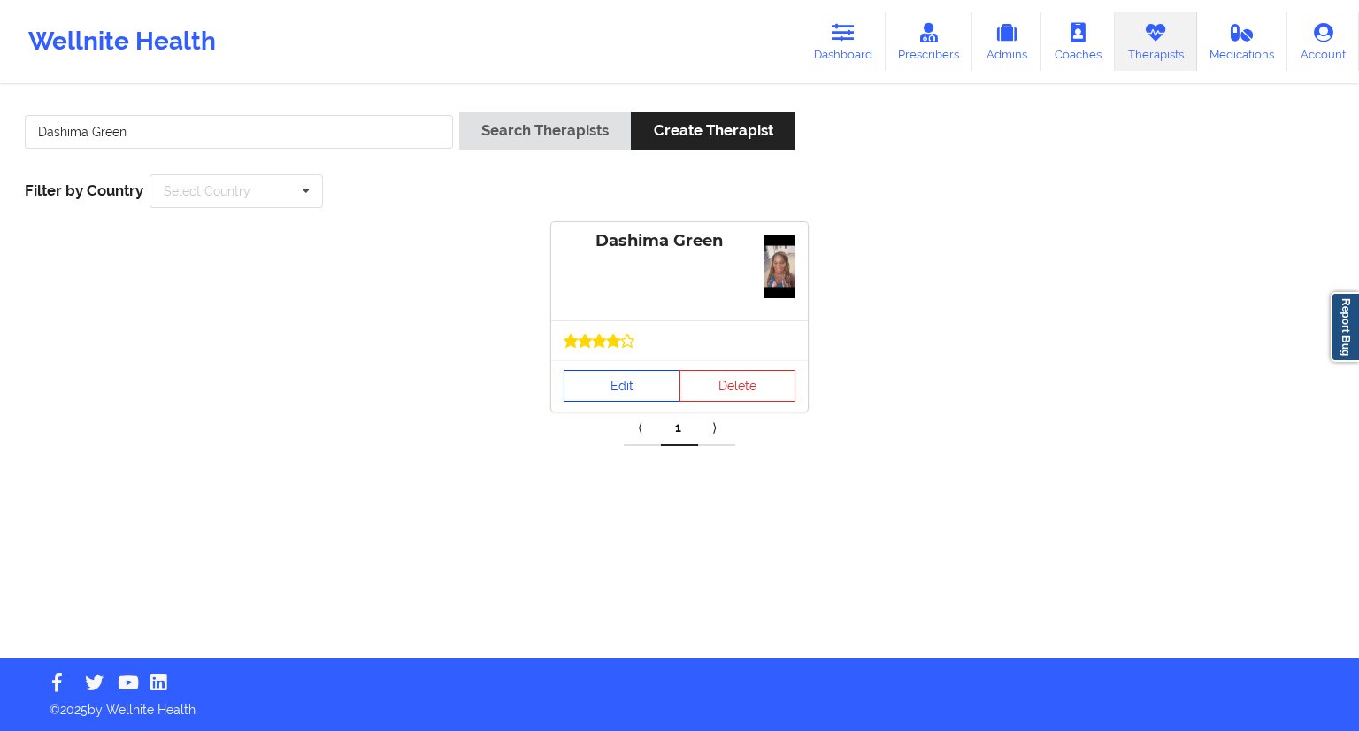
click at [630, 388] on link "Edit" at bounding box center [622, 386] width 117 height 32
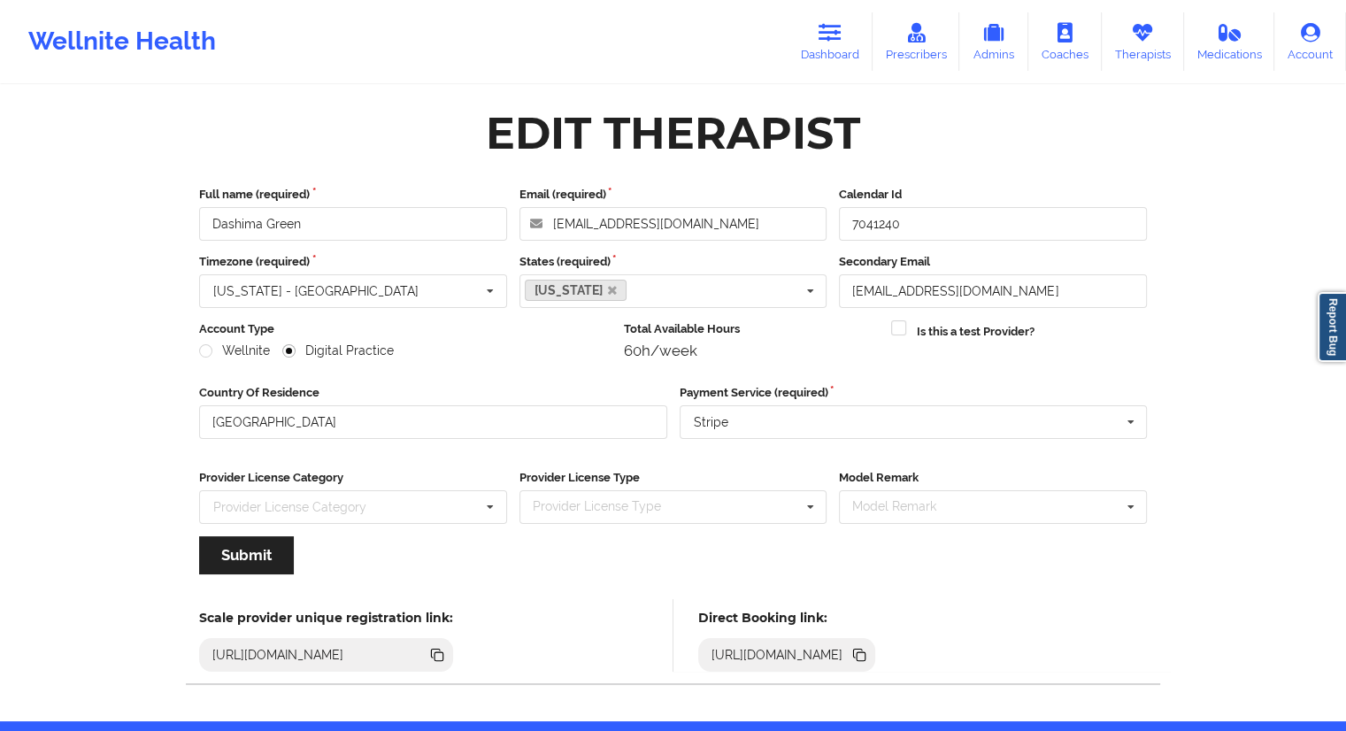
click at [865, 652] on icon at bounding box center [861, 656] width 9 height 9
click at [1154, 52] on link "Therapists" at bounding box center [1143, 41] width 82 height 58
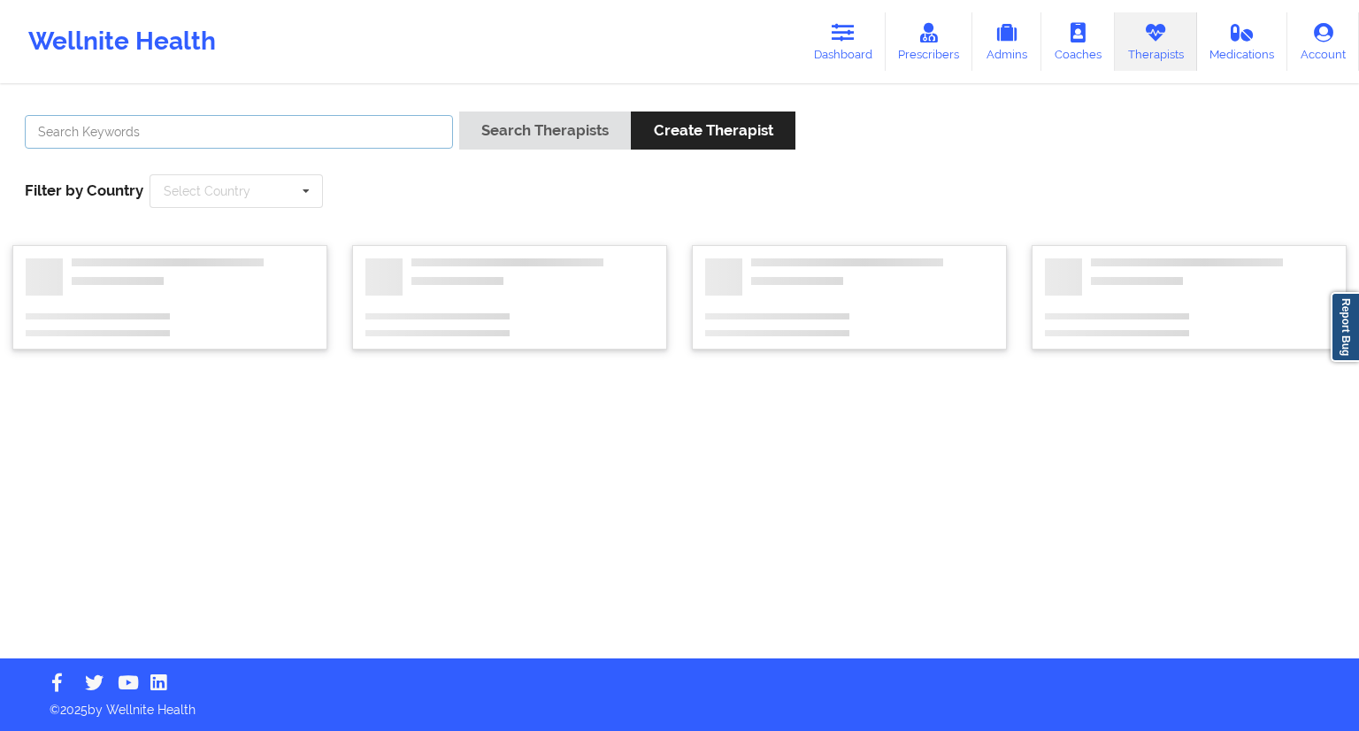
click at [136, 137] on input "text" at bounding box center [239, 132] width 428 height 34
paste input "[PERSON_NAME]"
type input "[PERSON_NAME]"
click at [503, 146] on button "Search Therapists" at bounding box center [545, 130] width 172 height 38
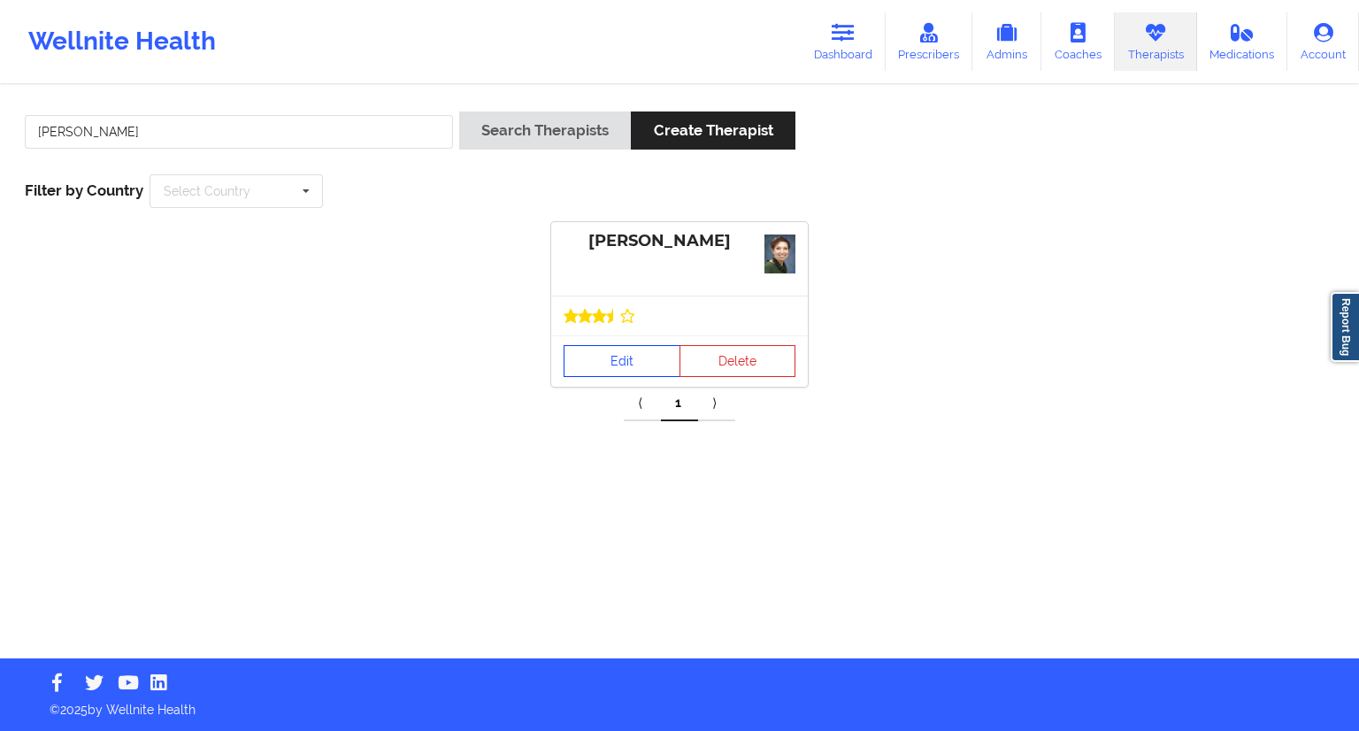
click at [605, 351] on link "Edit" at bounding box center [622, 361] width 117 height 32
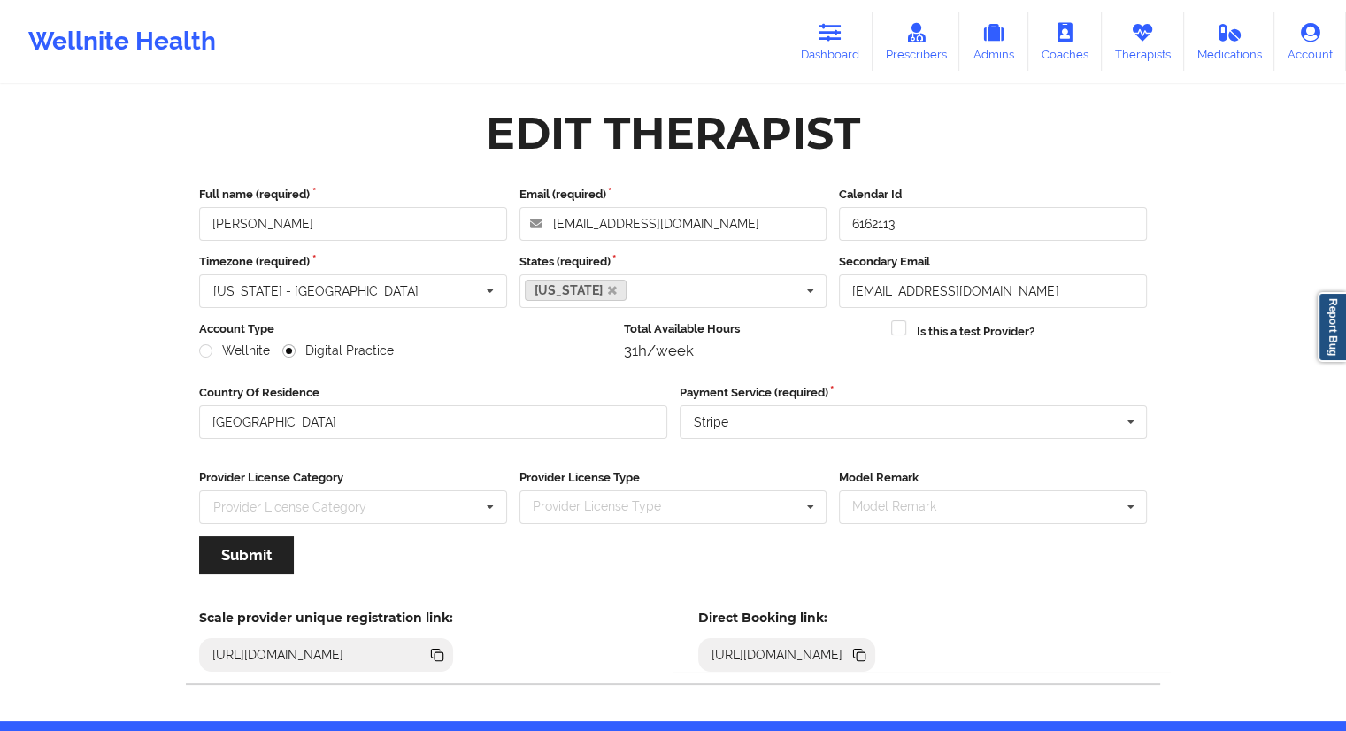
click at [863, 650] on icon at bounding box center [858, 653] width 9 height 9
click at [826, 45] on link "Dashboard" at bounding box center [830, 41] width 85 height 58
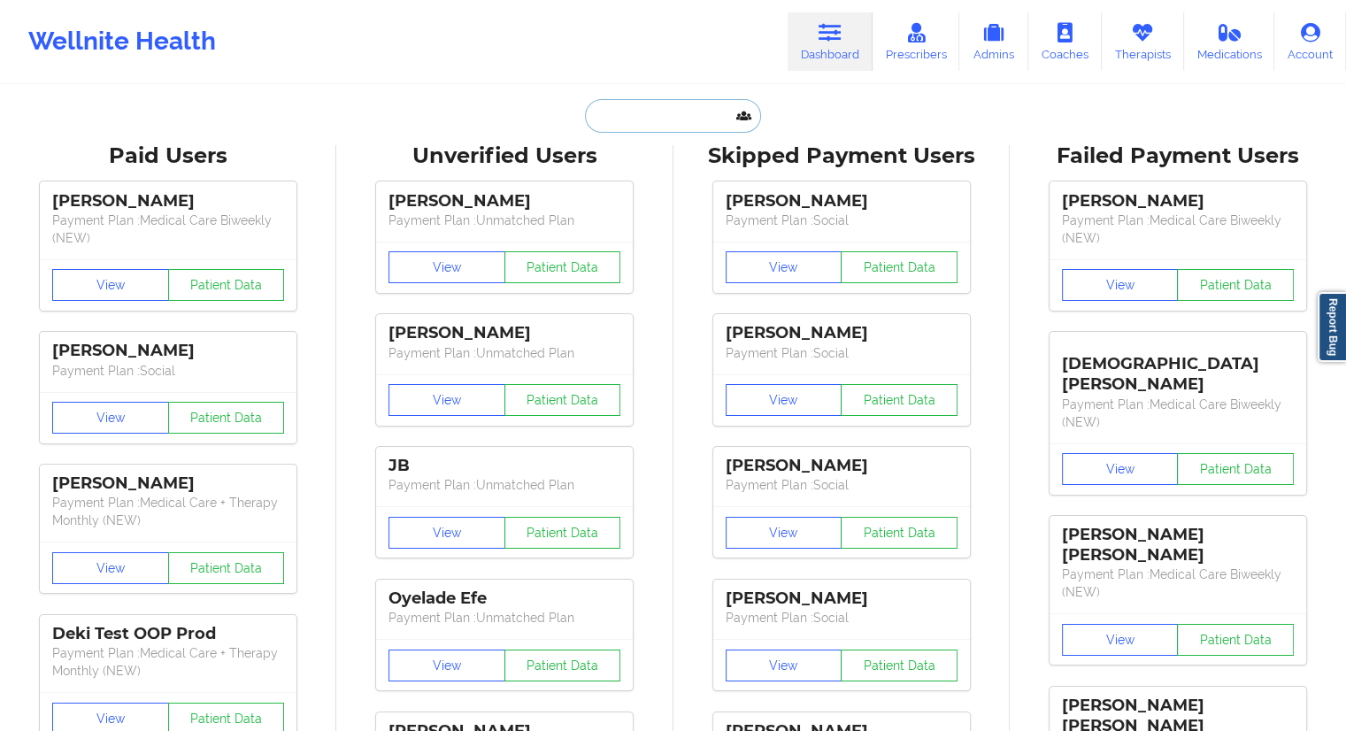
click at [664, 111] on input "text" at bounding box center [672, 116] width 175 height 34
paste input "[PERSON_NAME]"
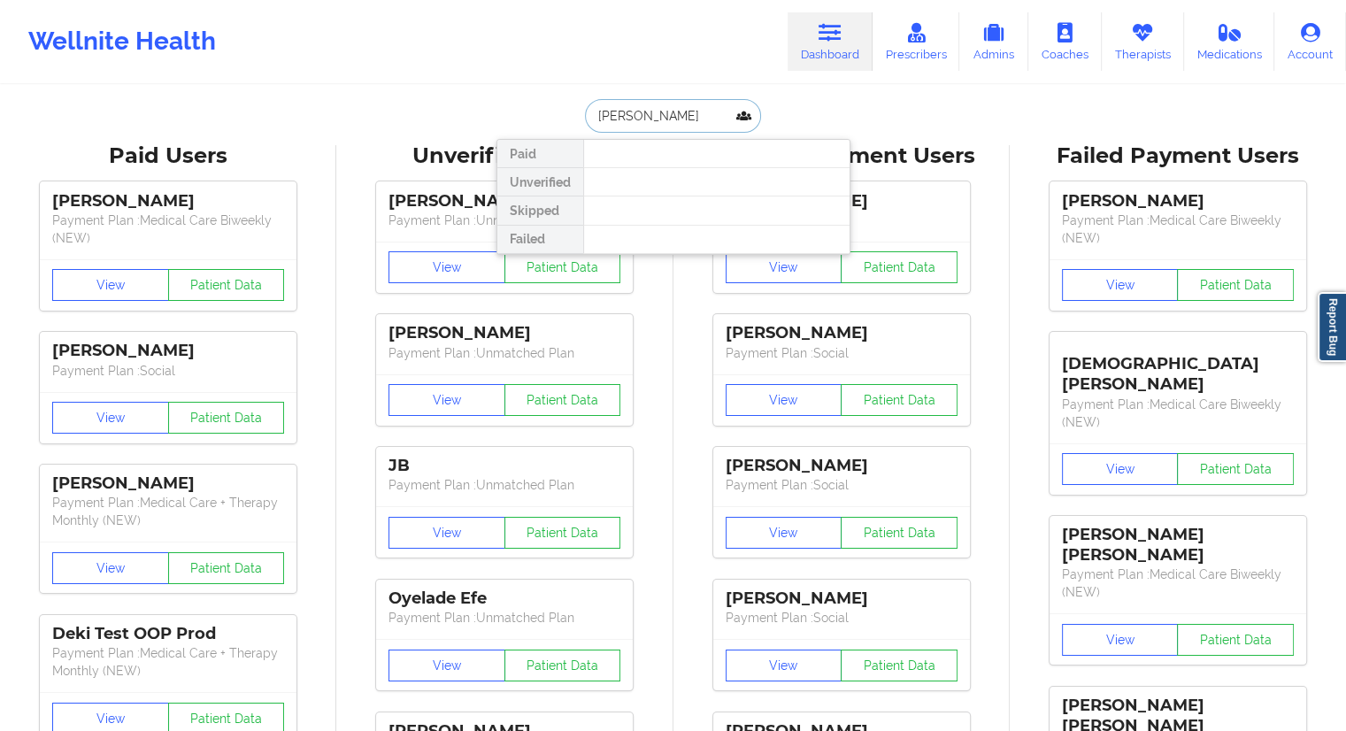
click at [634, 115] on input "[PERSON_NAME]" at bounding box center [672, 116] width 175 height 34
type input "[PERSON_NAME]"
click at [1132, 42] on link "Therapists" at bounding box center [1143, 41] width 82 height 58
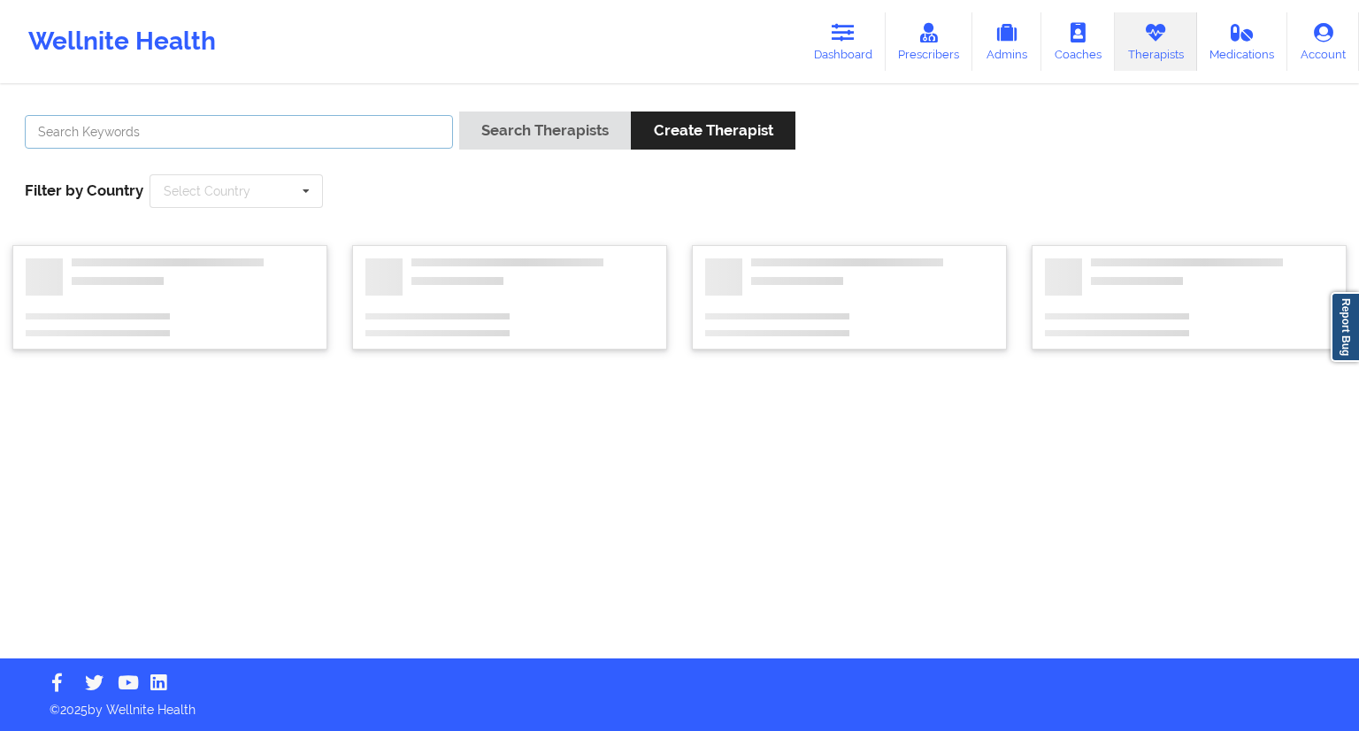
click at [197, 127] on input "text" at bounding box center [239, 132] width 428 height 34
paste input "[PERSON_NAME]"
type input "[PERSON_NAME]"
click at [514, 129] on button "Search Therapists" at bounding box center [545, 130] width 172 height 38
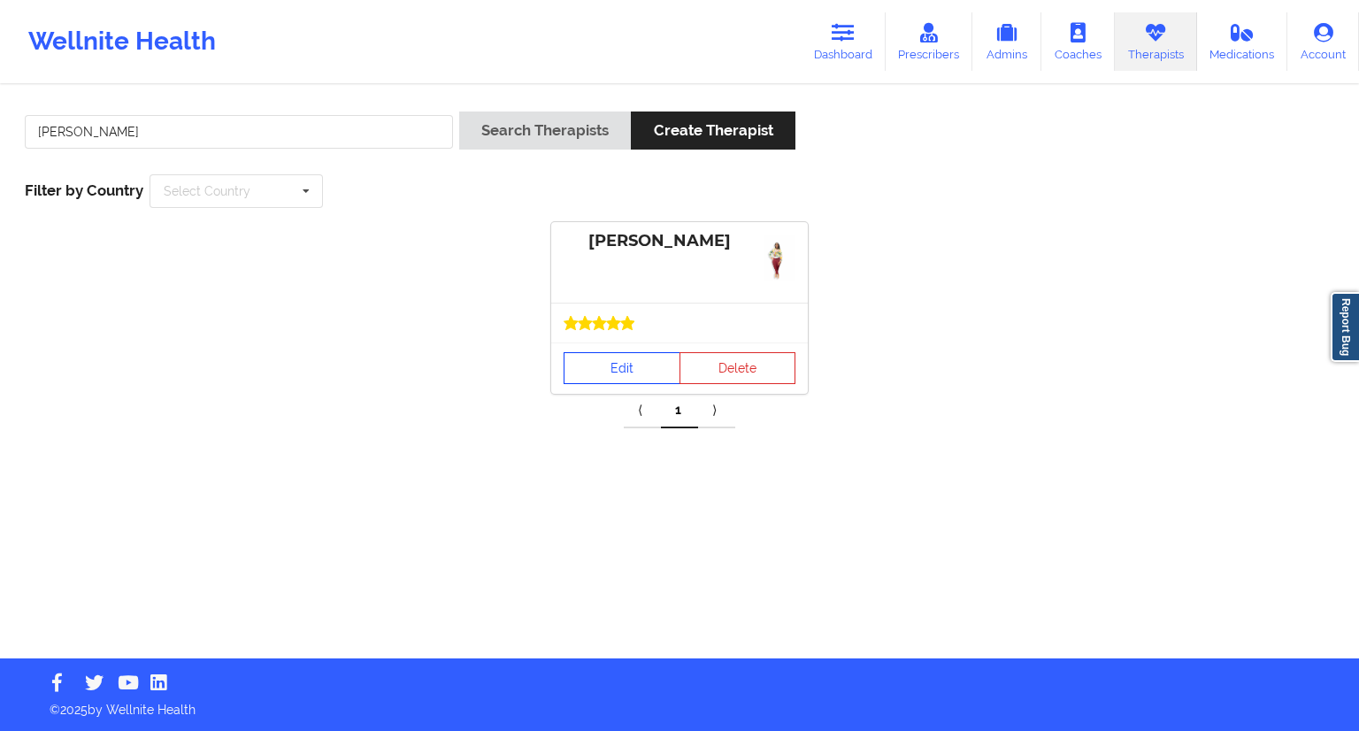
click at [626, 377] on link "Edit" at bounding box center [622, 368] width 117 height 32
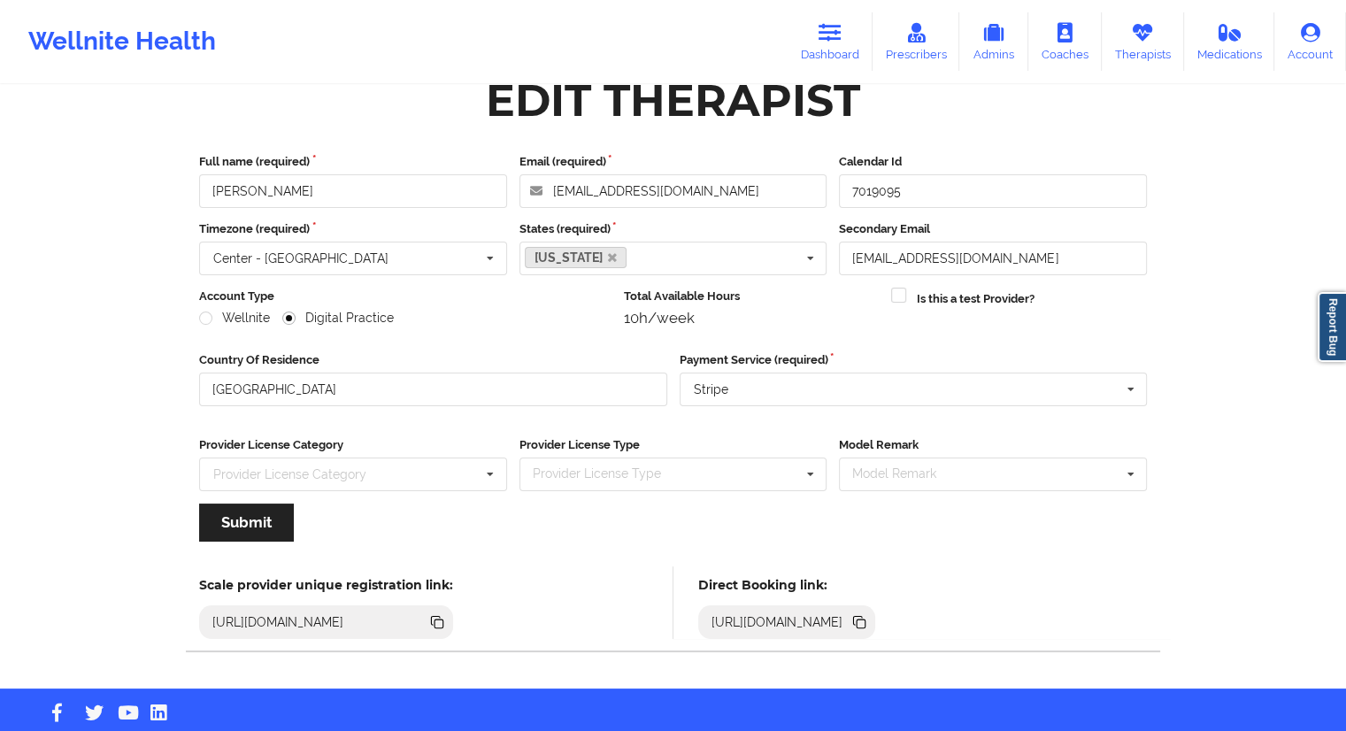
scroll to position [62, 0]
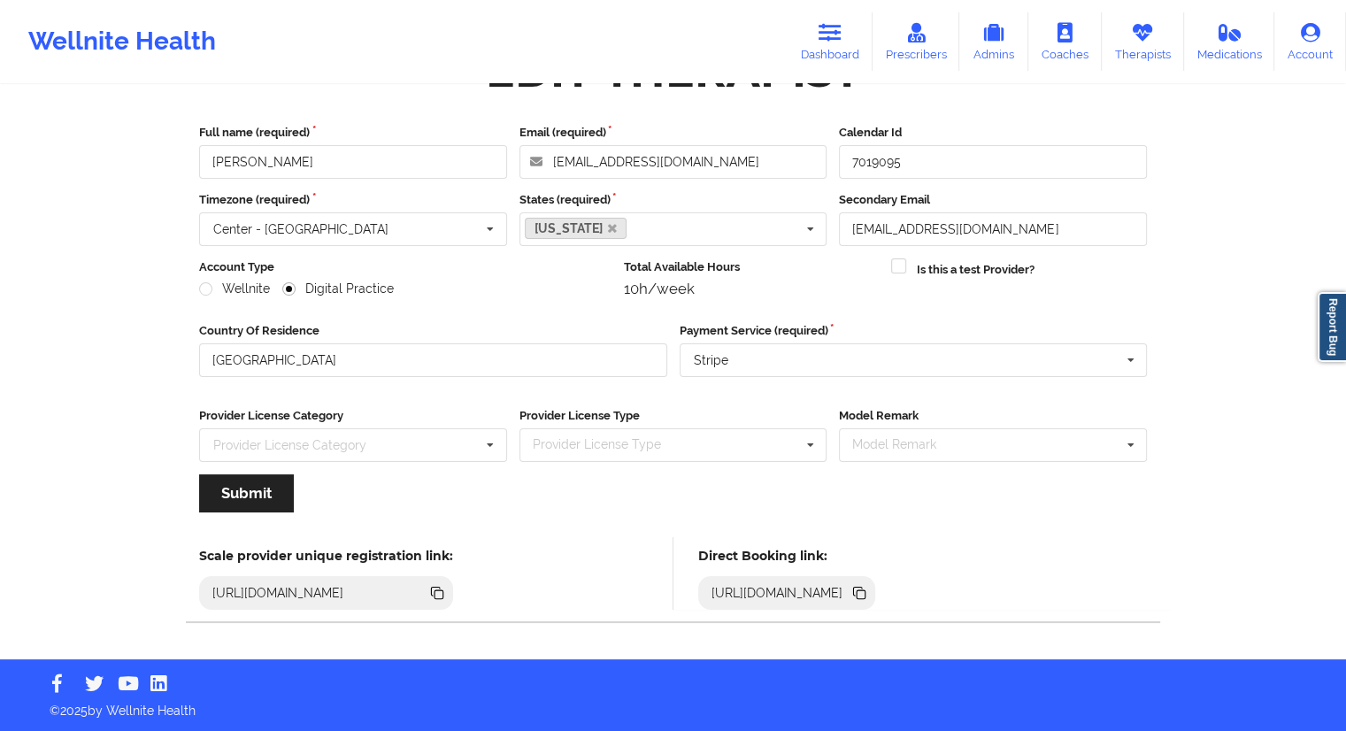
click at [865, 592] on icon at bounding box center [861, 594] width 9 height 9
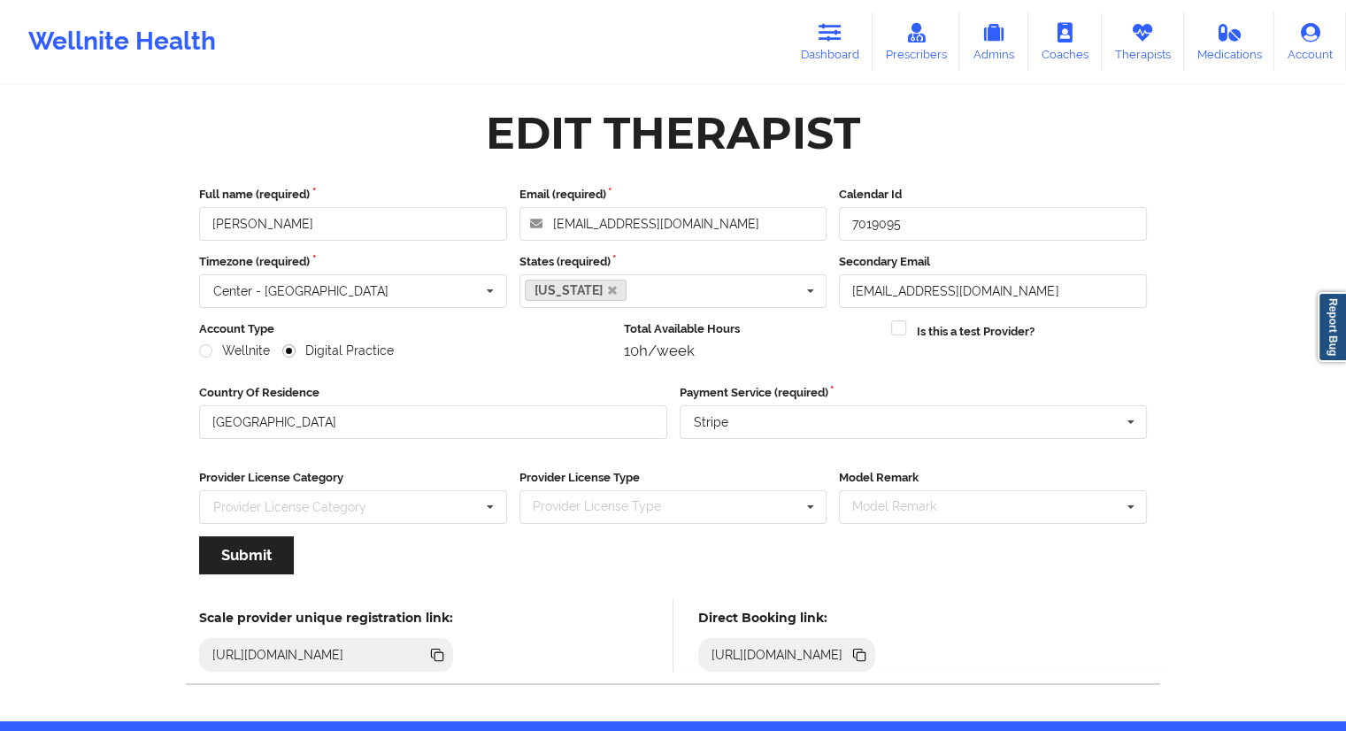
scroll to position [0, 0]
click at [834, 36] on icon at bounding box center [829, 32] width 23 height 19
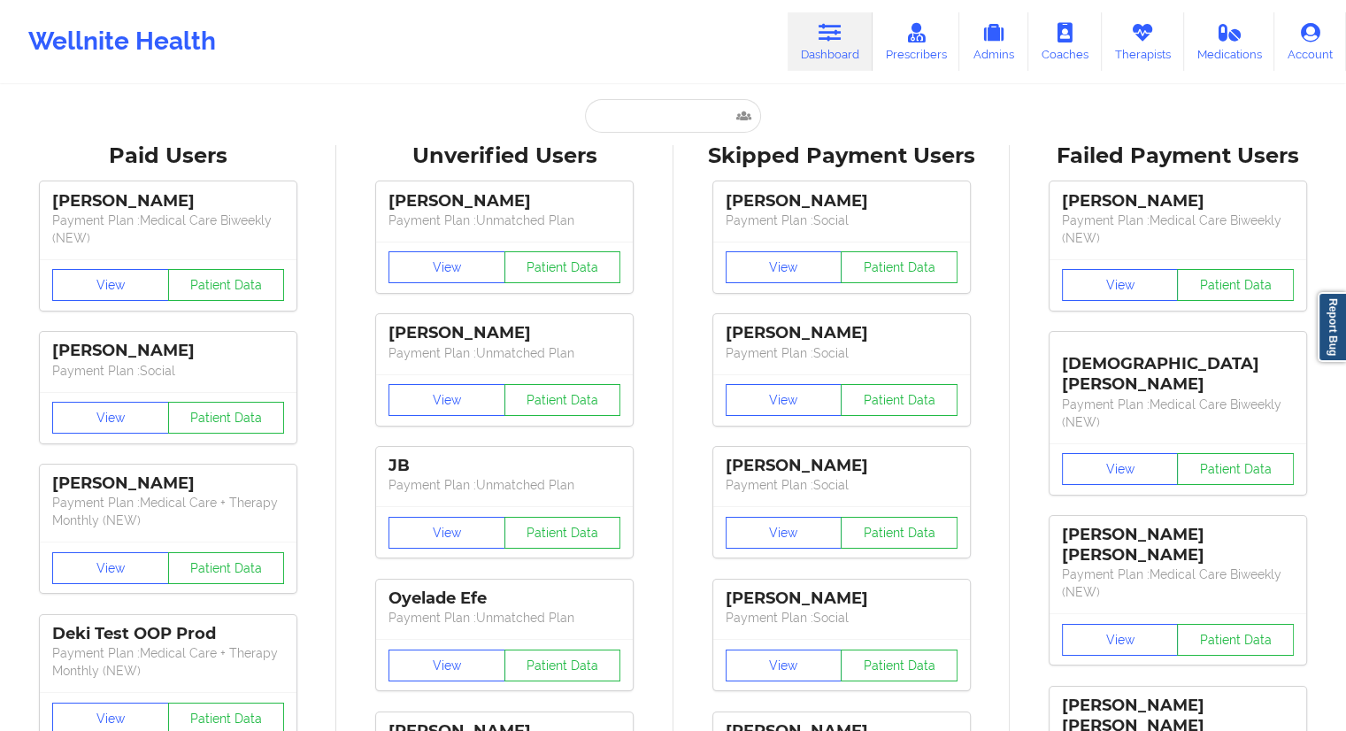
click at [611, 128] on input "text" at bounding box center [672, 116] width 175 height 34
paste input "[EMAIL_ADDRESS][DOMAIN_NAME]"
type input "[EMAIL_ADDRESS][DOMAIN_NAME]"
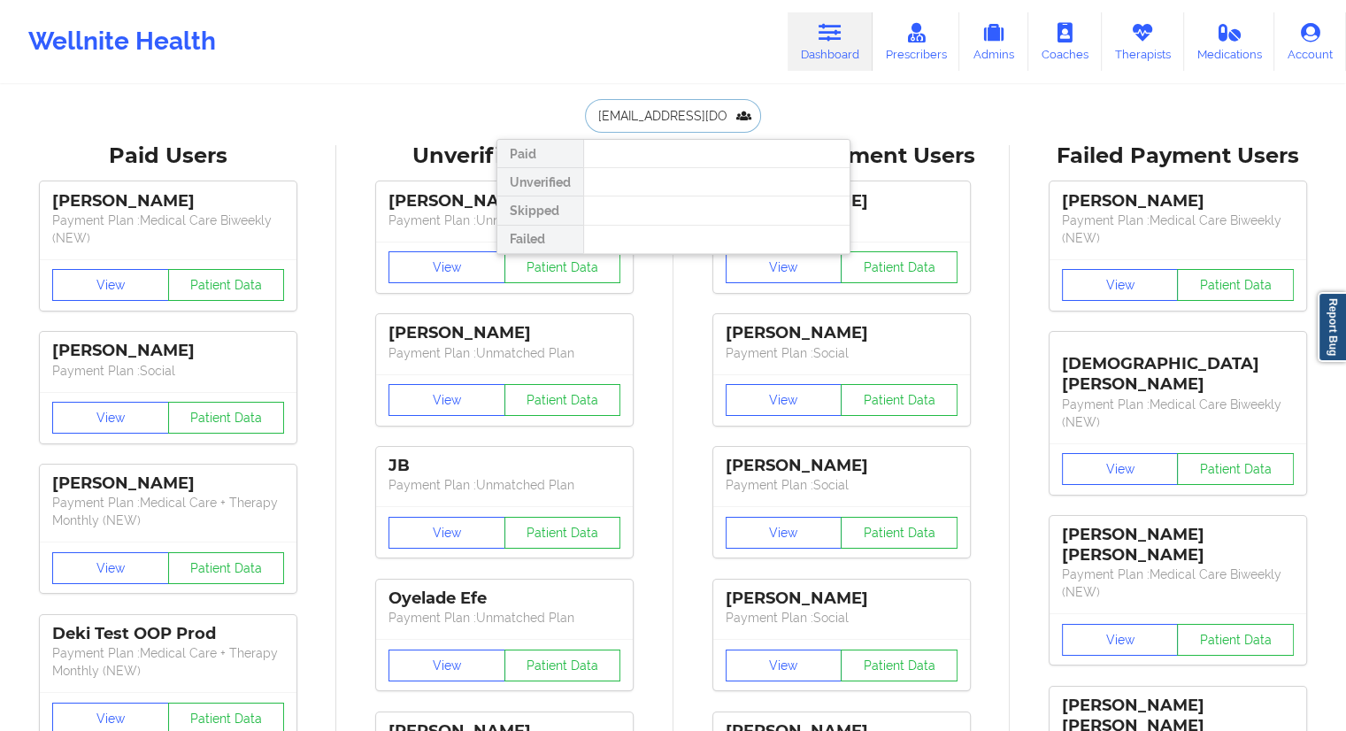
scroll to position [0, 24]
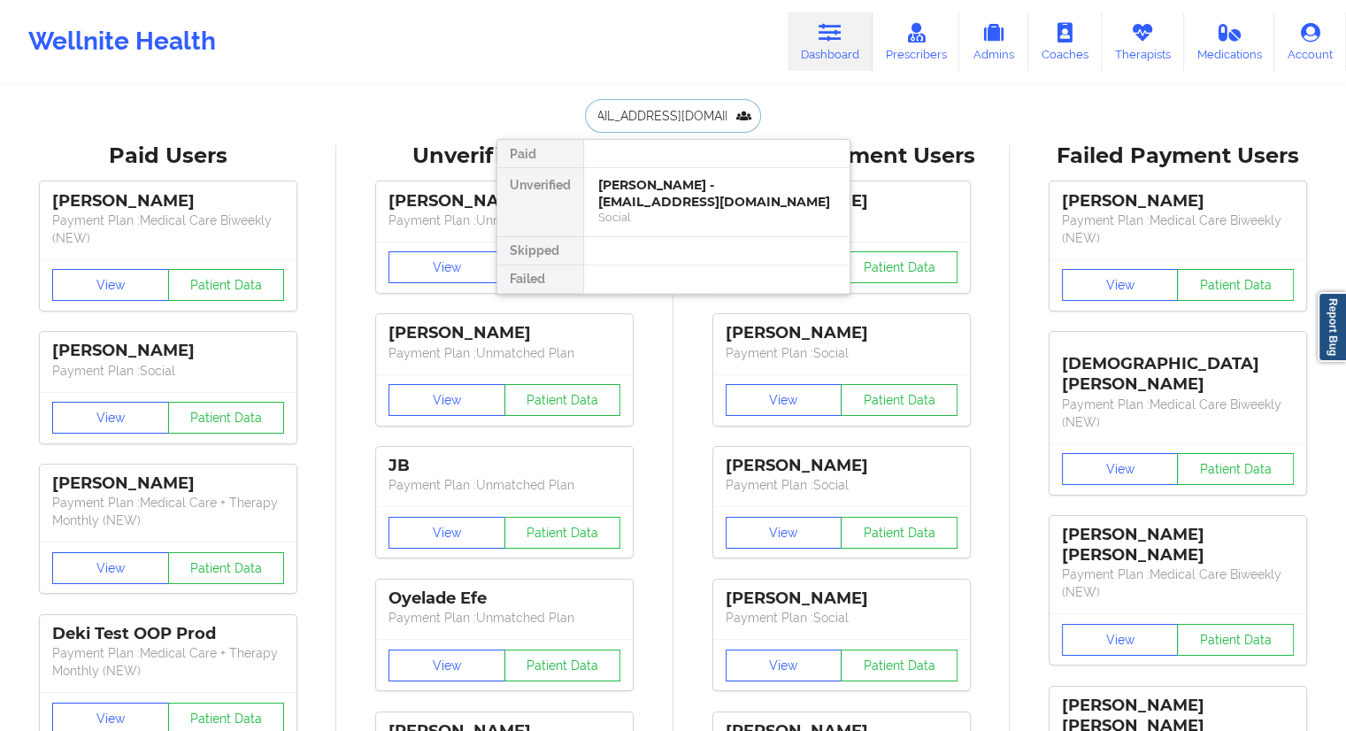
click at [639, 185] on div "[PERSON_NAME] - [EMAIL_ADDRESS][DOMAIN_NAME]" at bounding box center [716, 193] width 237 height 33
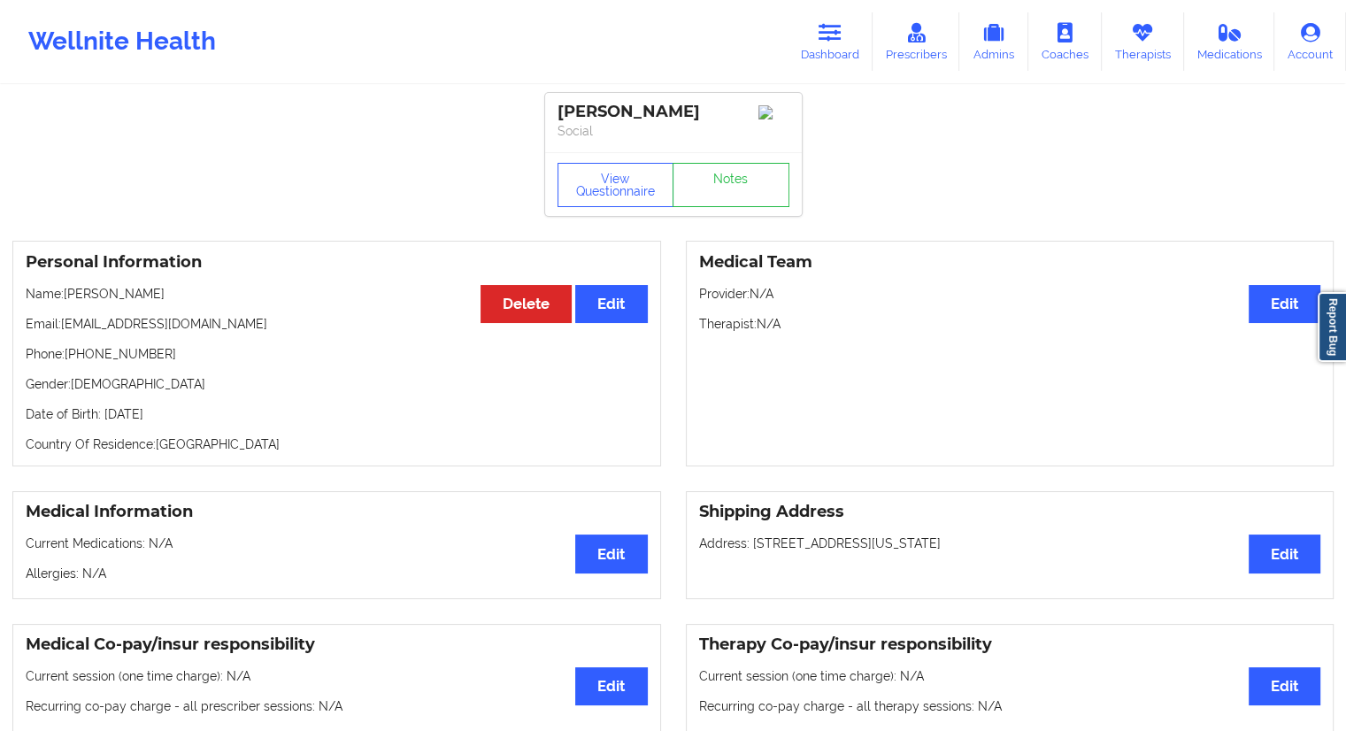
drag, startPoint x: 136, startPoint y: 302, endPoint x: 64, endPoint y: 300, distance: 72.6
click at [64, 300] on p "Name: [PERSON_NAME]" at bounding box center [337, 294] width 622 height 18
drag, startPoint x: 820, startPoint y: 59, endPoint x: 800, endPoint y: 65, distance: 21.0
click at [820, 59] on link "Dashboard" at bounding box center [830, 41] width 85 height 58
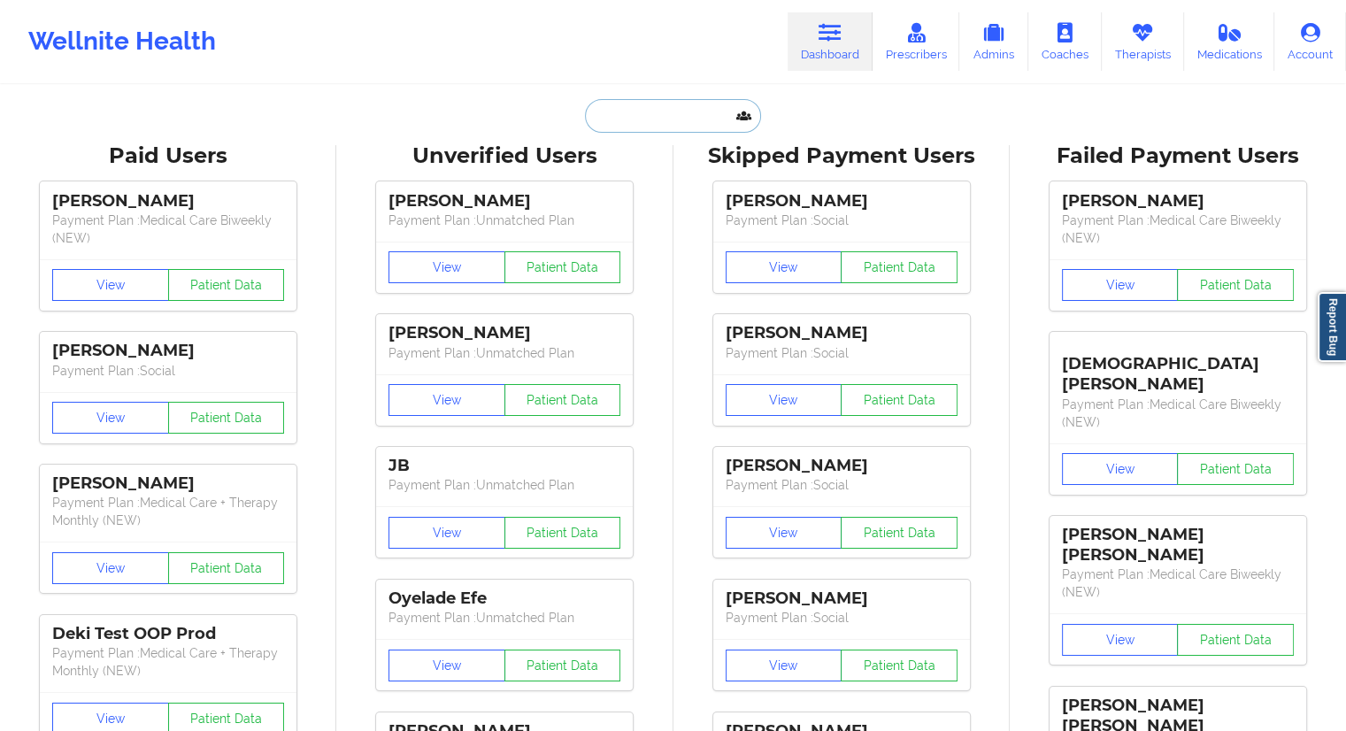
click at [660, 119] on input "text" at bounding box center [672, 116] width 175 height 34
paste input "[EMAIL_ADDRESS][DOMAIN_NAME]"
type input "[EMAIL_ADDRESS][DOMAIN_NAME]"
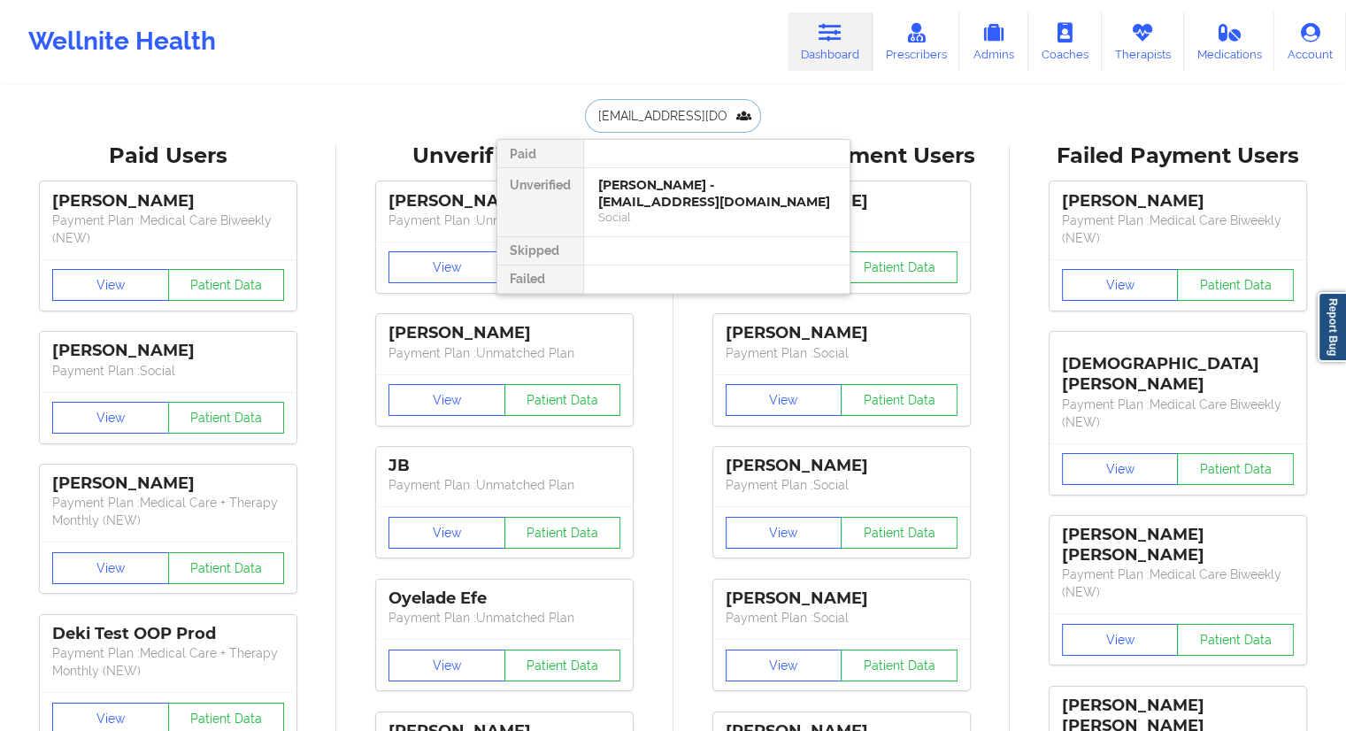
scroll to position [0, 5]
click at [636, 203] on div "[PERSON_NAME] - [EMAIL_ADDRESS][DOMAIN_NAME]" at bounding box center [716, 193] width 237 height 33
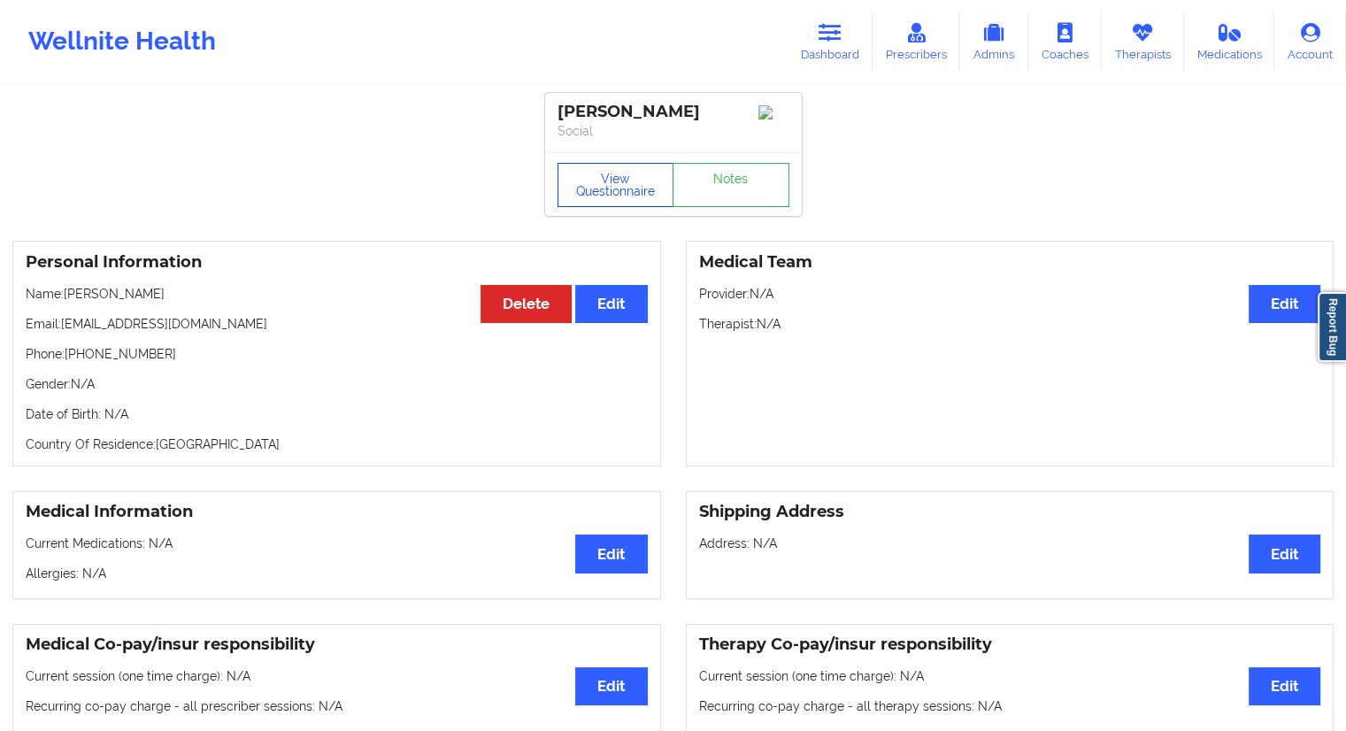
click at [637, 174] on button "View Questionnaire" at bounding box center [615, 185] width 117 height 44
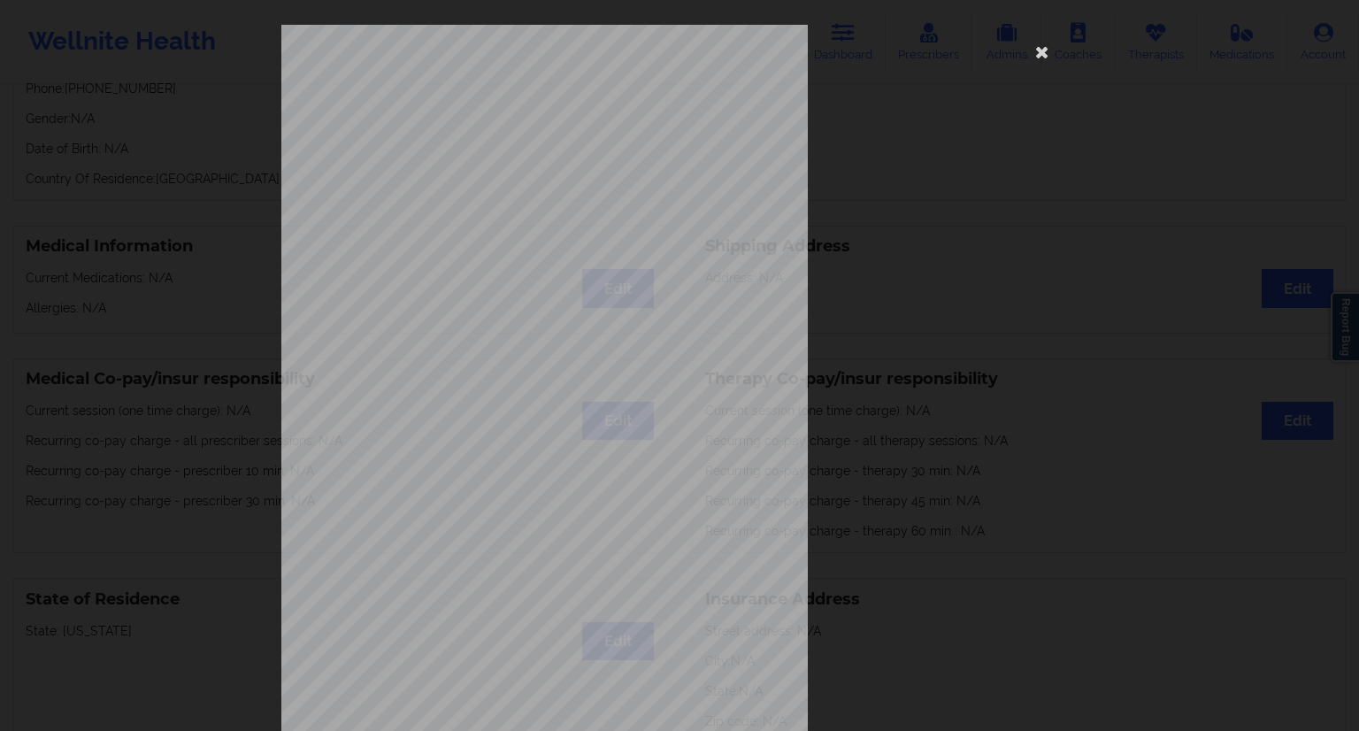
scroll to position [113, 0]
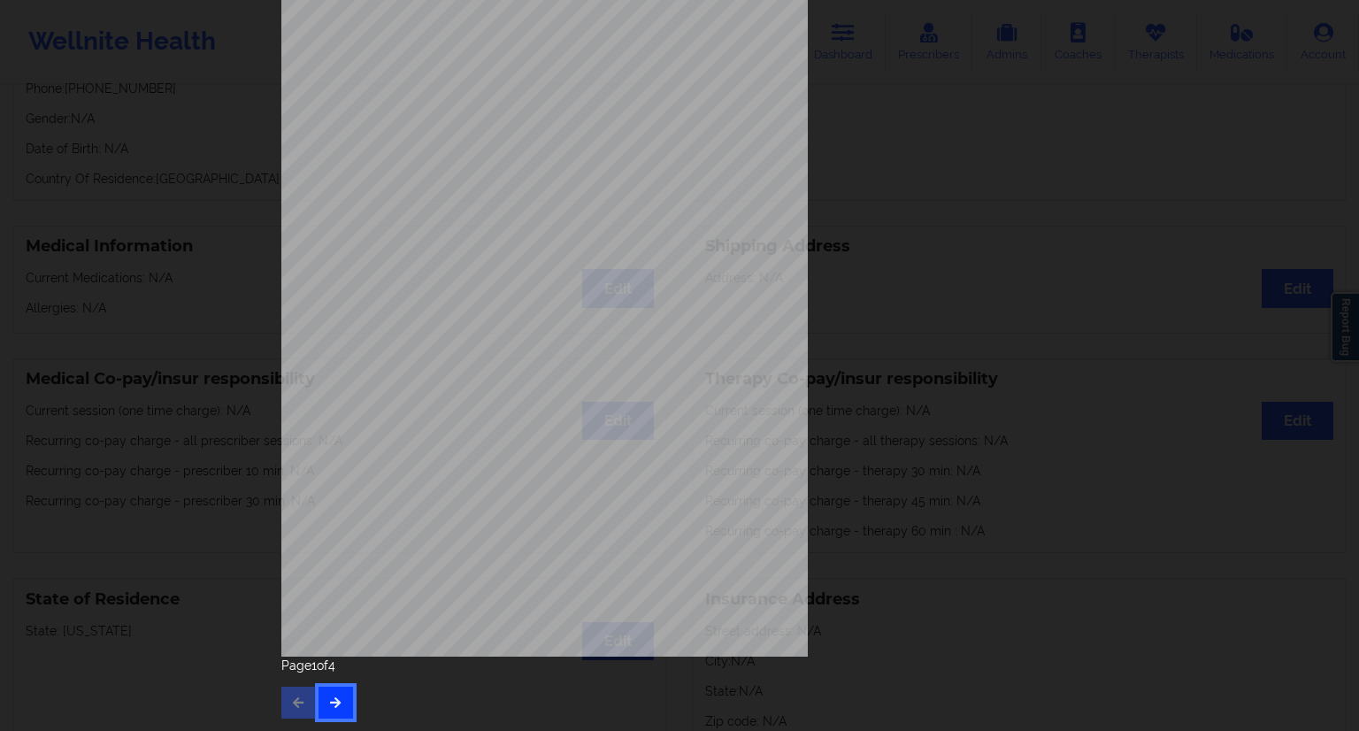
click at [334, 688] on button "button" at bounding box center [336, 703] width 35 height 32
click at [331, 699] on icon "button" at bounding box center [335, 701] width 15 height 11
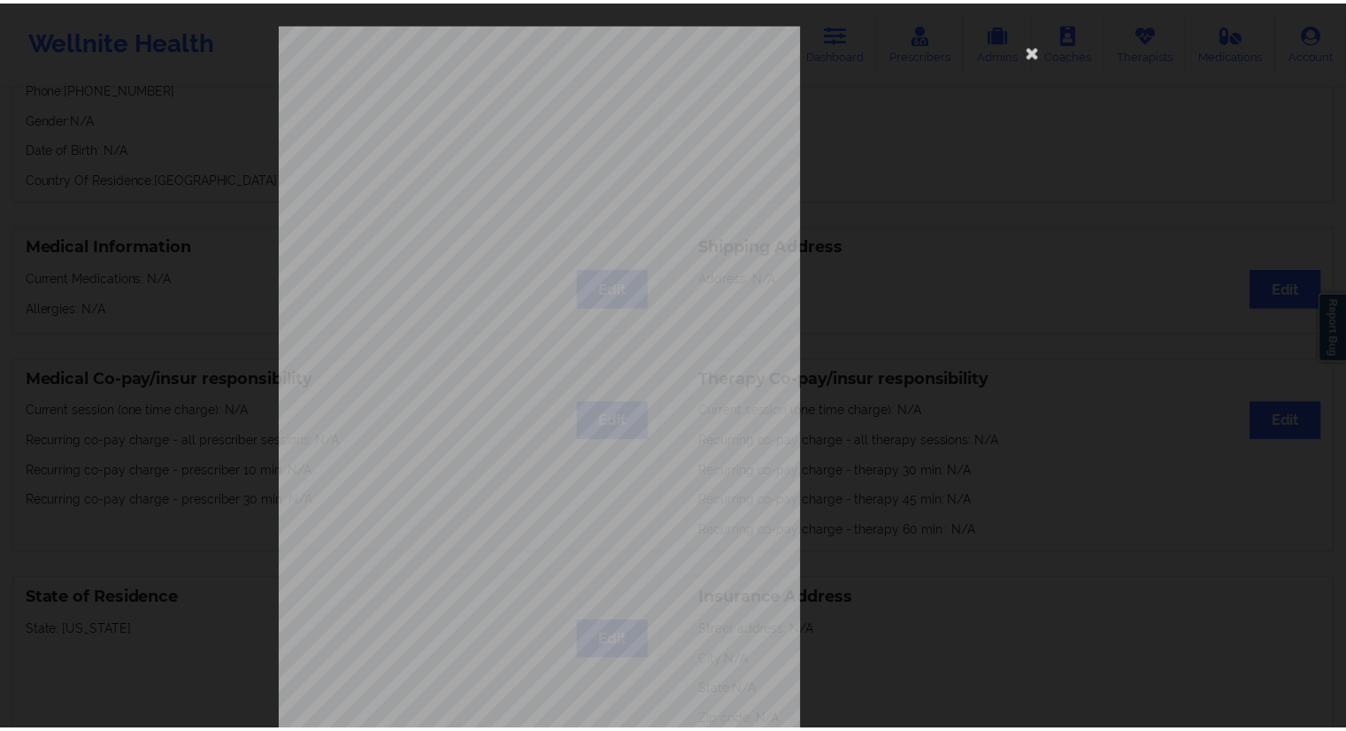
scroll to position [0, 0]
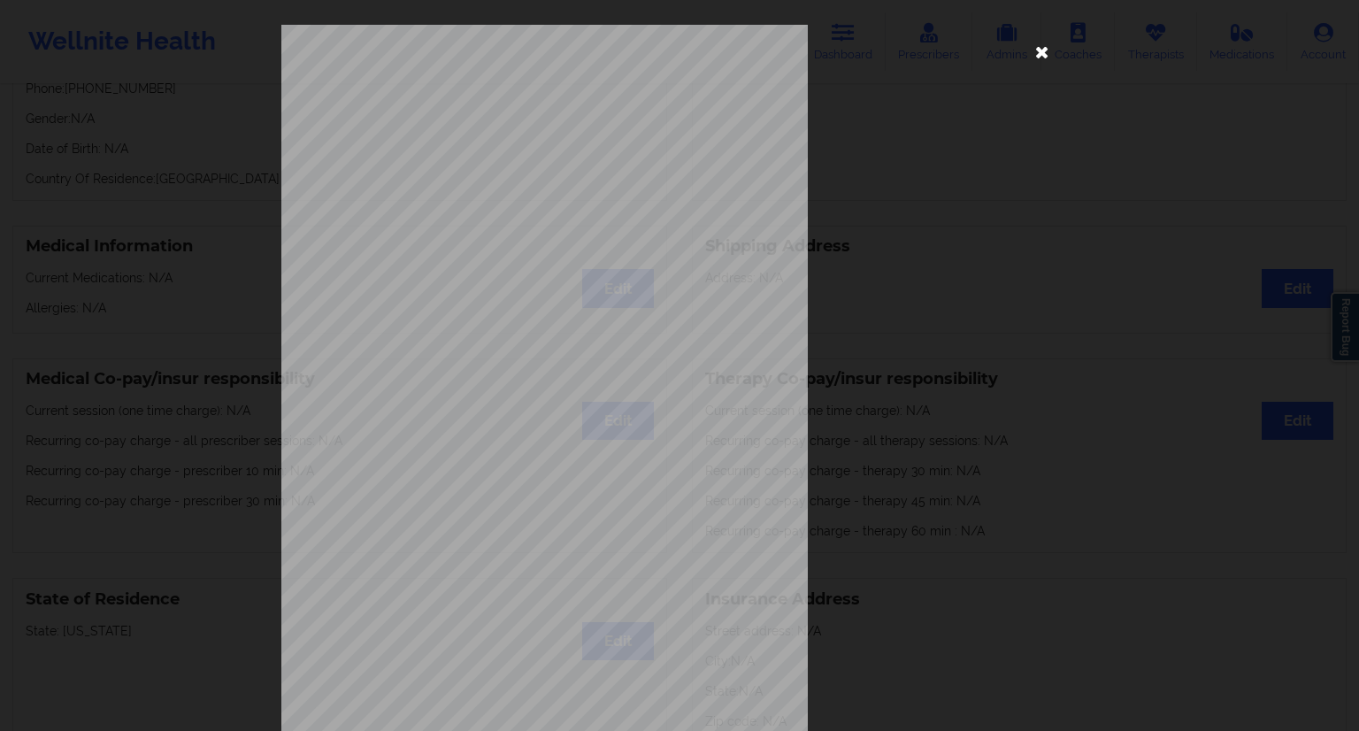
click at [1034, 58] on icon at bounding box center [1042, 51] width 28 height 28
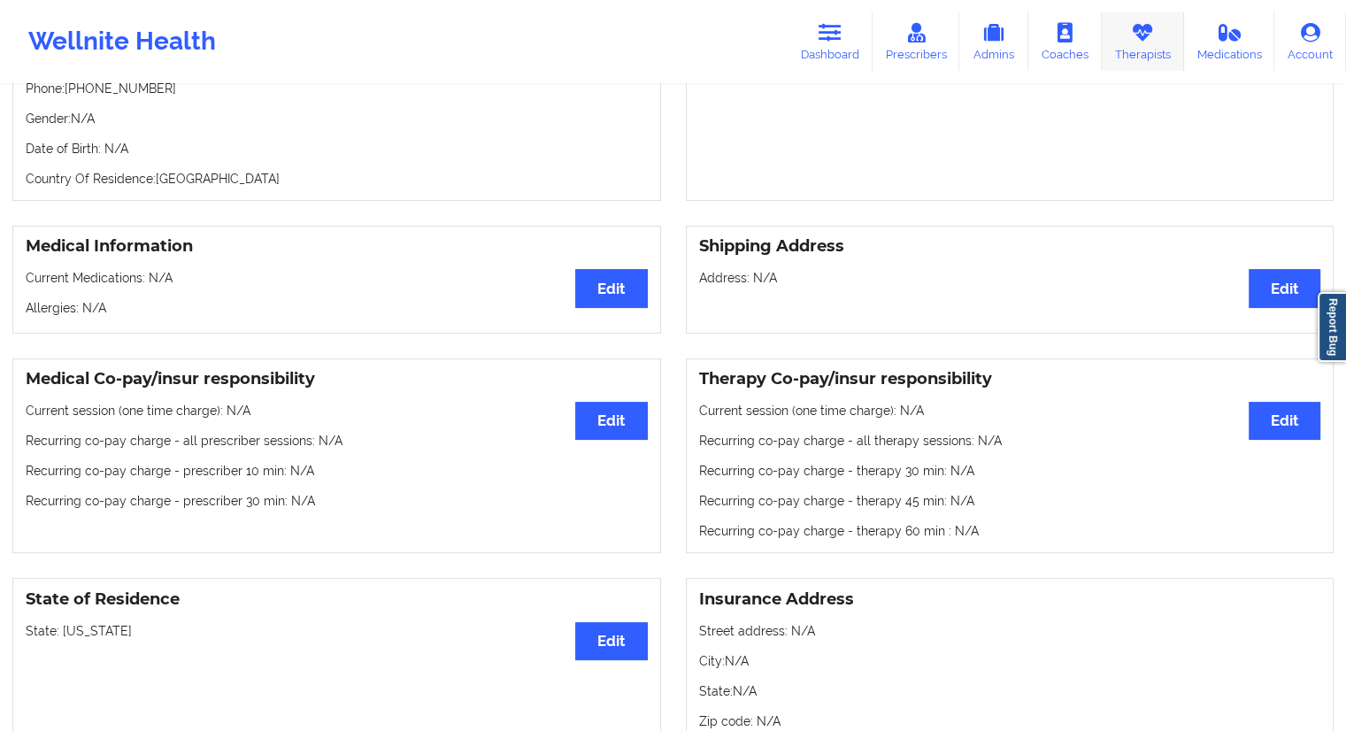
click at [1147, 39] on icon at bounding box center [1142, 32] width 23 height 19
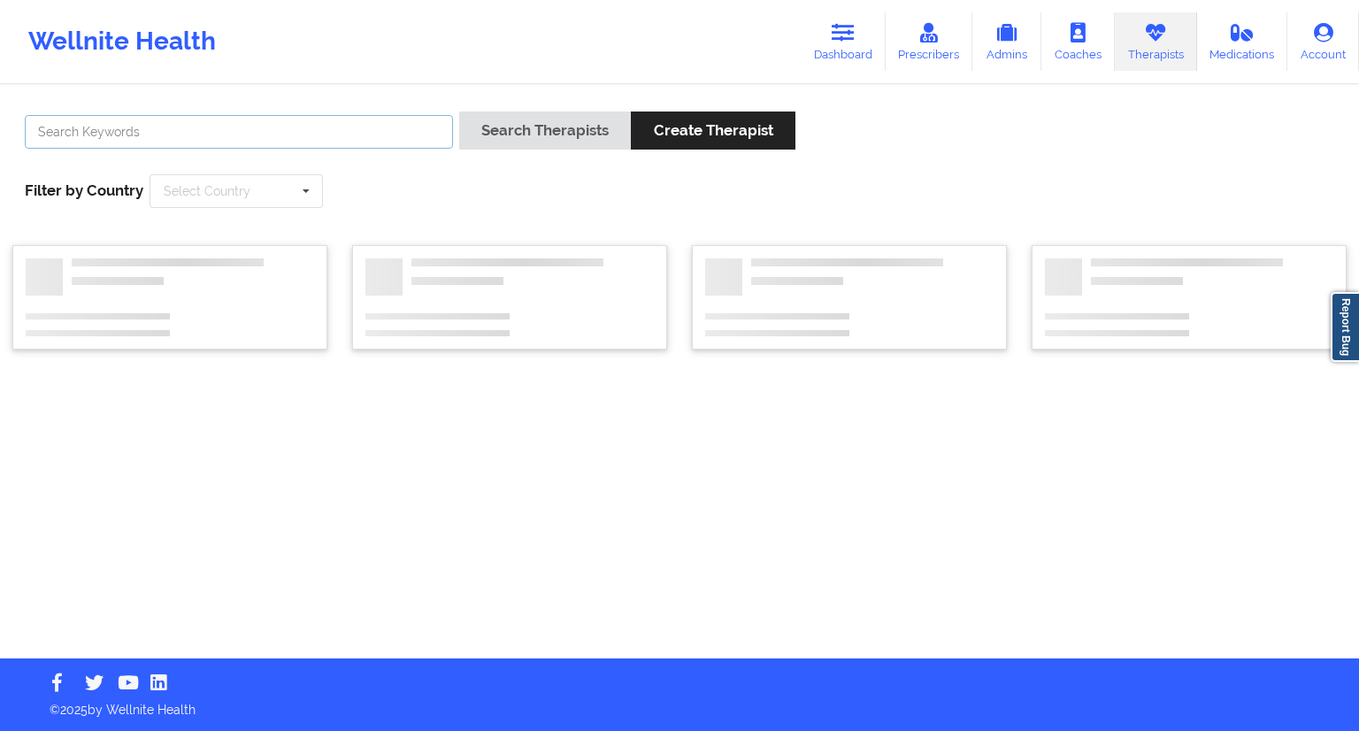
click at [248, 118] on input "text" at bounding box center [239, 132] width 428 height 34
paste input "[PERSON_NAME]"
type input "[PERSON_NAME]"
click at [503, 127] on button "Search Therapists" at bounding box center [545, 130] width 172 height 38
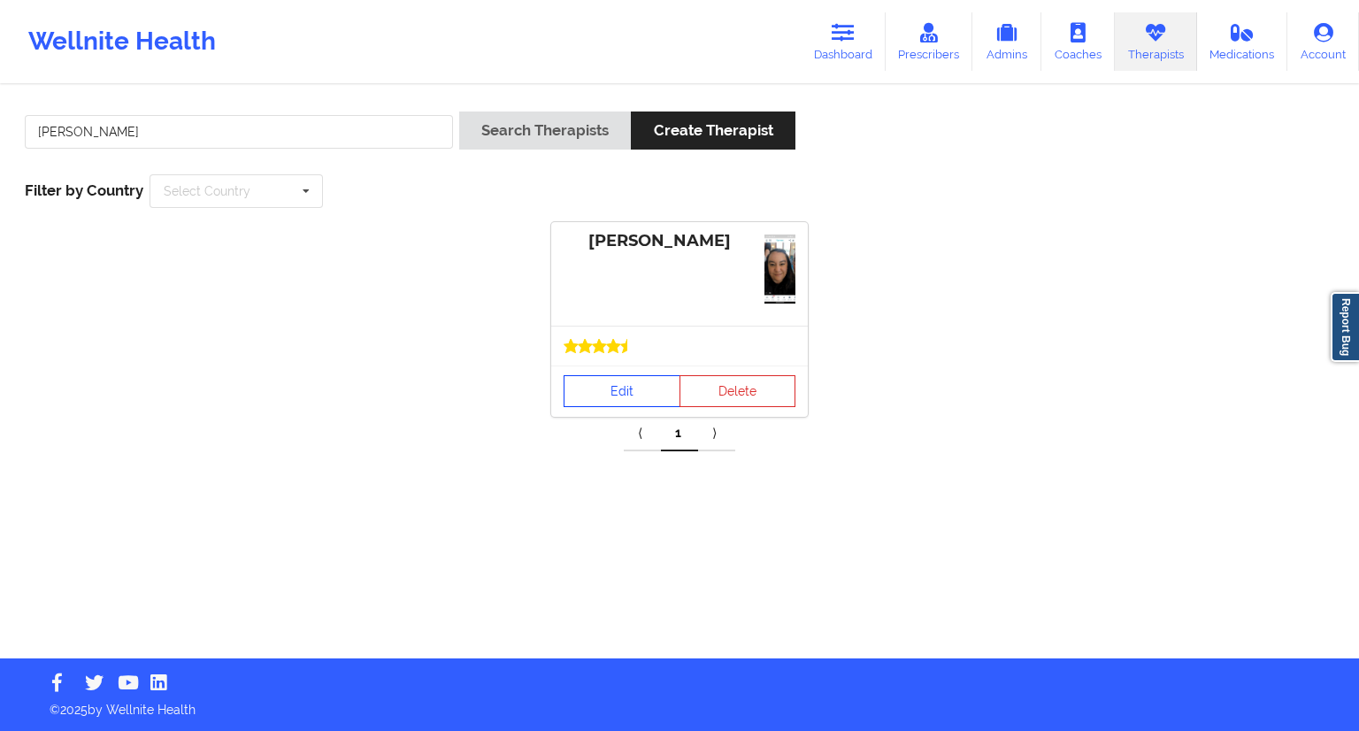
click at [609, 392] on link "Edit" at bounding box center [622, 391] width 117 height 32
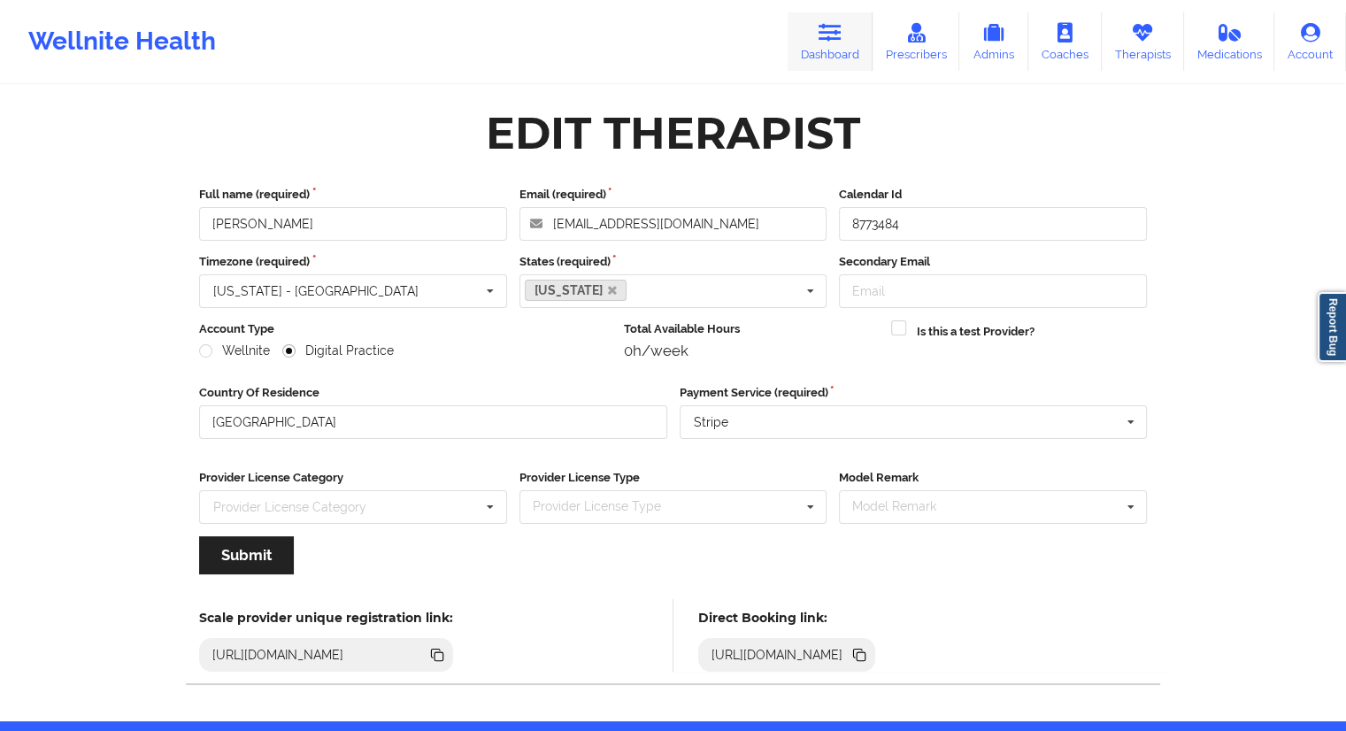
drag, startPoint x: 831, startPoint y: 19, endPoint x: 826, endPoint y: 29, distance: 11.5
click at [831, 19] on link "Dashboard" at bounding box center [830, 41] width 85 height 58
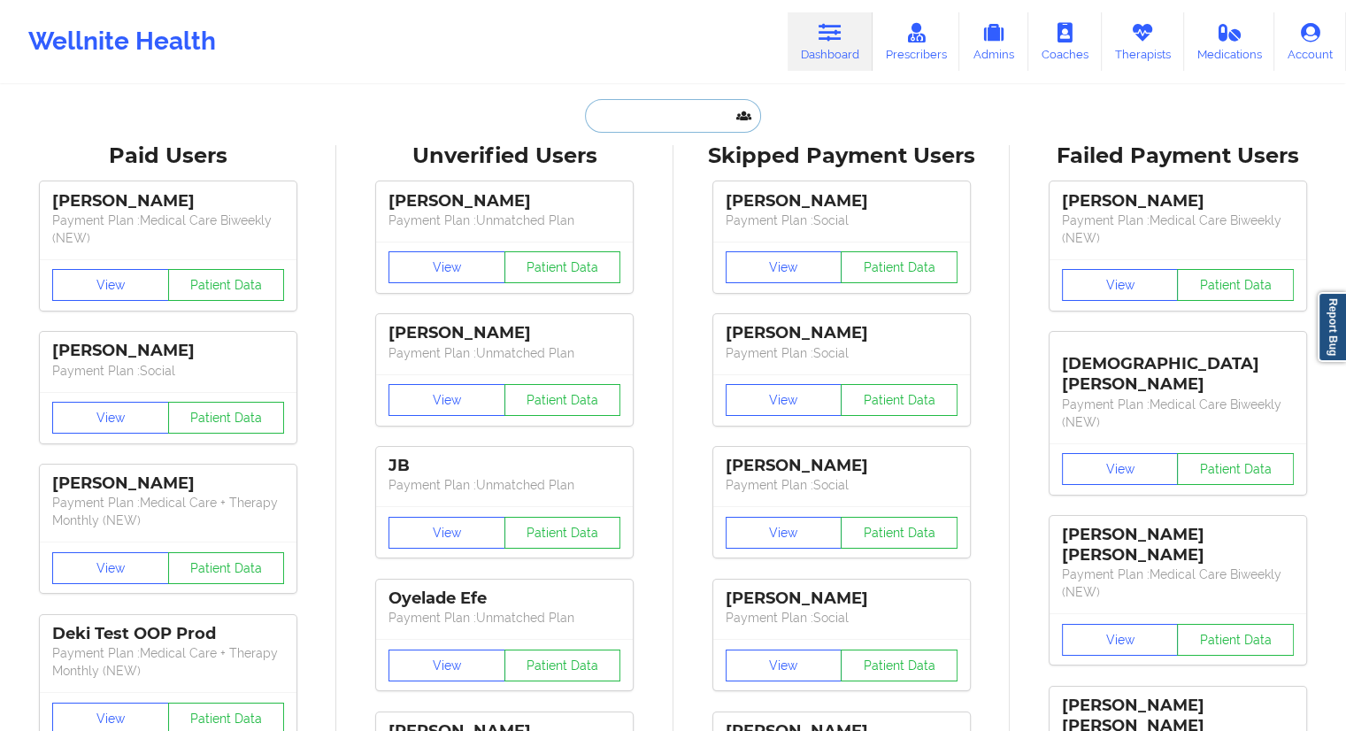
click at [628, 120] on input "text" at bounding box center [672, 116] width 175 height 34
paste input "[EMAIL_ADDRESS][DOMAIN_NAME]"
type input "[EMAIL_ADDRESS][DOMAIN_NAME]"
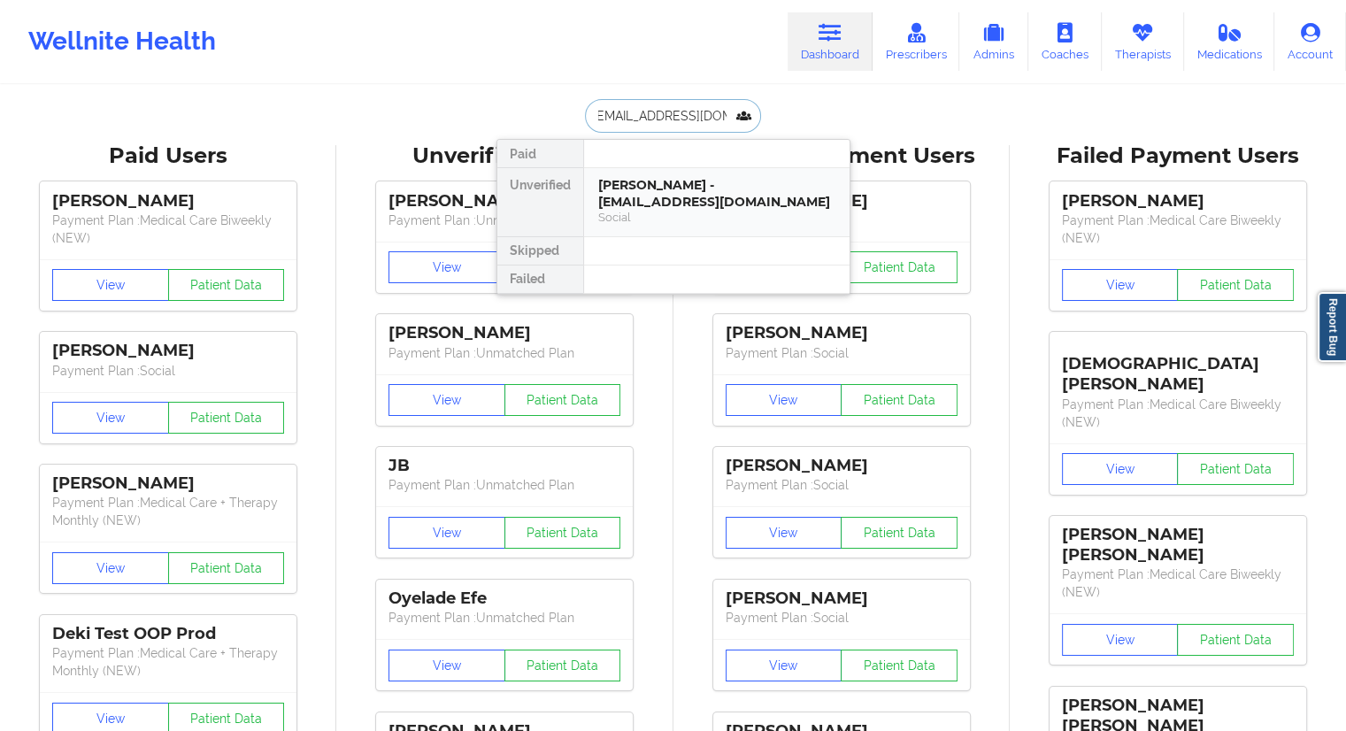
click at [647, 188] on div "[PERSON_NAME] - [EMAIL_ADDRESS][DOMAIN_NAME]" at bounding box center [716, 193] width 237 height 33
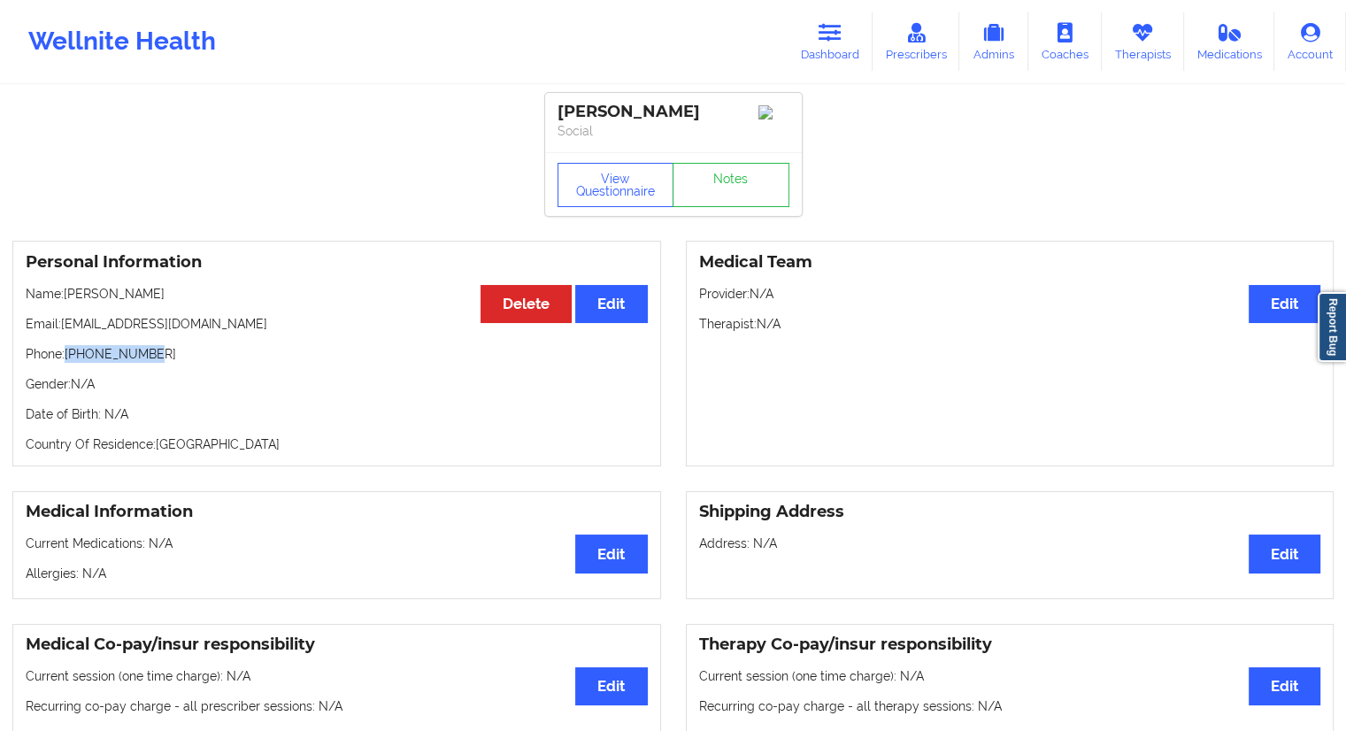
drag, startPoint x: 171, startPoint y: 359, endPoint x: 70, endPoint y: 359, distance: 100.9
click at [70, 359] on p "Phone: [PHONE_NUMBER]" at bounding box center [337, 354] width 622 height 18
click at [563, 204] on button "View Questionnaire" at bounding box center [615, 185] width 117 height 44
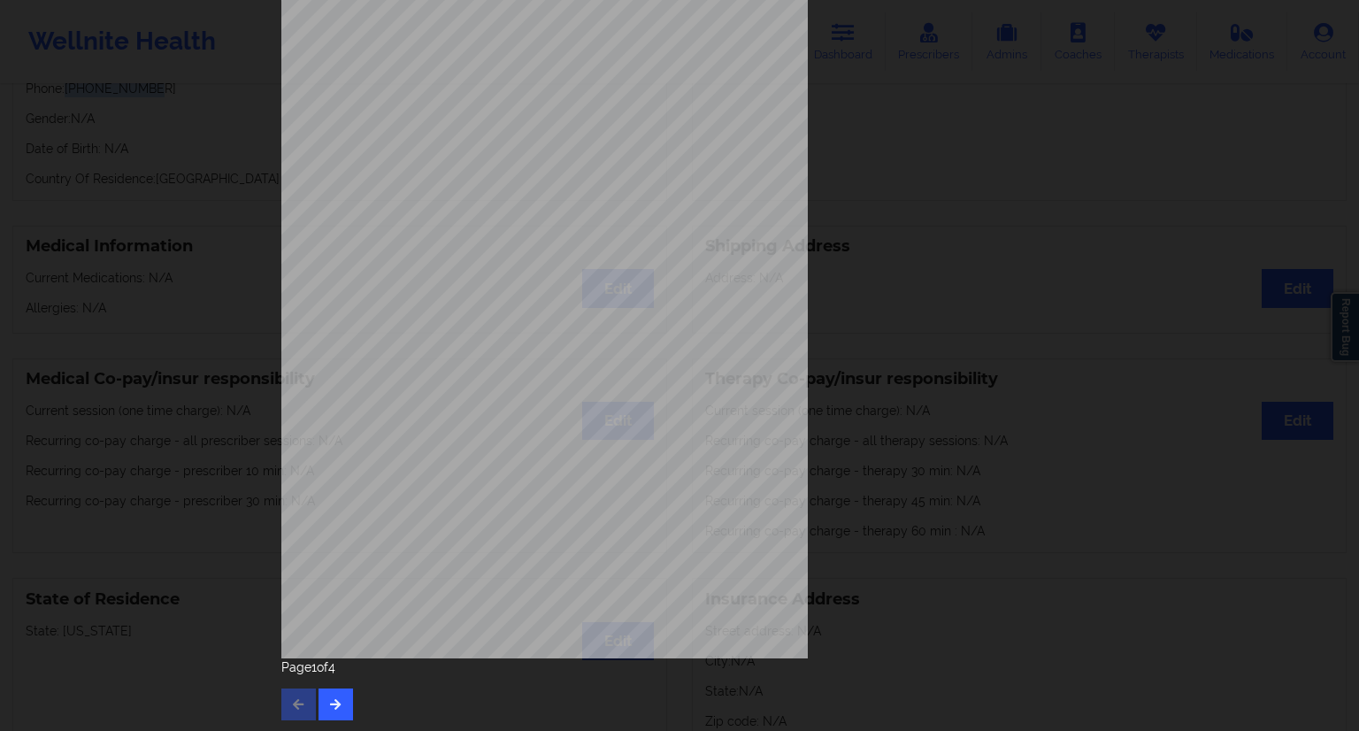
scroll to position [113, 0]
click at [340, 691] on button "button" at bounding box center [336, 703] width 35 height 32
click at [329, 696] on icon "button" at bounding box center [335, 701] width 15 height 11
click at [344, 688] on button "button" at bounding box center [336, 703] width 35 height 32
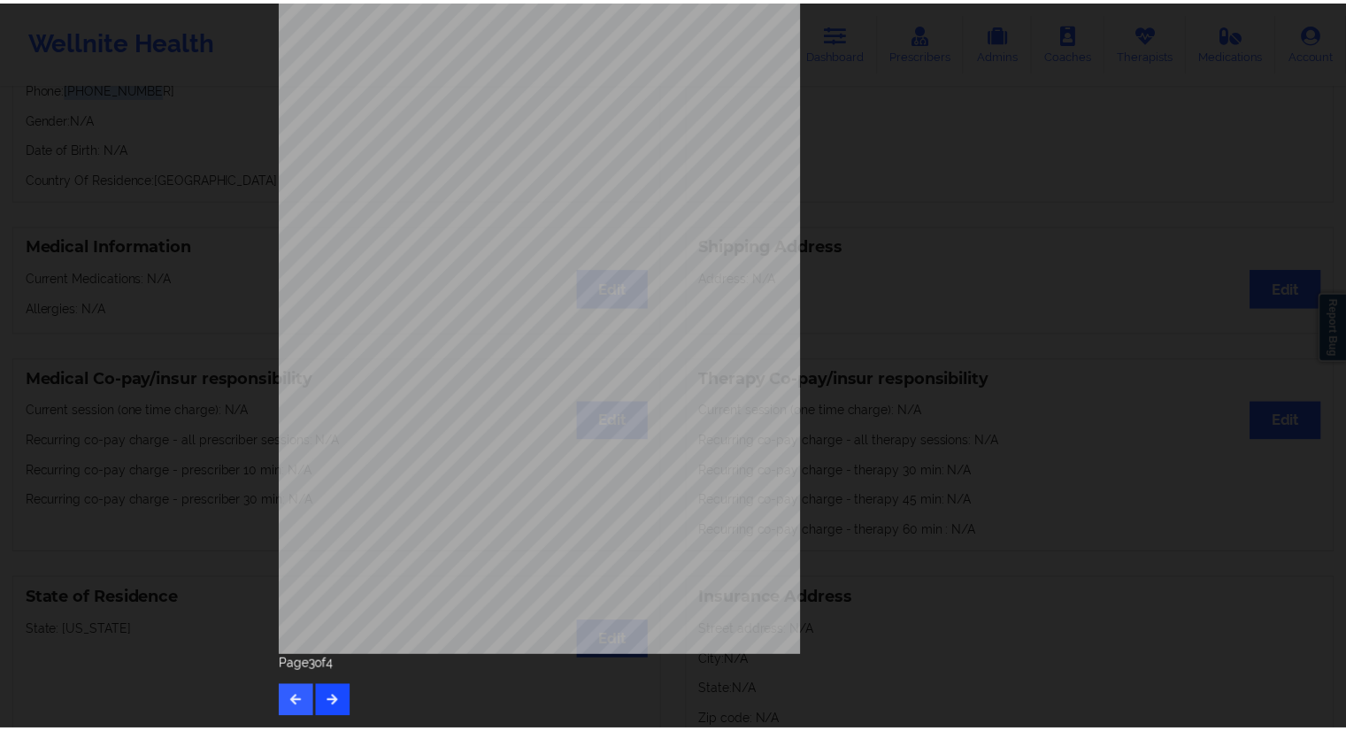
scroll to position [0, 0]
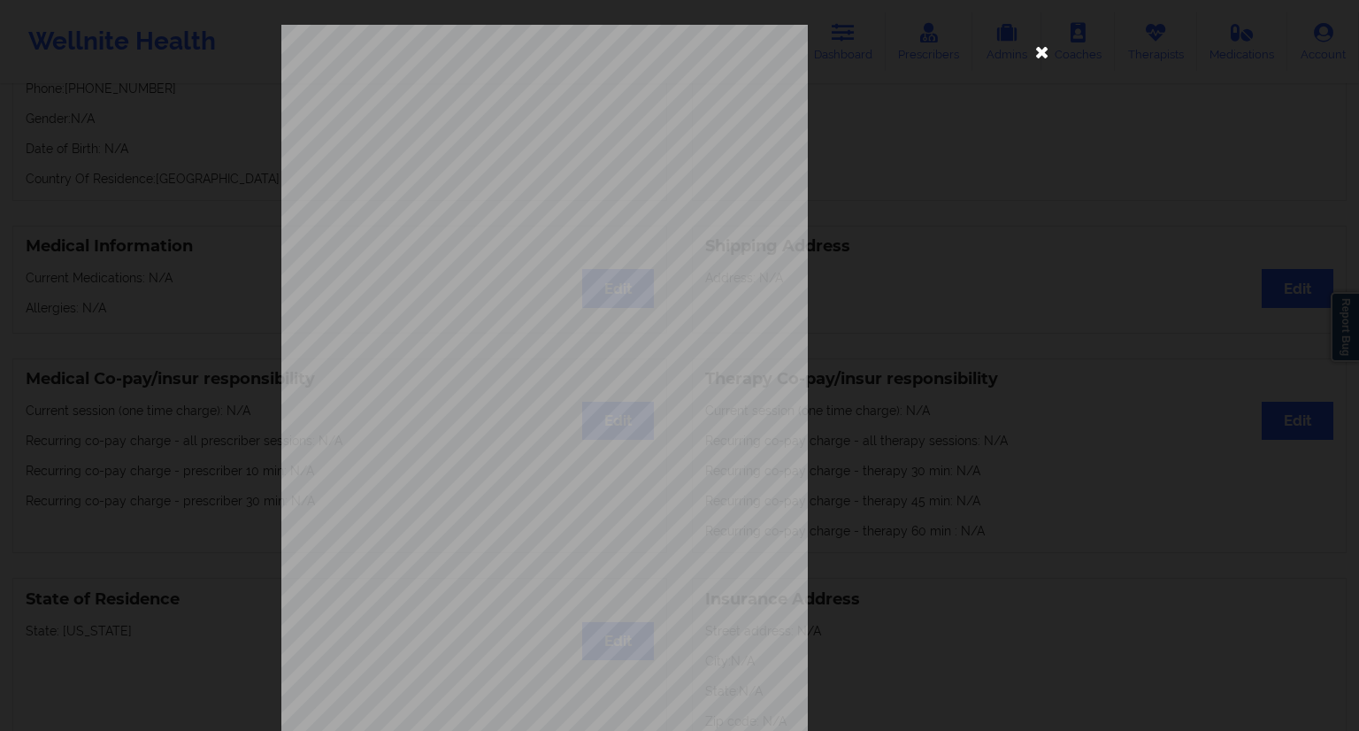
click at [1036, 45] on icon at bounding box center [1042, 51] width 28 height 28
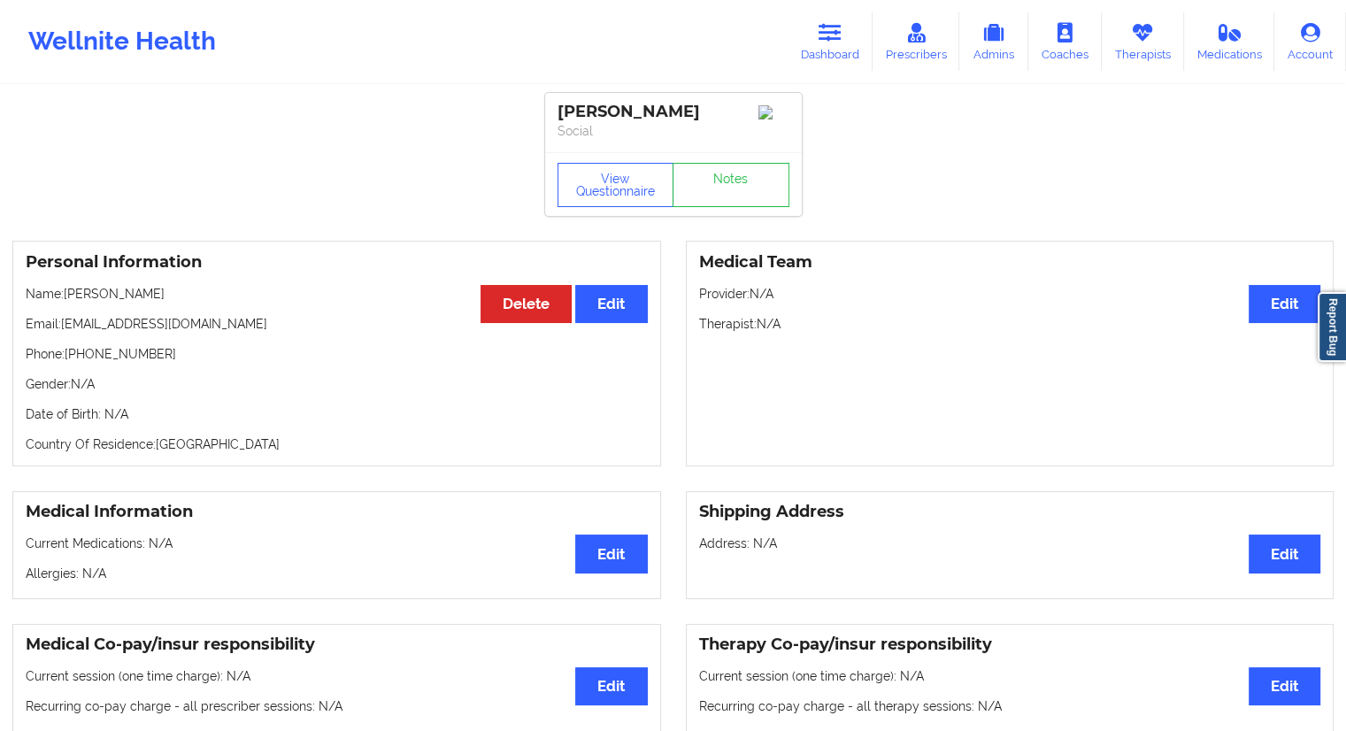
drag, startPoint x: 171, startPoint y: 291, endPoint x: 69, endPoint y: 291, distance: 101.8
click at [69, 291] on p "Name: [PERSON_NAME]" at bounding box center [337, 294] width 622 height 18
click at [1126, 50] on link "Therapists" at bounding box center [1143, 41] width 82 height 58
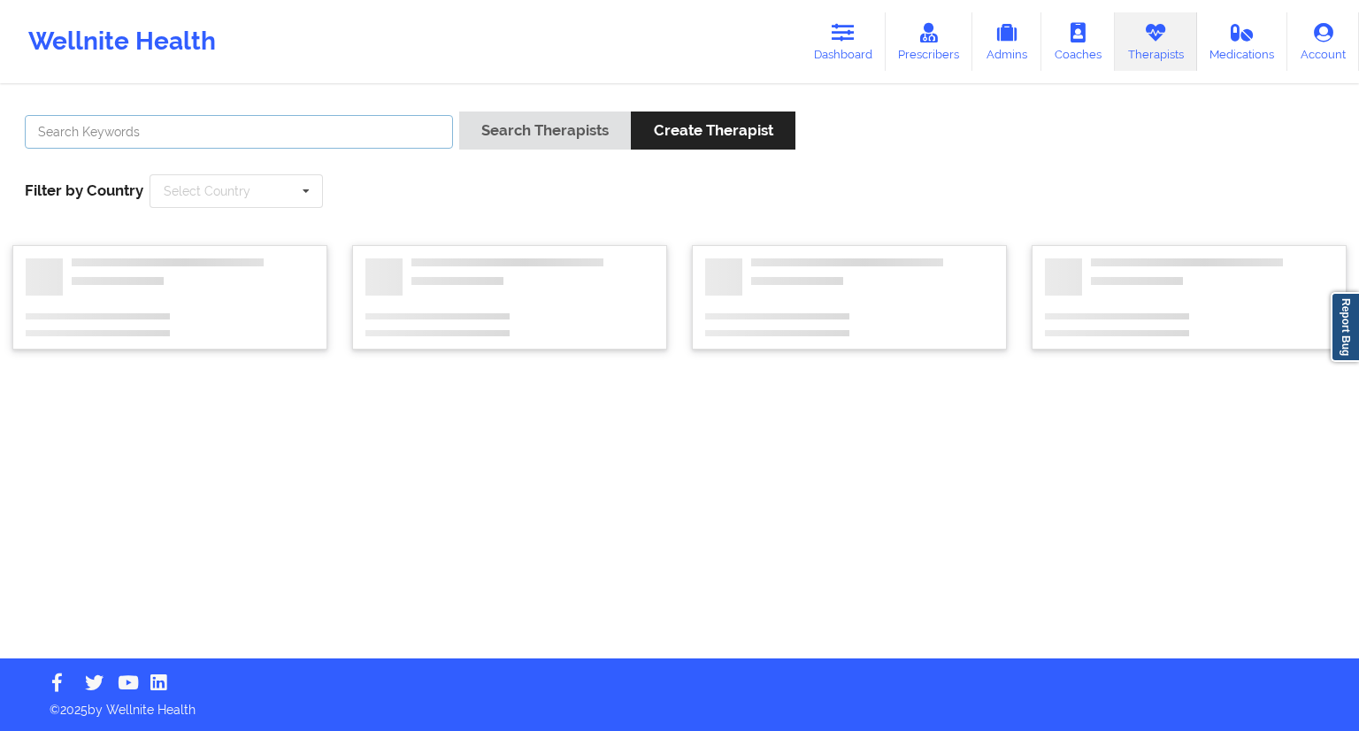
click at [67, 142] on input "text" at bounding box center [239, 132] width 428 height 34
paste input "[PERSON_NAME]"
type input "[PERSON_NAME]"
click at [507, 130] on button "Search Therapists" at bounding box center [545, 130] width 172 height 38
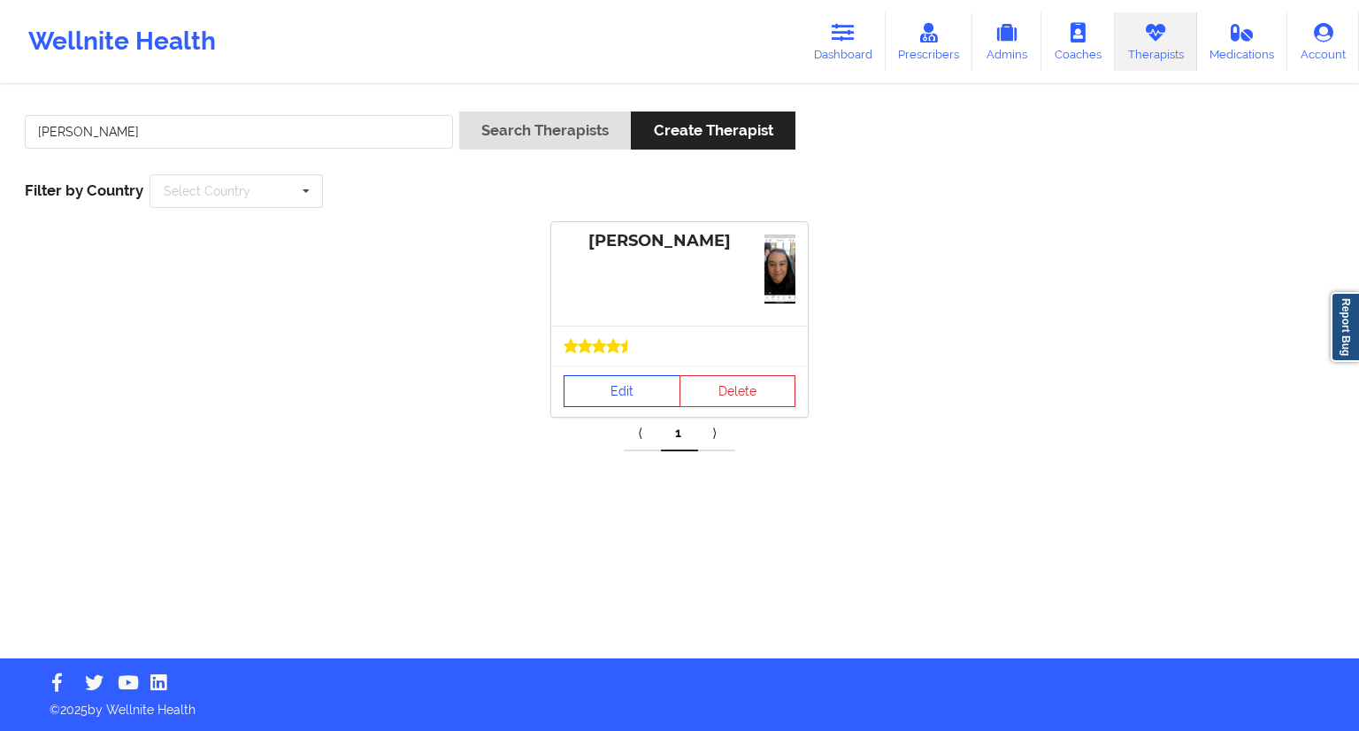
click at [586, 380] on link "Edit" at bounding box center [622, 391] width 117 height 32
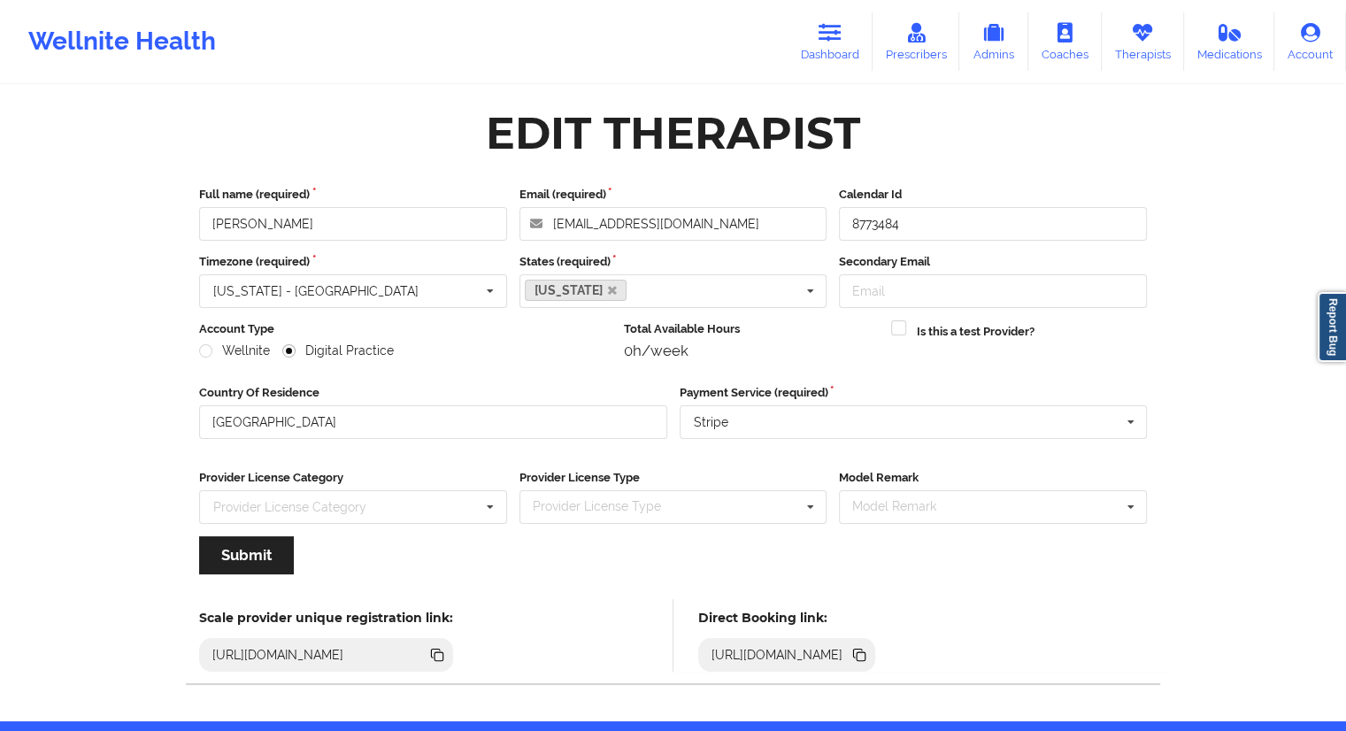
click at [869, 650] on icon at bounding box center [858, 654] width 19 height 19
click at [833, 52] on link "Dashboard" at bounding box center [830, 41] width 85 height 58
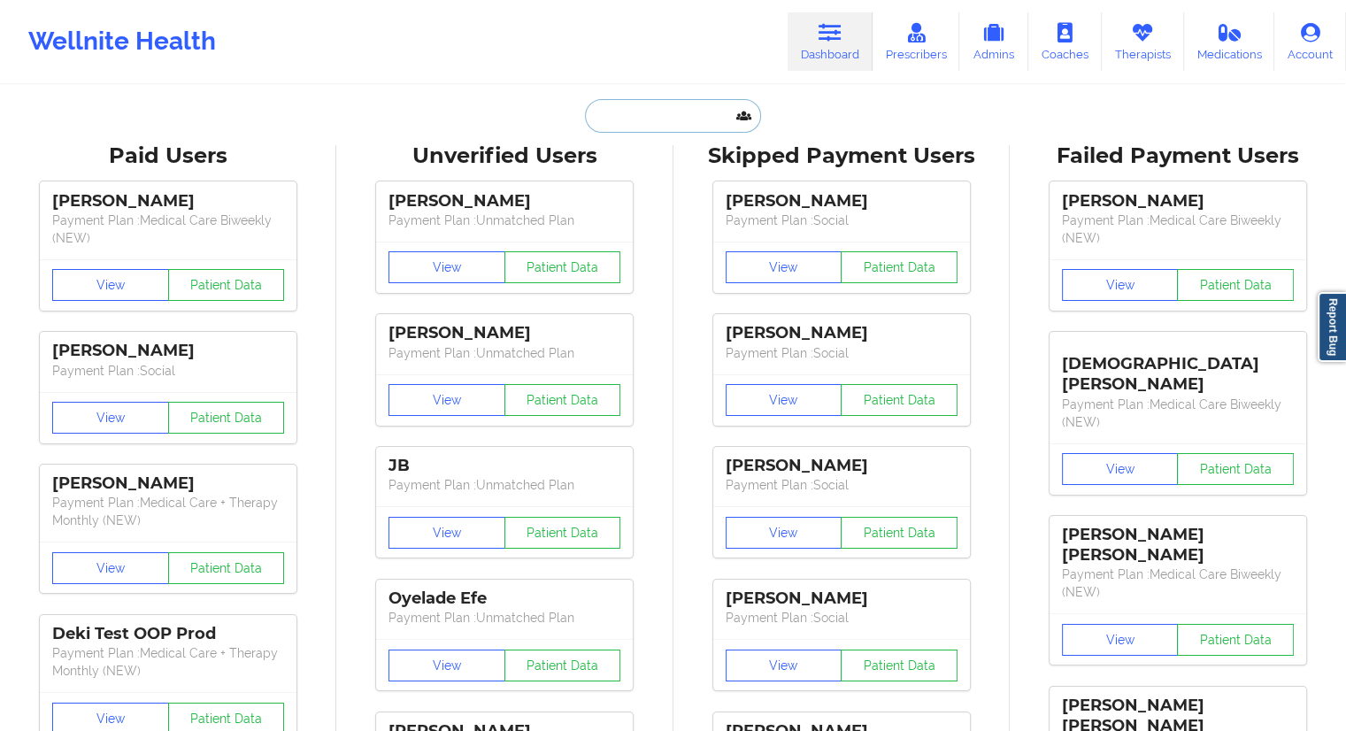
click at [648, 117] on input "text" at bounding box center [672, 116] width 175 height 34
paste input "[EMAIL_ADDRESS][DOMAIN_NAME]"
type input "[EMAIL_ADDRESS][DOMAIN_NAME]"
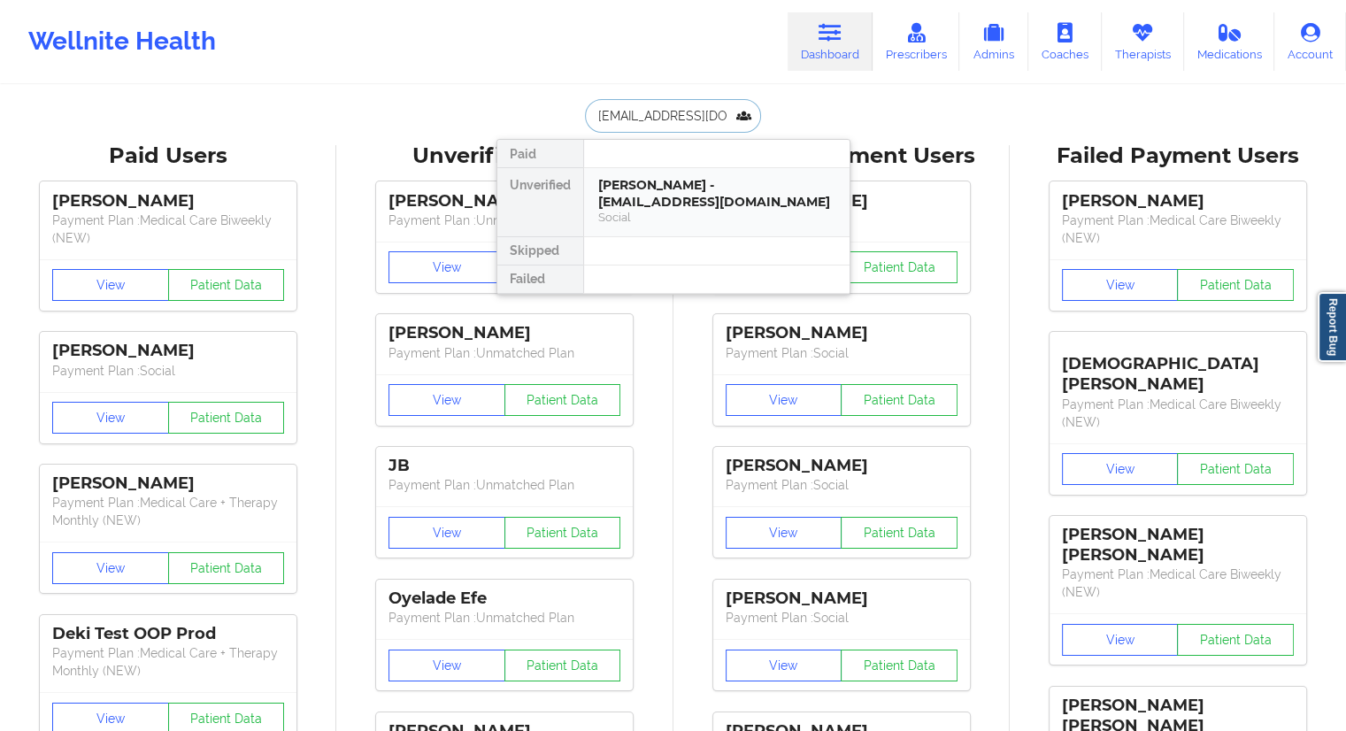
click at [683, 192] on div "[PERSON_NAME] - [EMAIL_ADDRESS][DOMAIN_NAME]" at bounding box center [716, 193] width 237 height 33
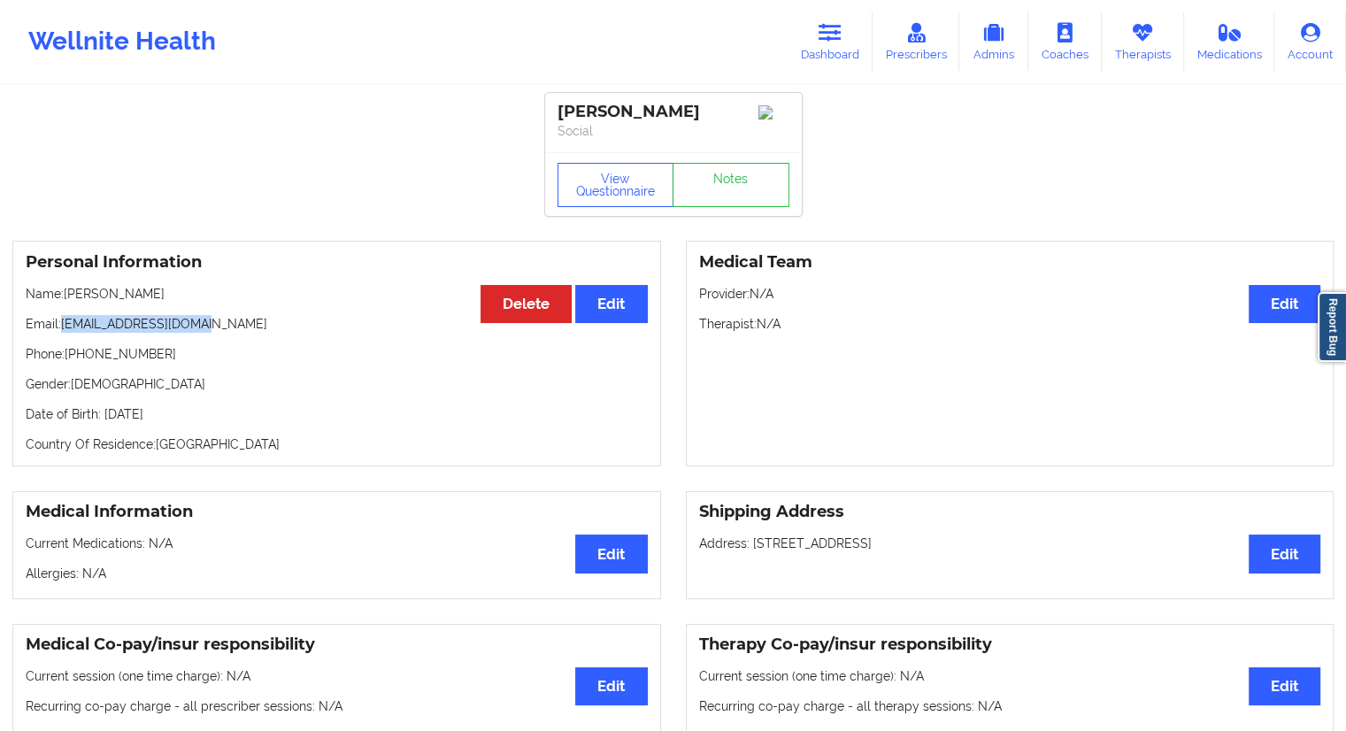
drag, startPoint x: 212, startPoint y: 327, endPoint x: 64, endPoint y: 327, distance: 148.7
click at [64, 327] on p "Email: [EMAIL_ADDRESS][DOMAIN_NAME]" at bounding box center [337, 324] width 622 height 18
drag, startPoint x: 184, startPoint y: 298, endPoint x: 67, endPoint y: 298, distance: 116.8
click at [67, 298] on p "Name: [PERSON_NAME]" at bounding box center [337, 294] width 622 height 18
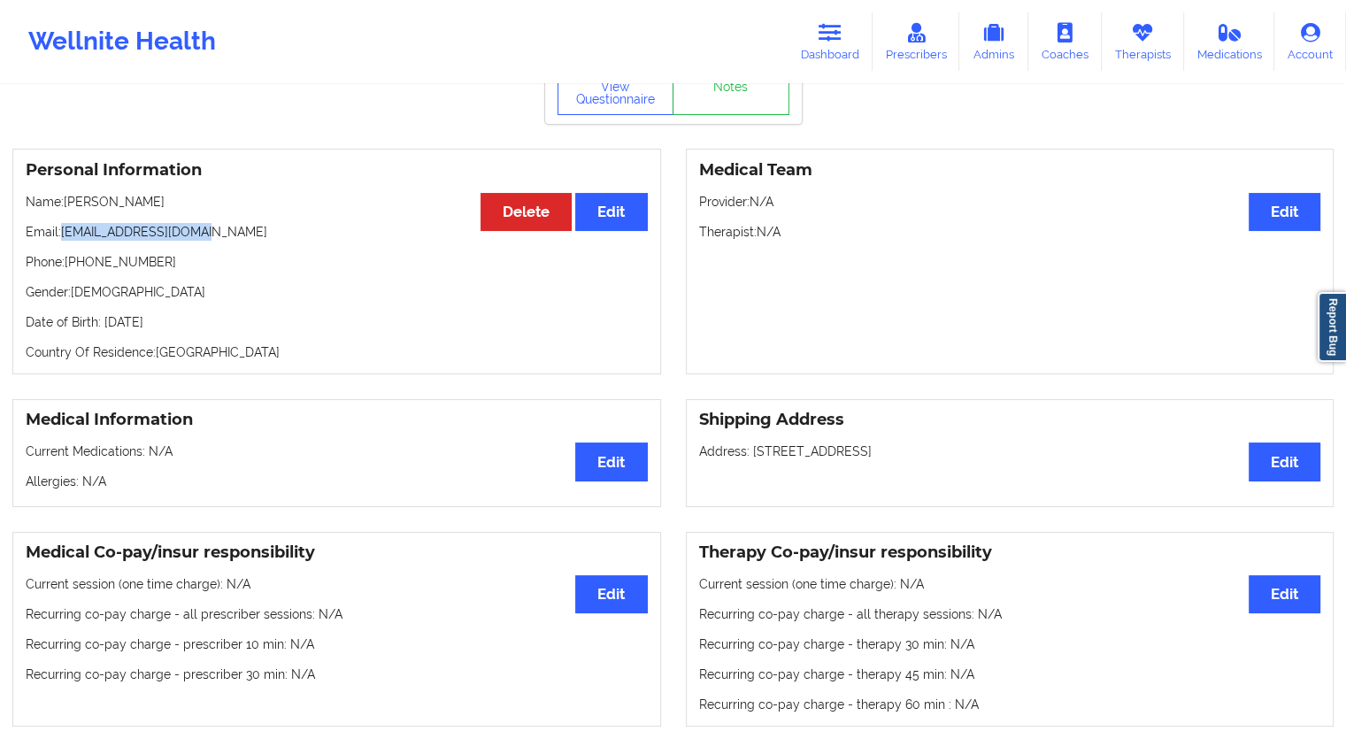
scroll to position [72, 0]
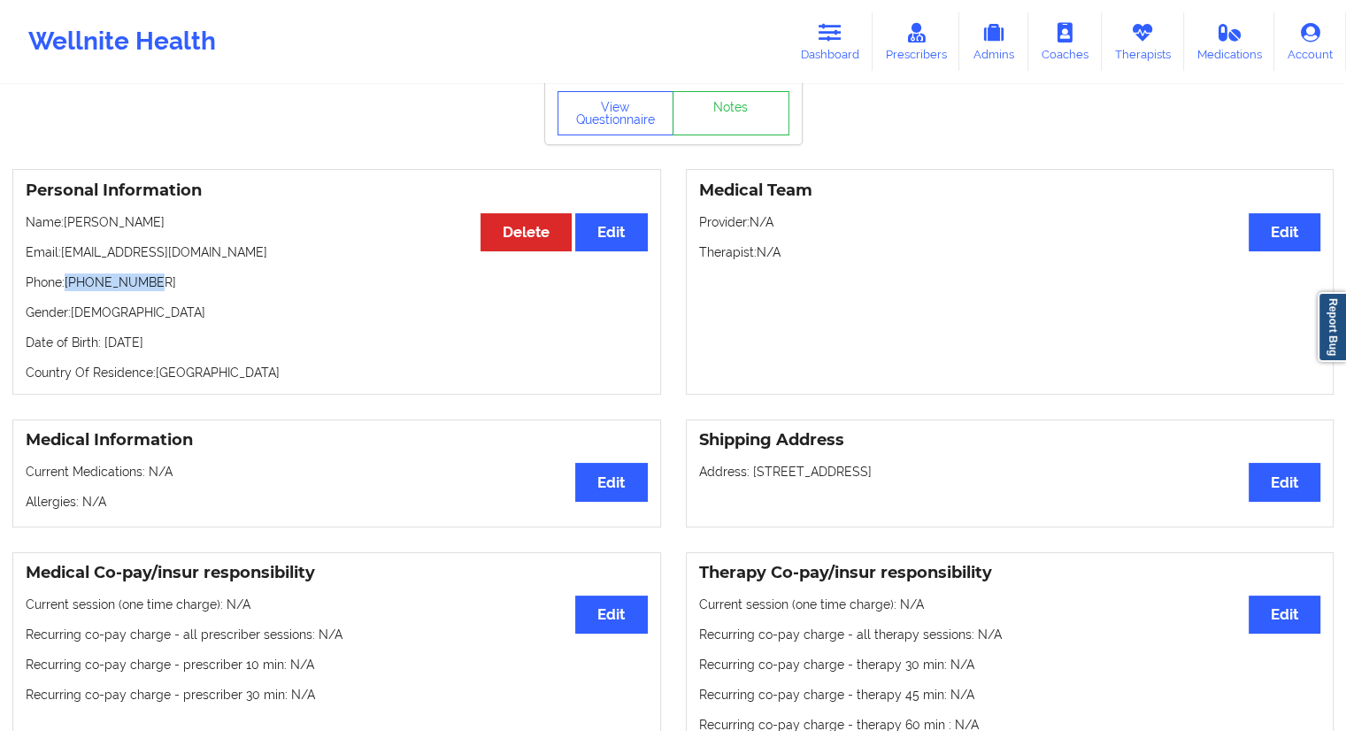
drag, startPoint x: 168, startPoint y: 288, endPoint x: 67, endPoint y: 287, distance: 100.9
click at [67, 287] on p "Phone: [PHONE_NUMBER]" at bounding box center [337, 282] width 622 height 18
drag, startPoint x: 178, startPoint y: 222, endPoint x: 68, endPoint y: 215, distance: 109.9
click at [68, 215] on div "Personal Information Edit Delete Name: [PERSON_NAME] Email: [EMAIL_ADDRESS][DOM…" at bounding box center [336, 282] width 649 height 226
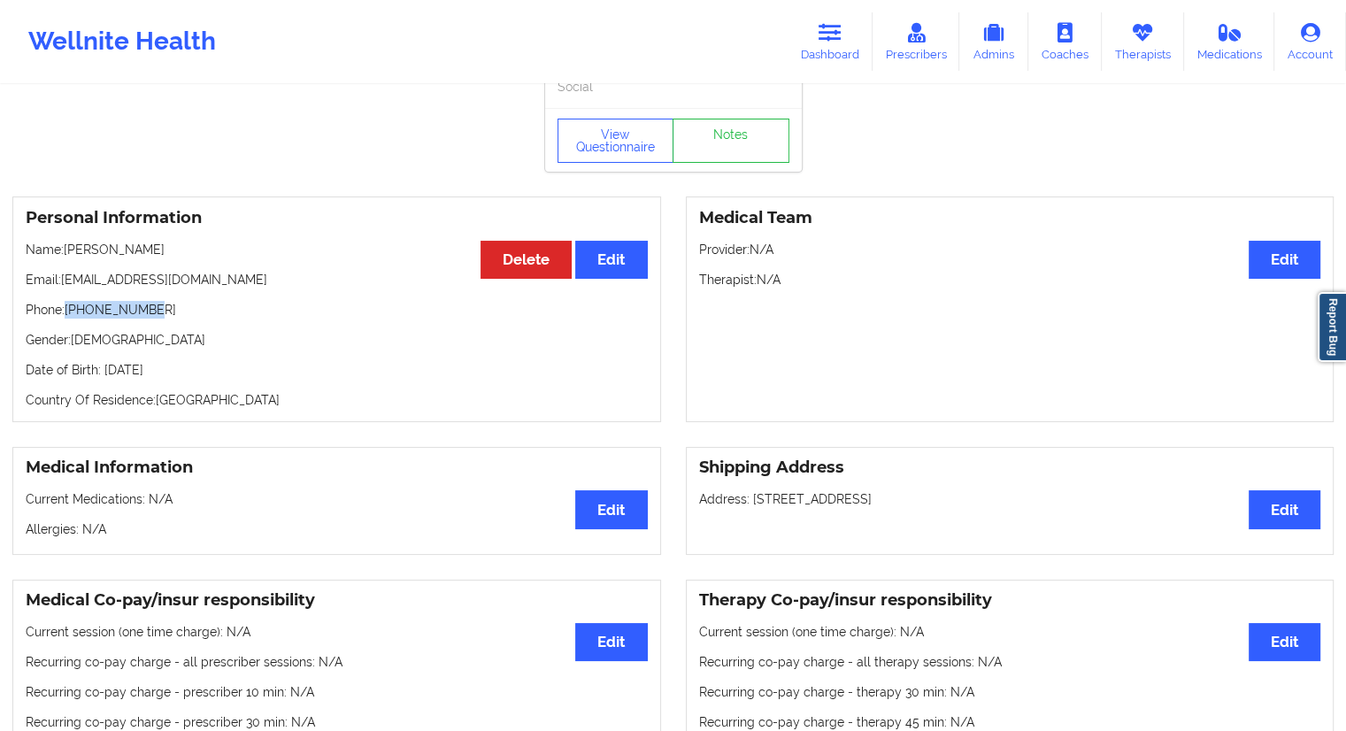
scroll to position [0, 0]
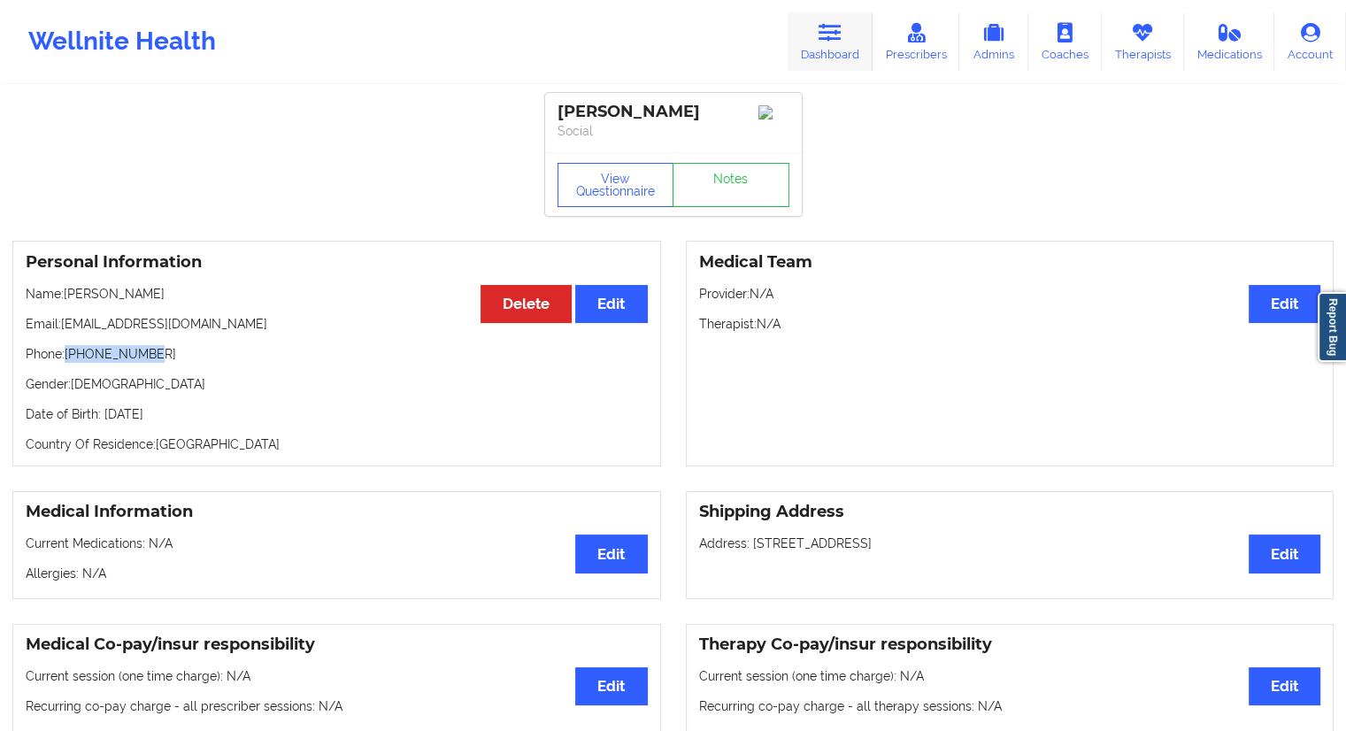
click at [836, 33] on icon at bounding box center [829, 32] width 23 height 19
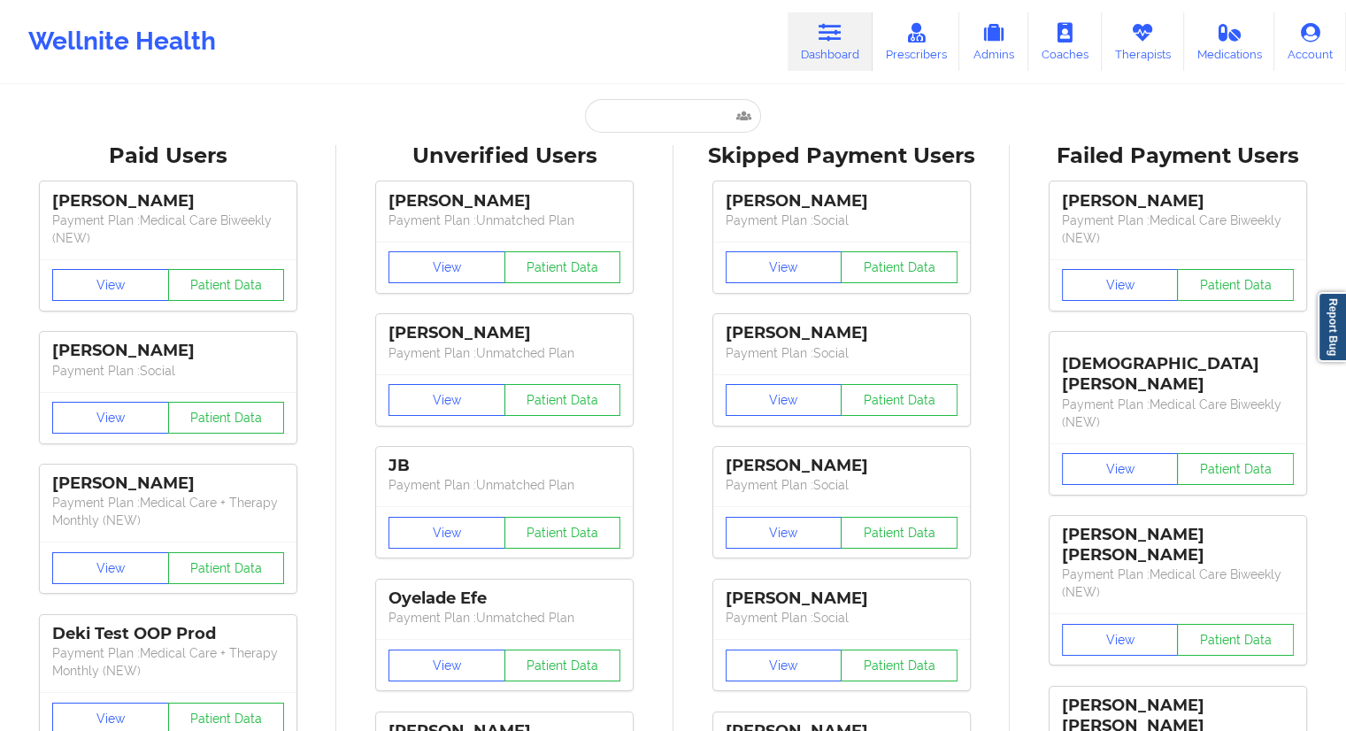
click at [649, 121] on input "text" at bounding box center [672, 116] width 175 height 34
paste input "[PERSON_NAME]"
type input "[PERSON_NAME]"
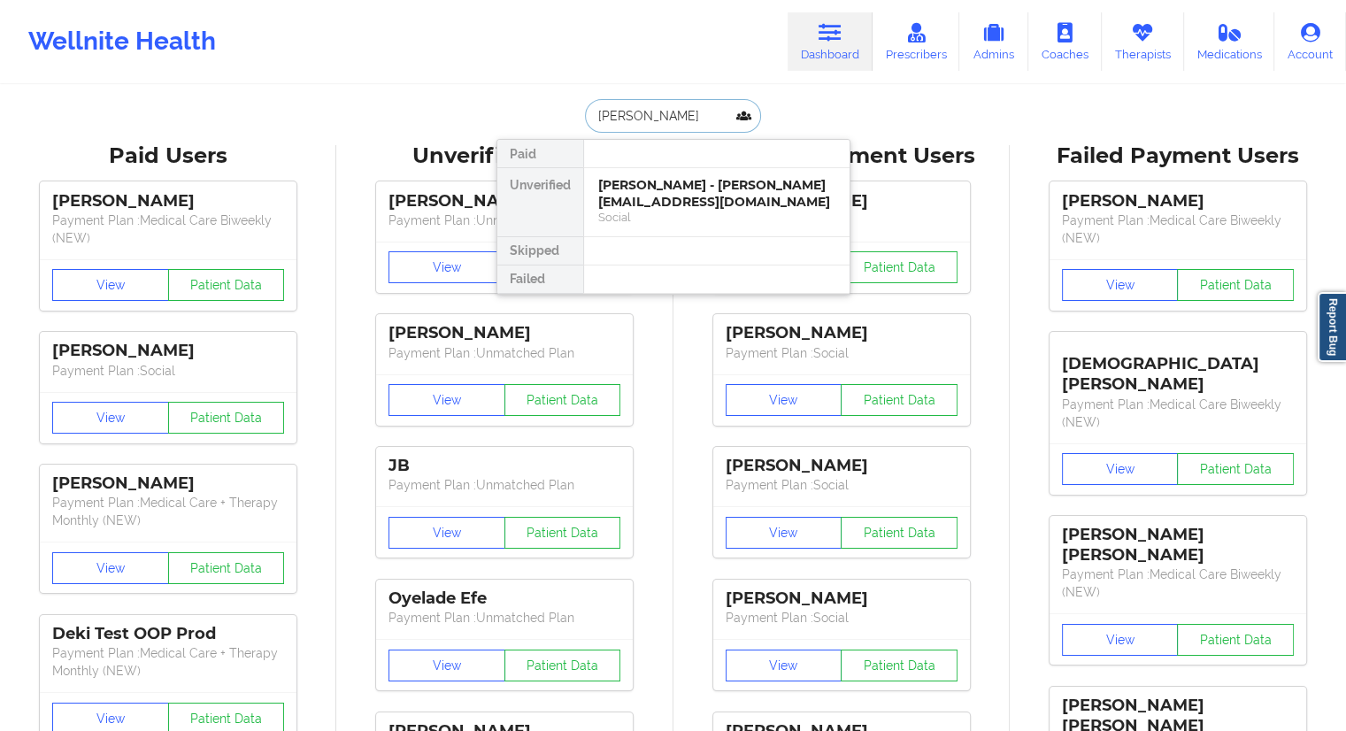
click at [635, 199] on div "[PERSON_NAME] - [PERSON_NAME][EMAIL_ADDRESS][DOMAIN_NAME]" at bounding box center [716, 193] width 237 height 33
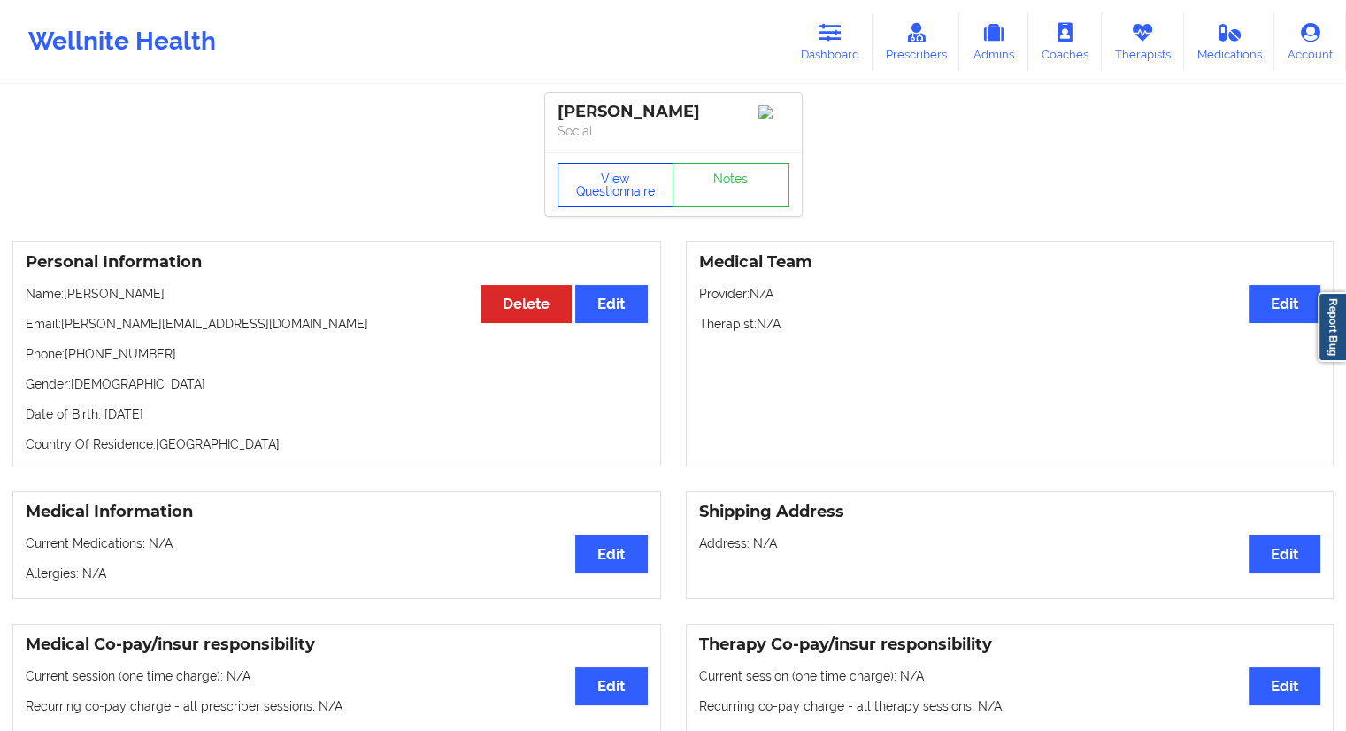
click at [613, 181] on button "View Questionnaire" at bounding box center [615, 185] width 117 height 44
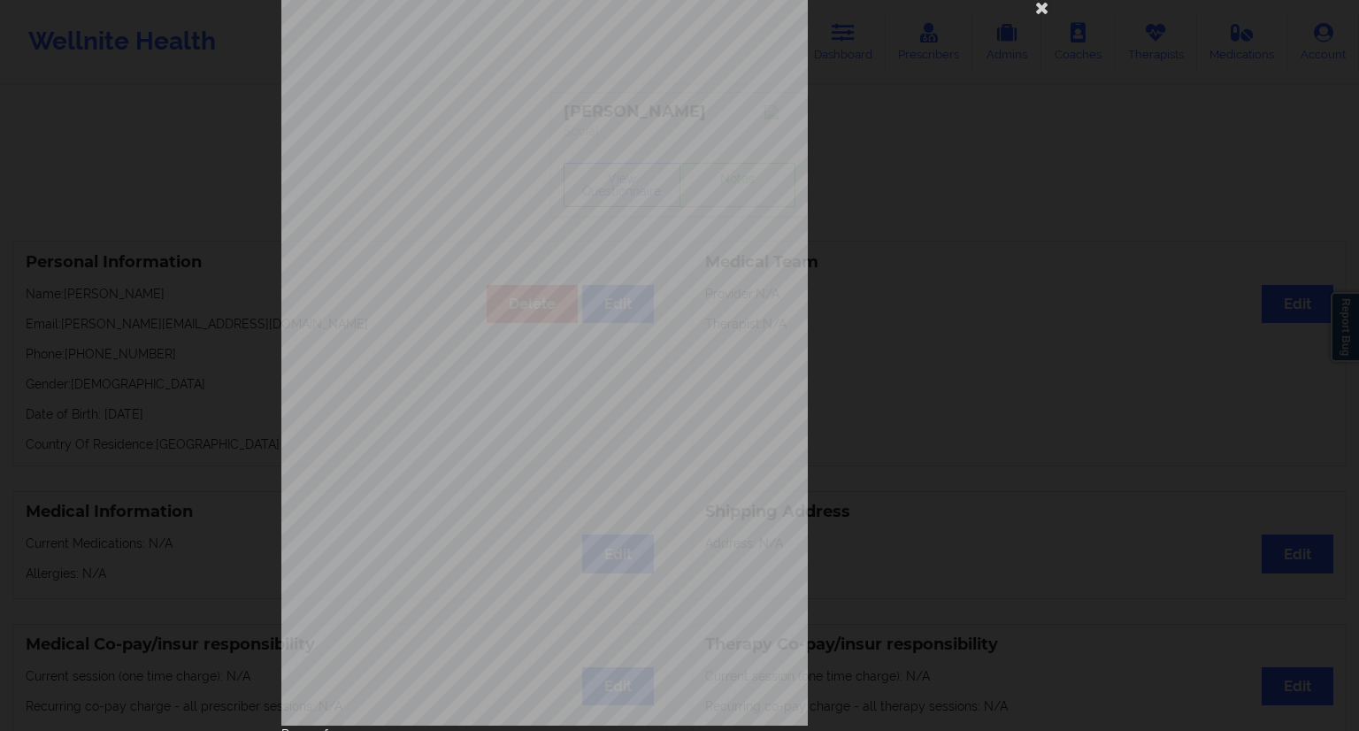
scroll to position [113, 0]
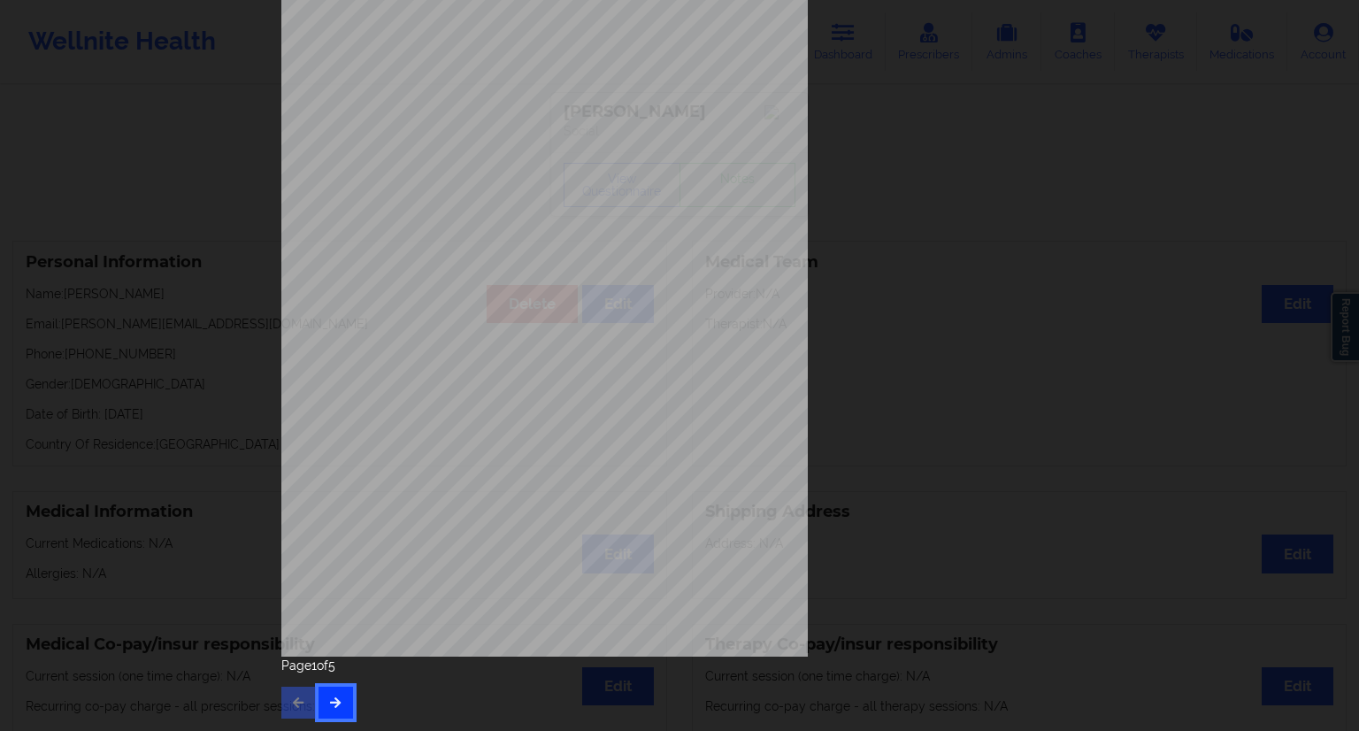
click at [333, 709] on button "button" at bounding box center [336, 703] width 35 height 32
click at [328, 704] on icon "button" at bounding box center [335, 701] width 15 height 11
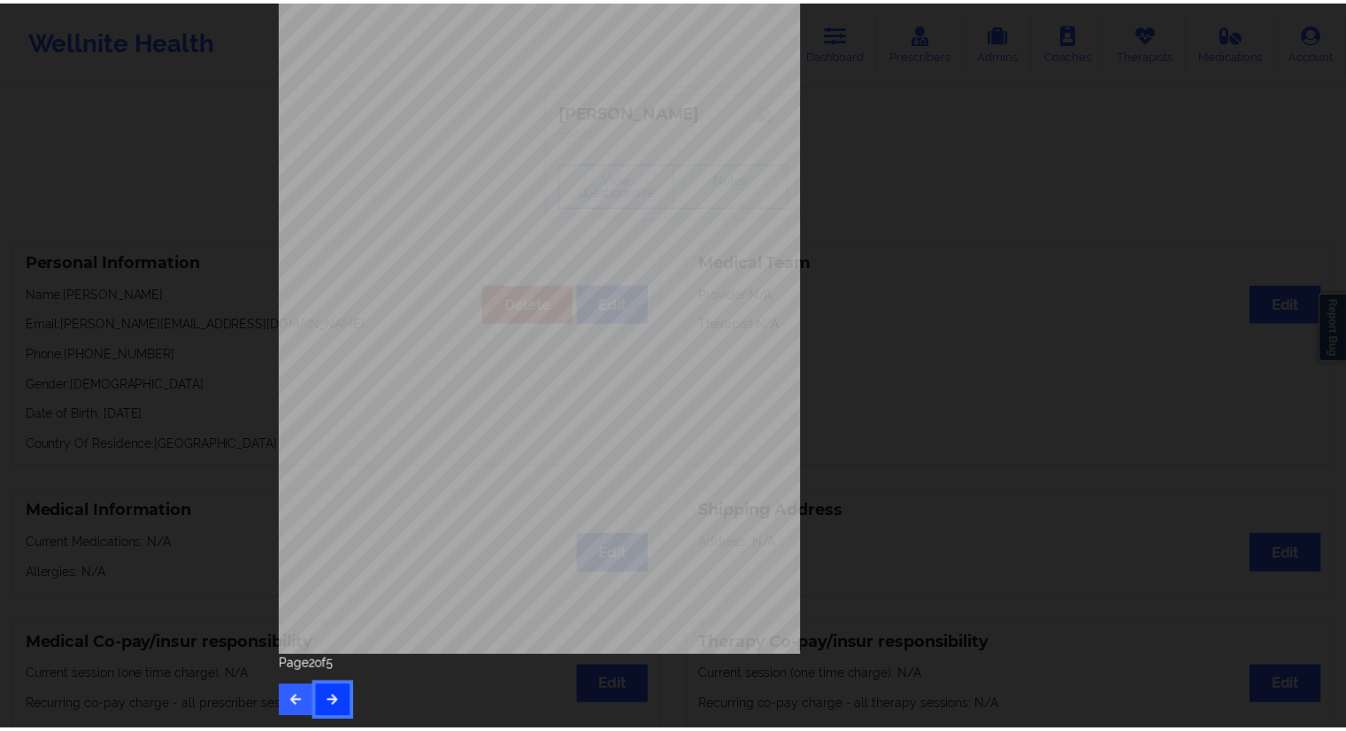
scroll to position [0, 0]
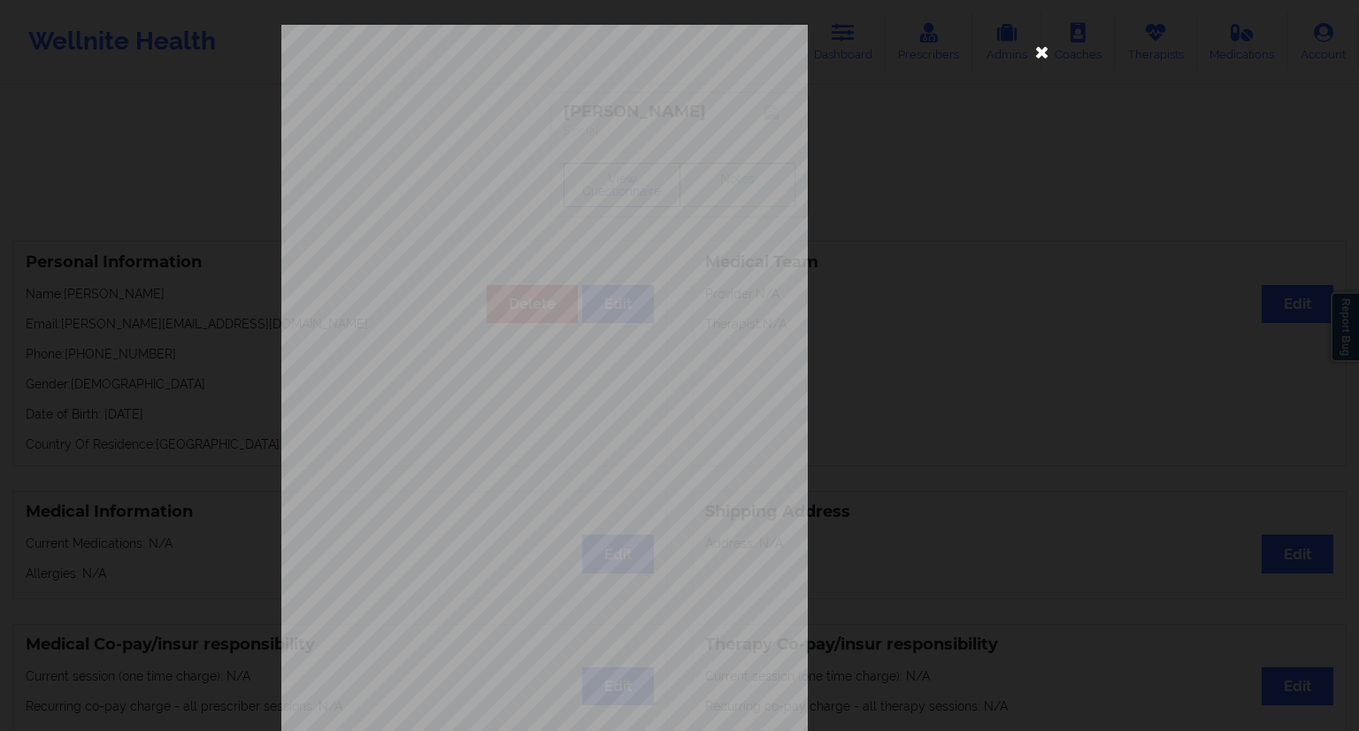
click at [1028, 58] on icon at bounding box center [1042, 51] width 28 height 28
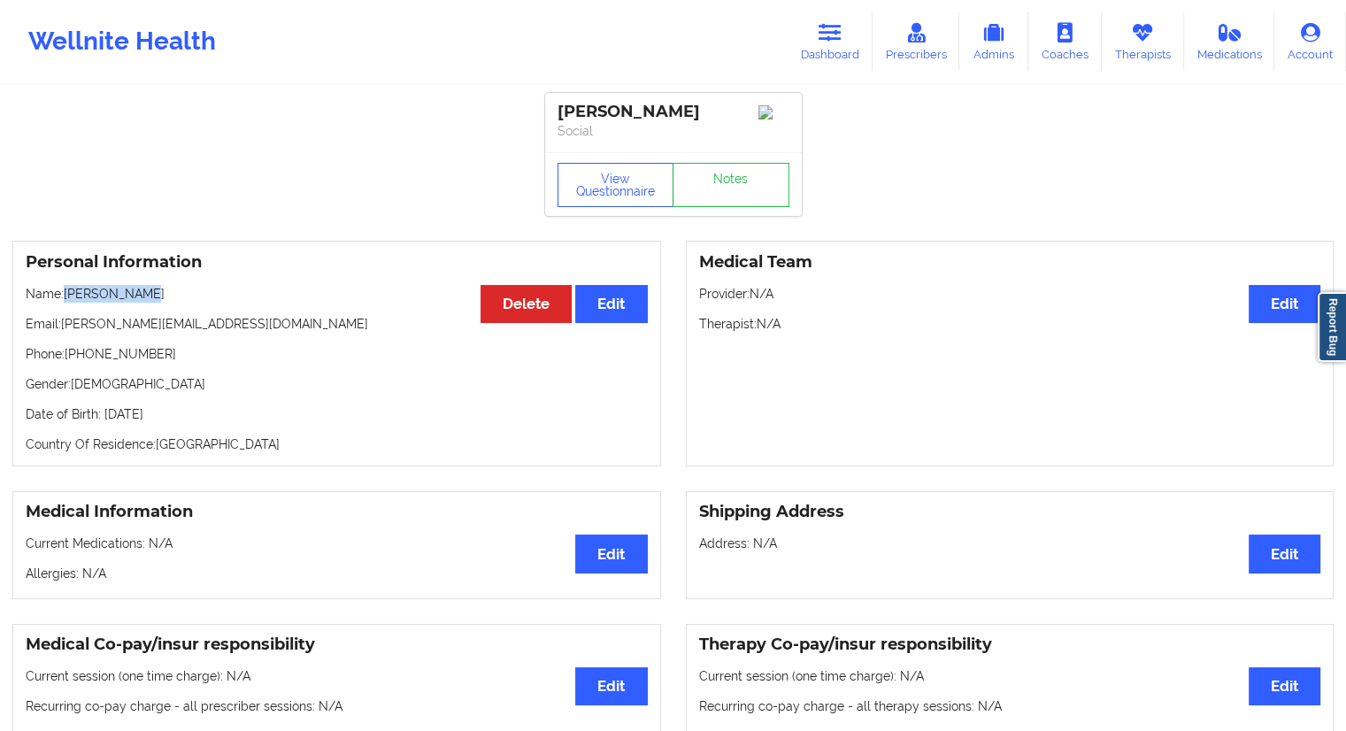
drag, startPoint x: 152, startPoint y: 304, endPoint x: 67, endPoint y: 302, distance: 85.0
click at [67, 302] on p "Name: [PERSON_NAME]" at bounding box center [337, 294] width 622 height 18
drag, startPoint x: 235, startPoint y: 323, endPoint x: 65, endPoint y: 323, distance: 170.8
click at [65, 323] on p "Email: [PERSON_NAME][EMAIL_ADDRESS][DOMAIN_NAME]" at bounding box center [337, 324] width 622 height 18
click at [809, 39] on link "Dashboard" at bounding box center [830, 41] width 85 height 58
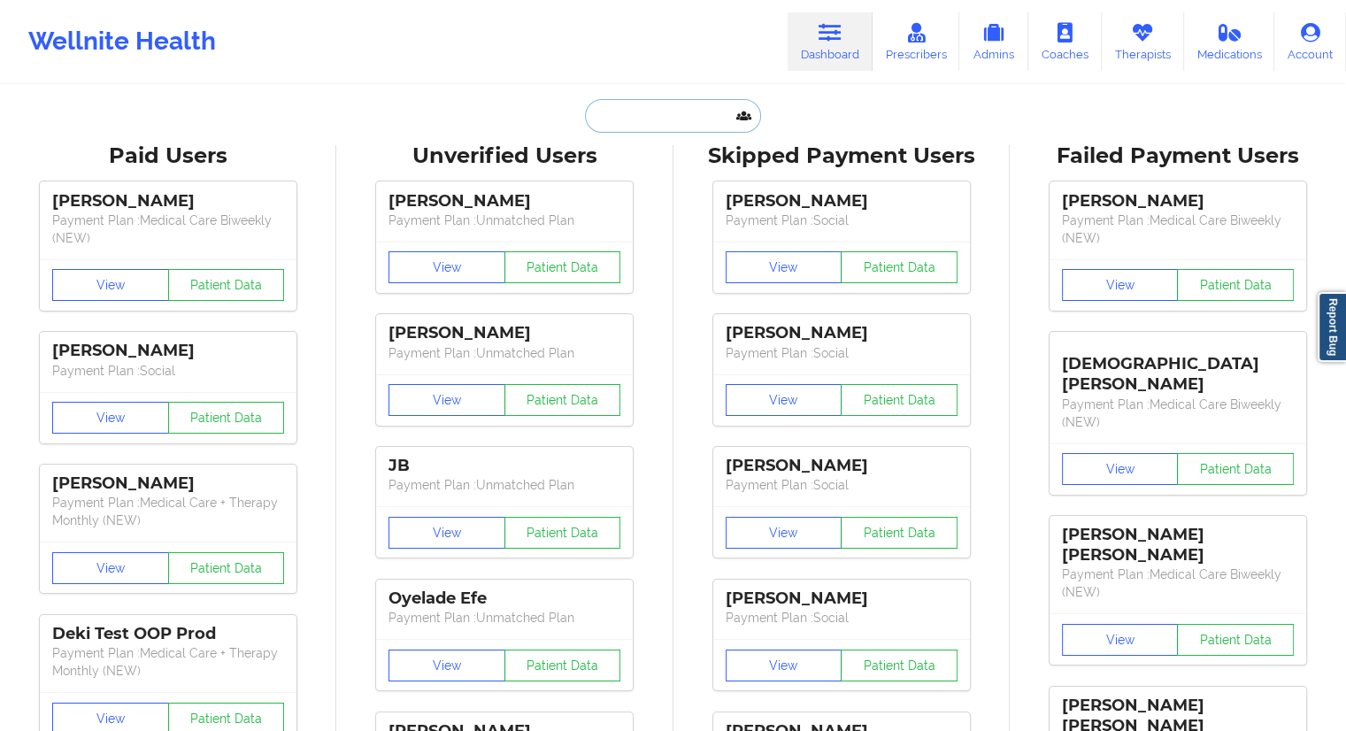
click at [683, 108] on input "text" at bounding box center [672, 116] width 175 height 34
paste input "[EMAIL_ADDRESS][DOMAIN_NAME]"
type input "[EMAIL_ADDRESS][DOMAIN_NAME]"
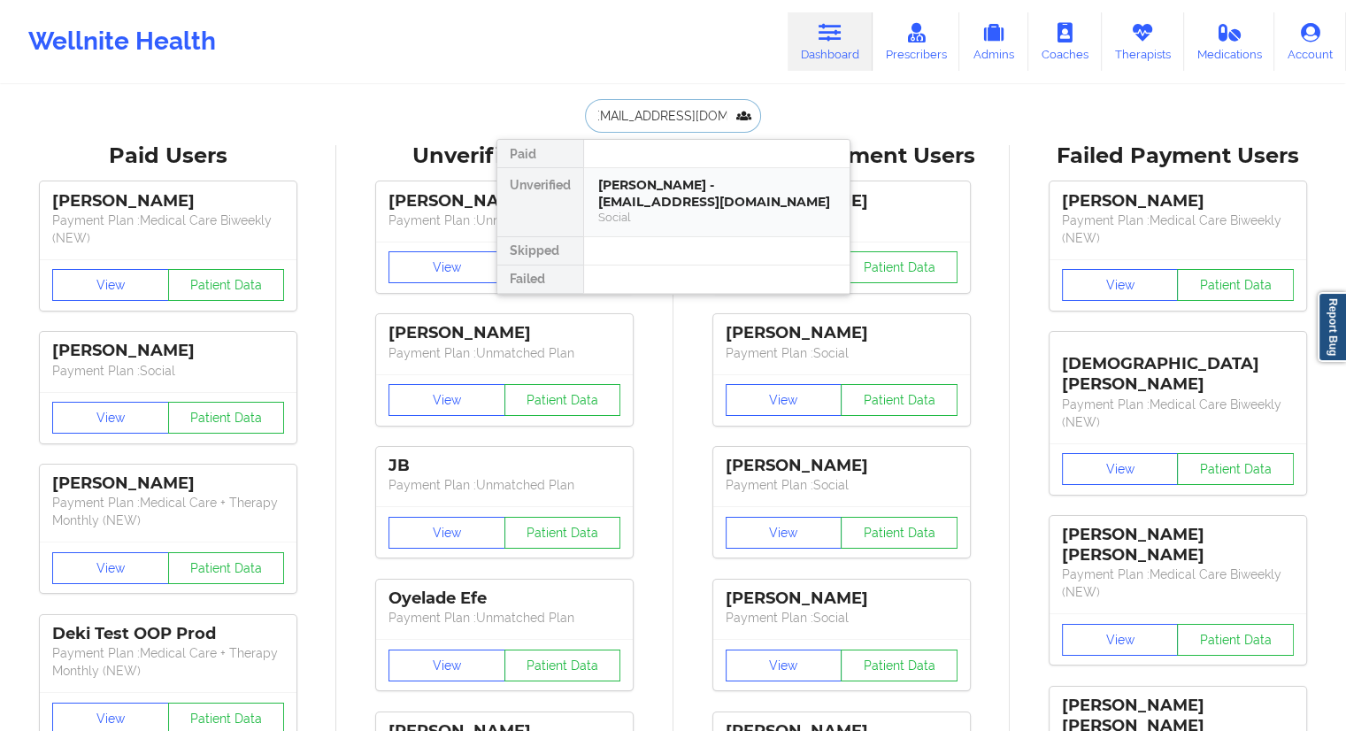
click at [644, 206] on div "[PERSON_NAME] - [EMAIL_ADDRESS][DOMAIN_NAME]" at bounding box center [716, 193] width 237 height 33
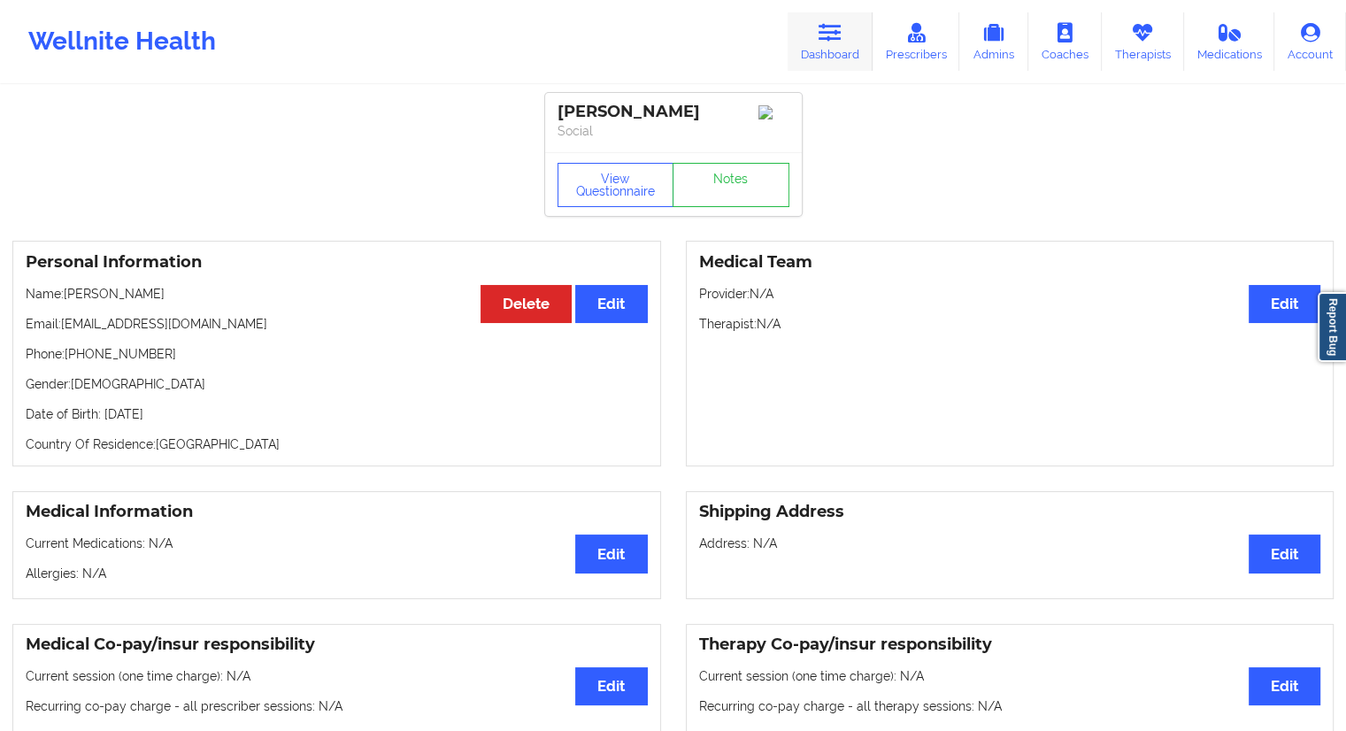
click at [871, 33] on link "Dashboard" at bounding box center [830, 41] width 85 height 58
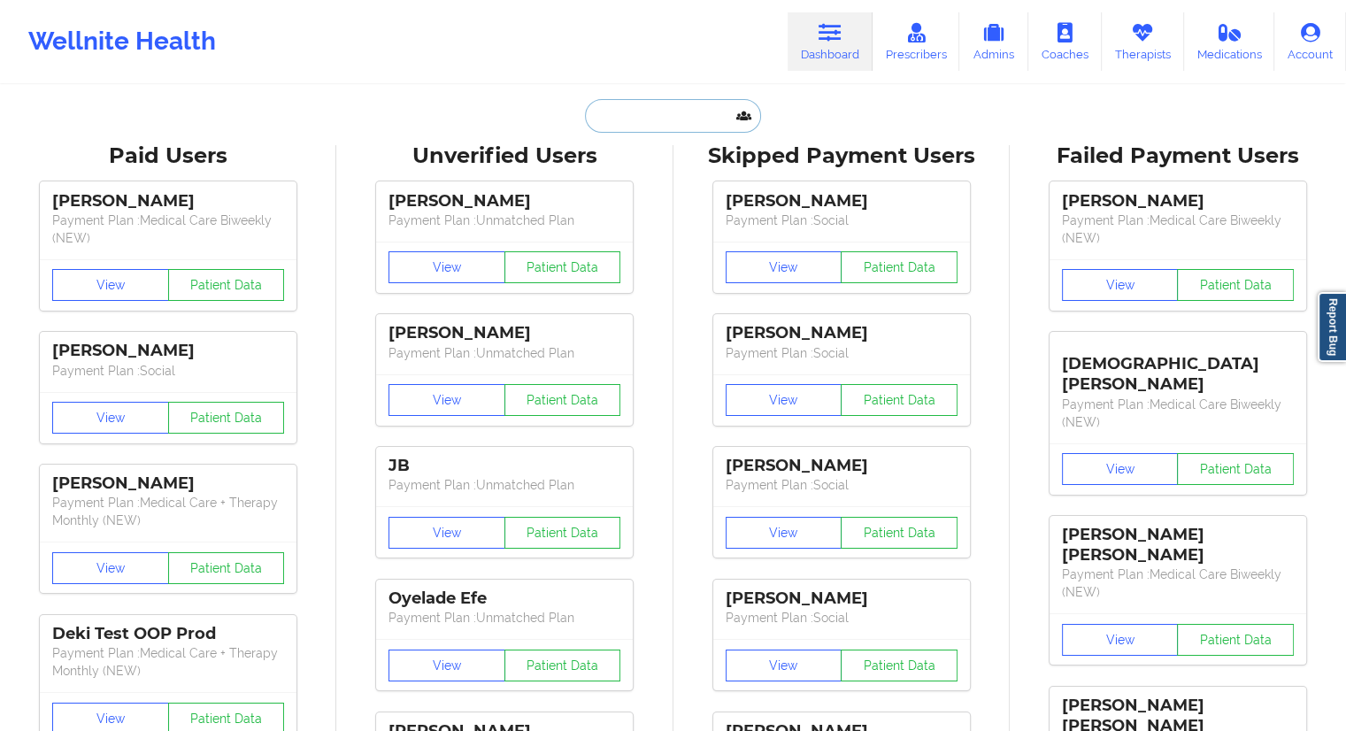
click at [605, 127] on input "text" at bounding box center [672, 116] width 175 height 34
paste input "[EMAIL_ADDRESS][DOMAIN_NAME]"
type input "[EMAIL_ADDRESS][DOMAIN_NAME]"
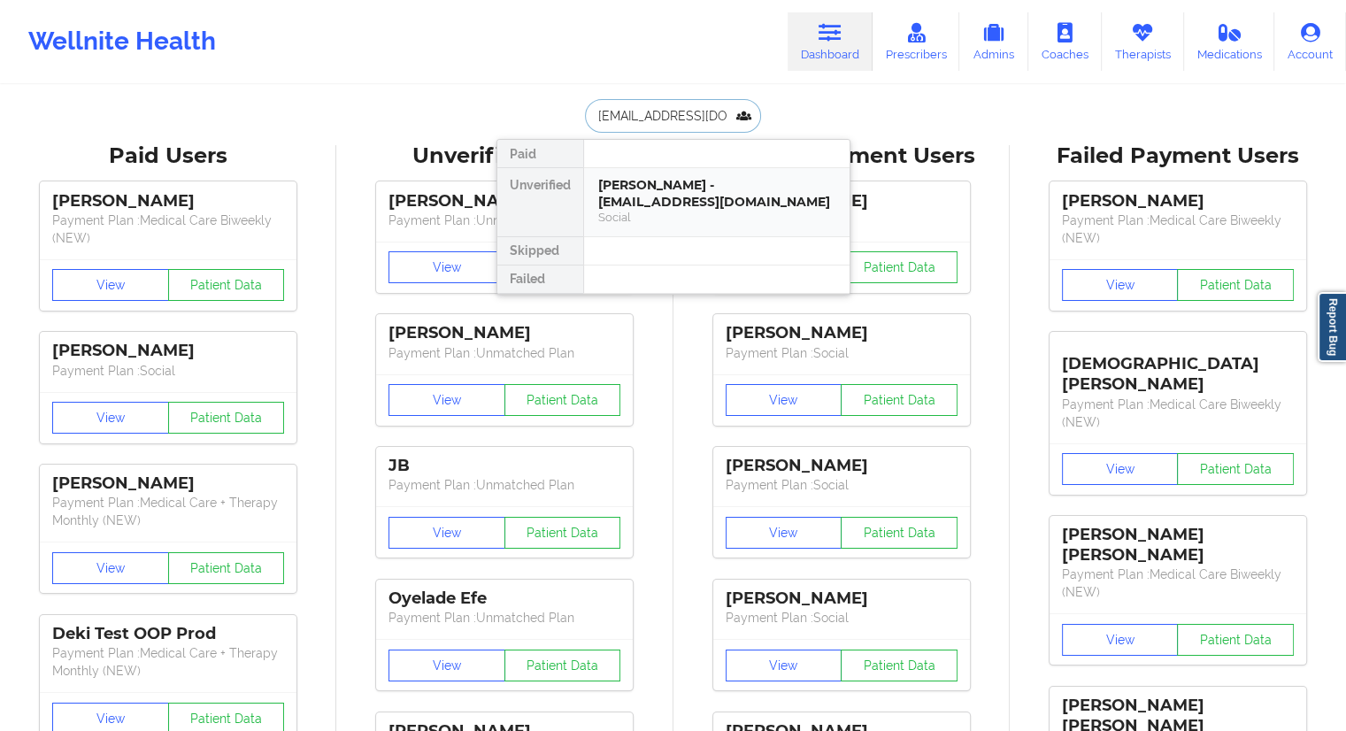
click at [665, 205] on div "[PERSON_NAME] - [EMAIL_ADDRESS][DOMAIN_NAME]" at bounding box center [716, 193] width 237 height 33
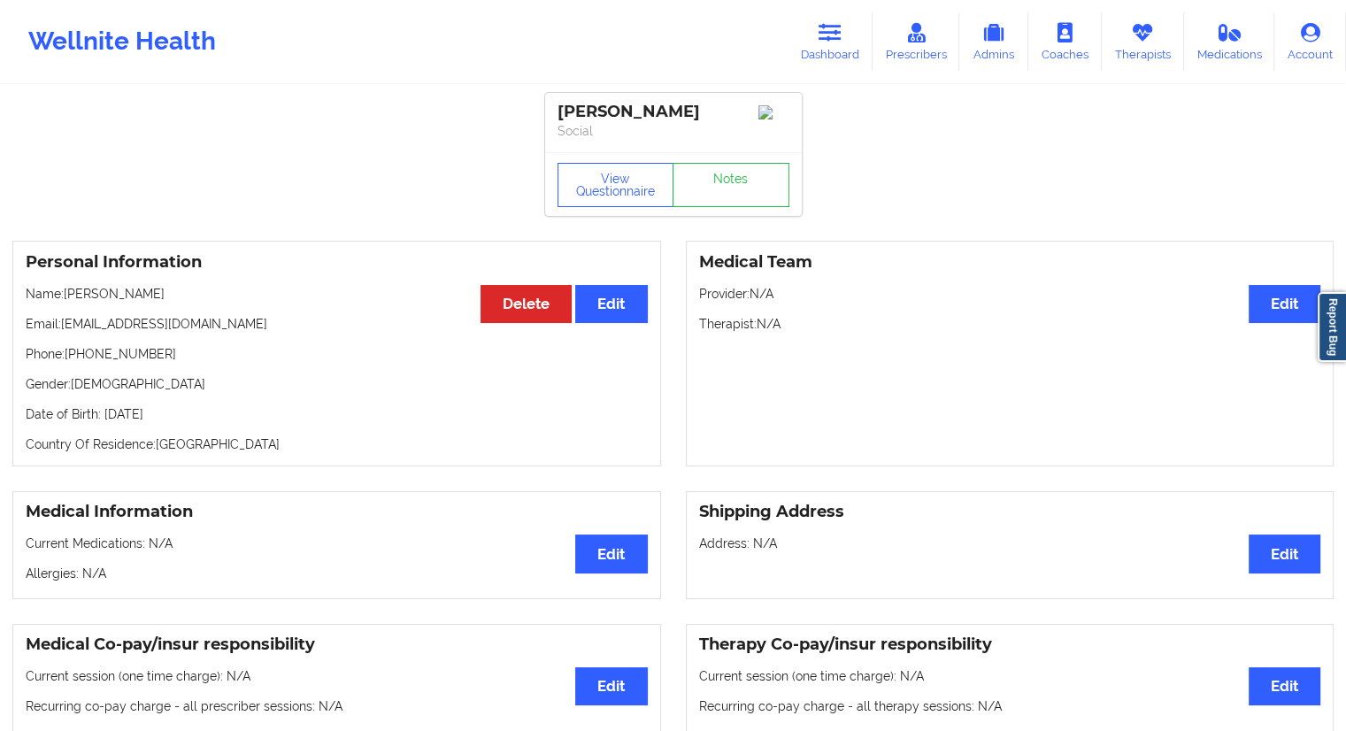
drag, startPoint x: 171, startPoint y: 296, endPoint x: 66, endPoint y: 288, distance: 104.7
click at [66, 288] on div "Personal Information Edit Delete Name: [PERSON_NAME] Email: [EMAIL_ADDRESS][DOM…" at bounding box center [336, 354] width 649 height 226
